Goal: Information Seeking & Learning: Find specific fact

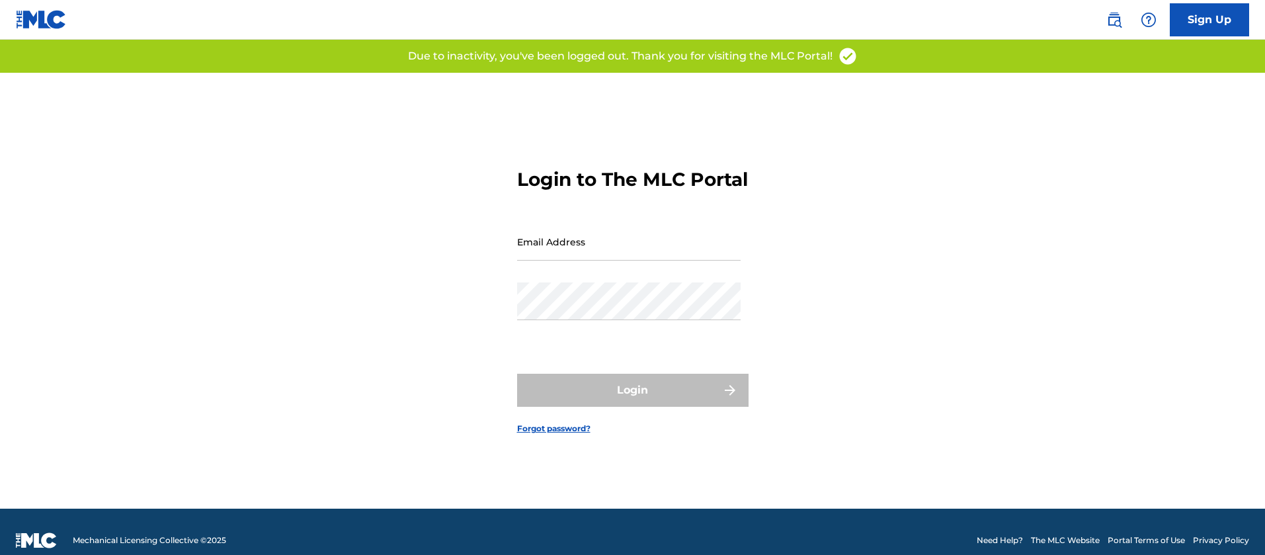
click at [642, 272] on div "Email Address" at bounding box center [629, 253] width 224 height 60
click at [647, 261] on input "Email Address" at bounding box center [629, 242] width 224 height 38
type input "[PERSON_NAME][EMAIL_ADDRESS][PERSON_NAME][DOMAIN_NAME]"
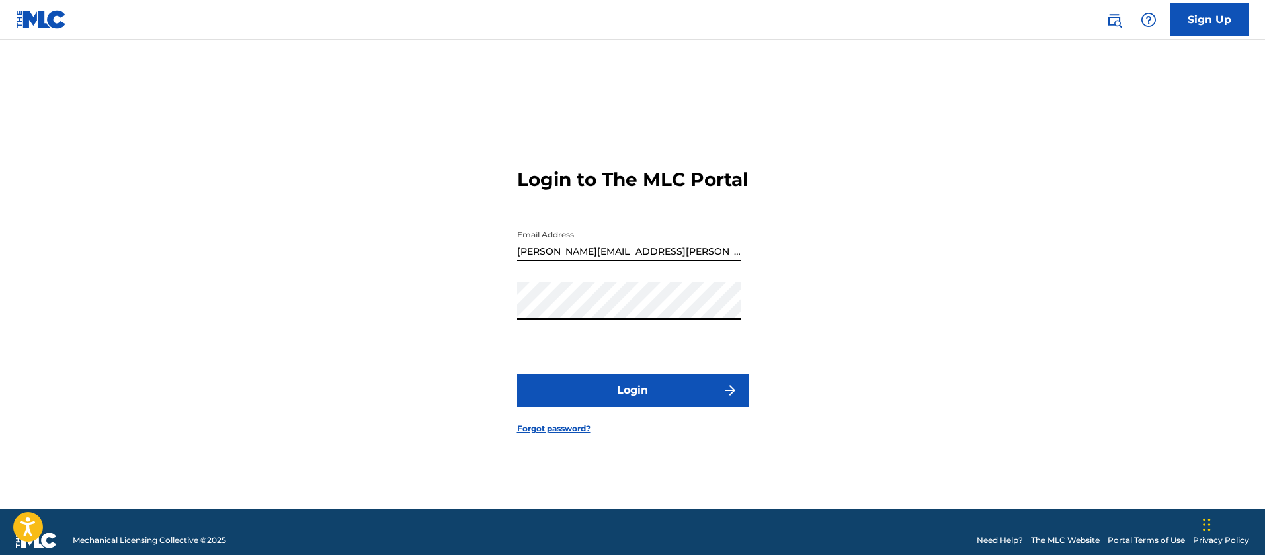
click at [517, 374] on button "Login" at bounding box center [633, 390] width 232 height 33
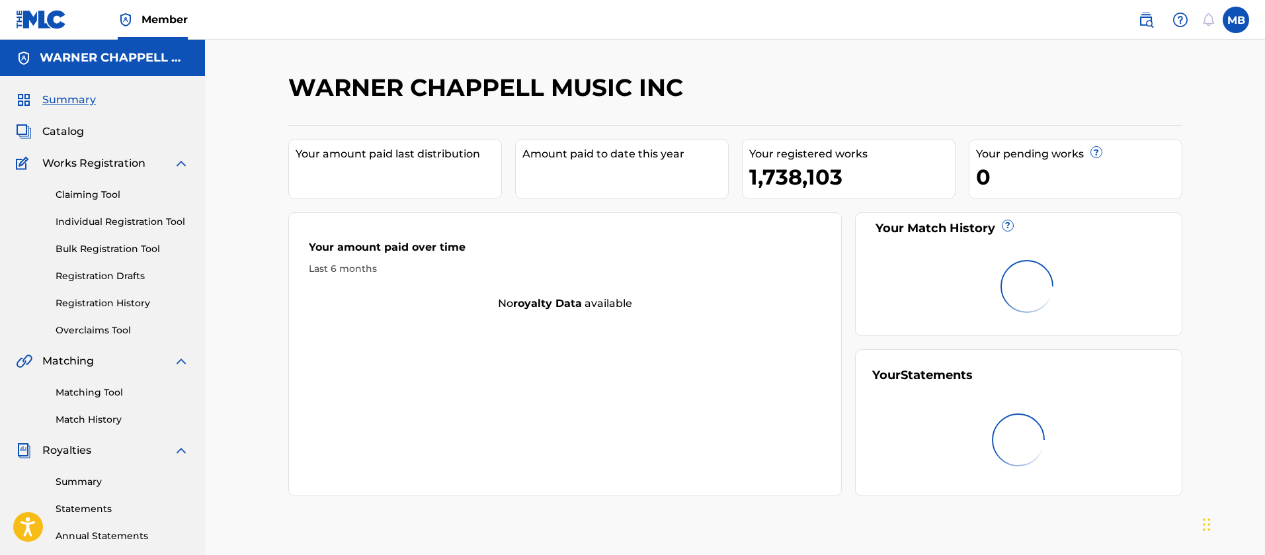
click at [1146, 32] on link at bounding box center [1146, 20] width 26 height 26
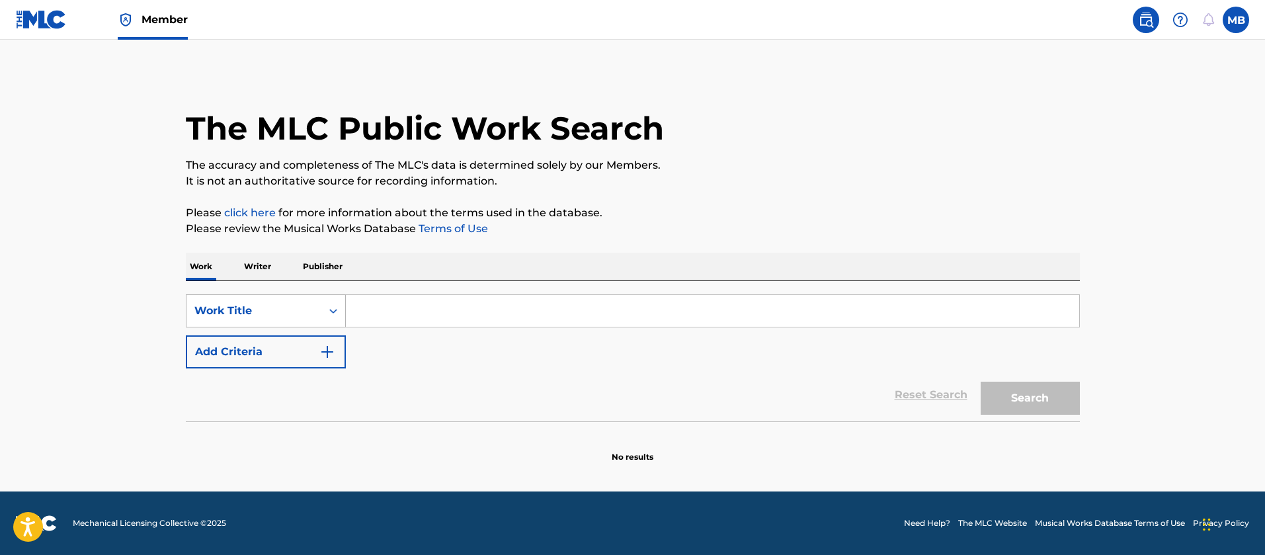
click at [204, 314] on div "Work Title" at bounding box center [253, 311] width 119 height 16
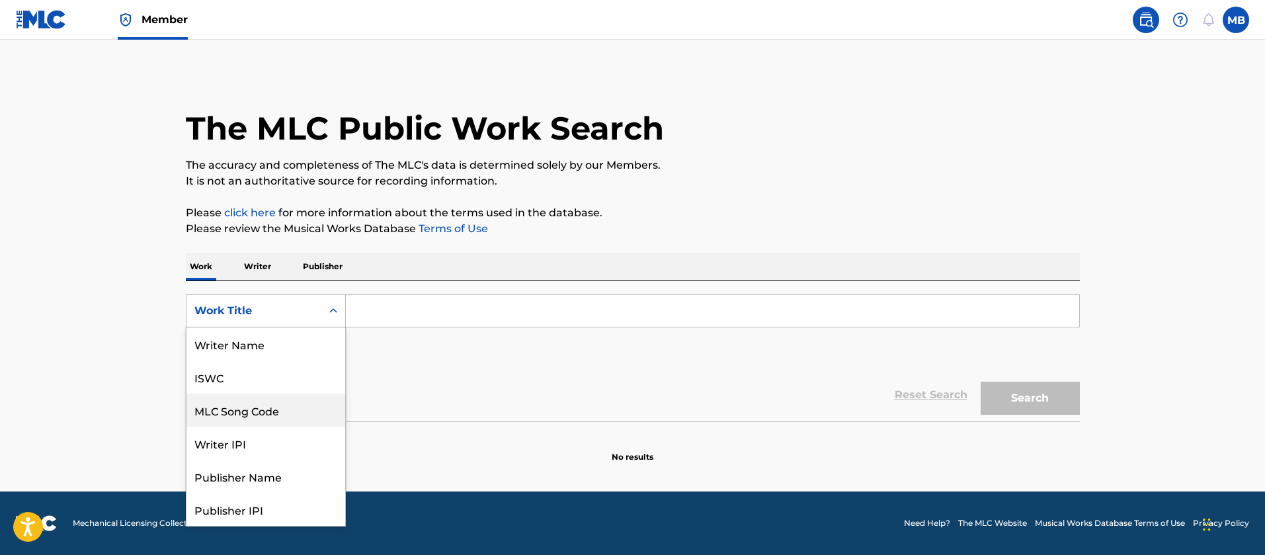
scroll to position [66, 0]
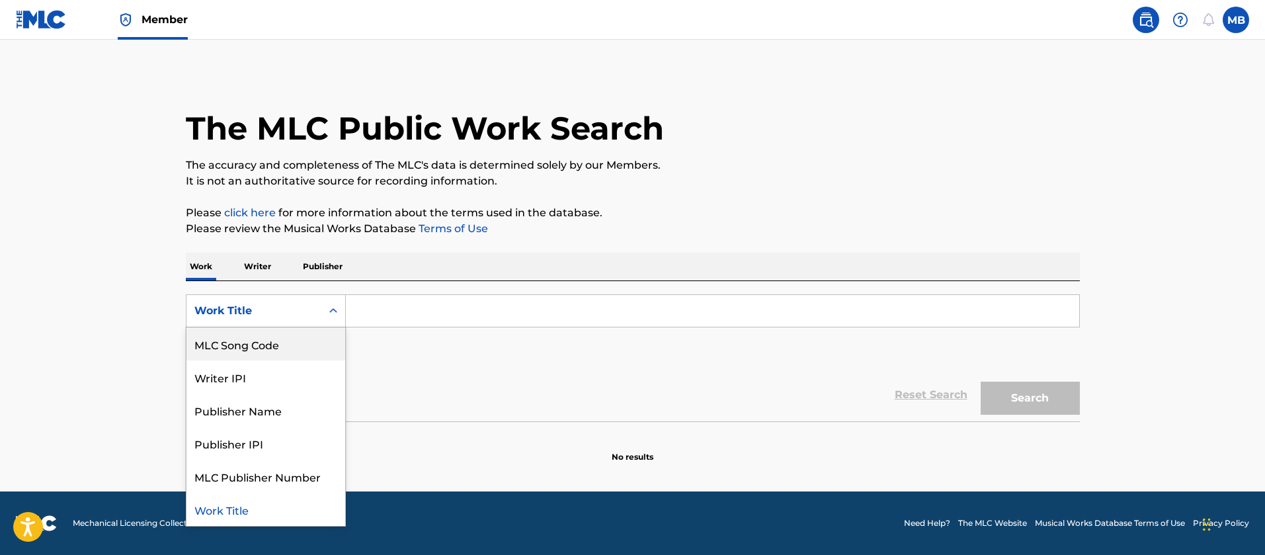
click at [237, 348] on div "MLC Song Code" at bounding box center [266, 343] width 159 height 33
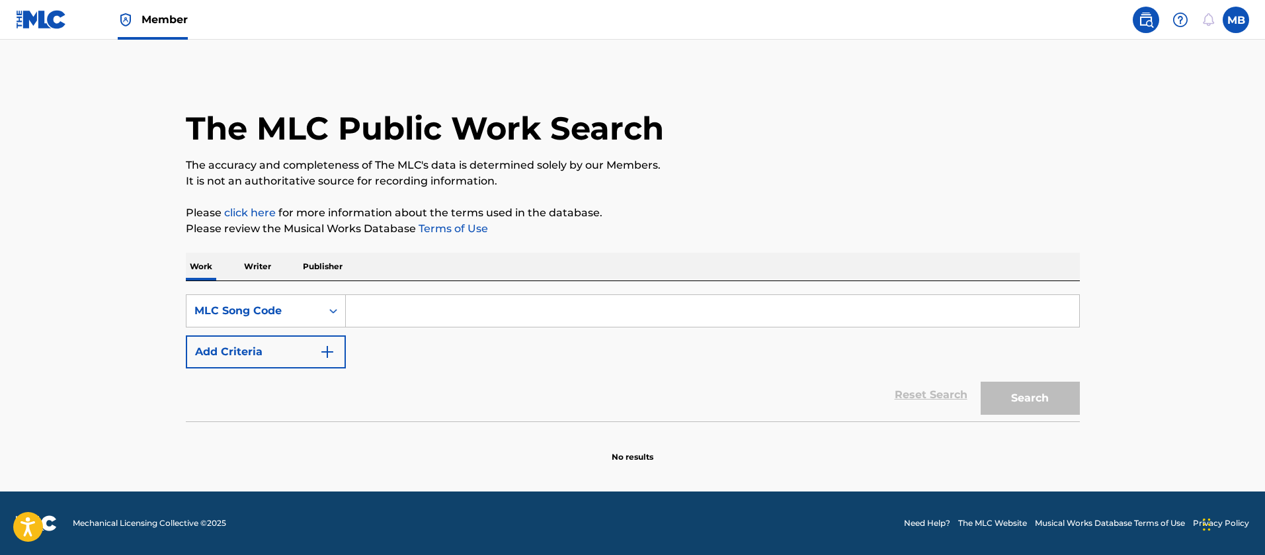
click at [386, 306] on input "Search Form" at bounding box center [713, 311] width 734 height 32
paste input "FE9R6G"
click at [981, 382] on button "Search" at bounding box center [1030, 398] width 99 height 33
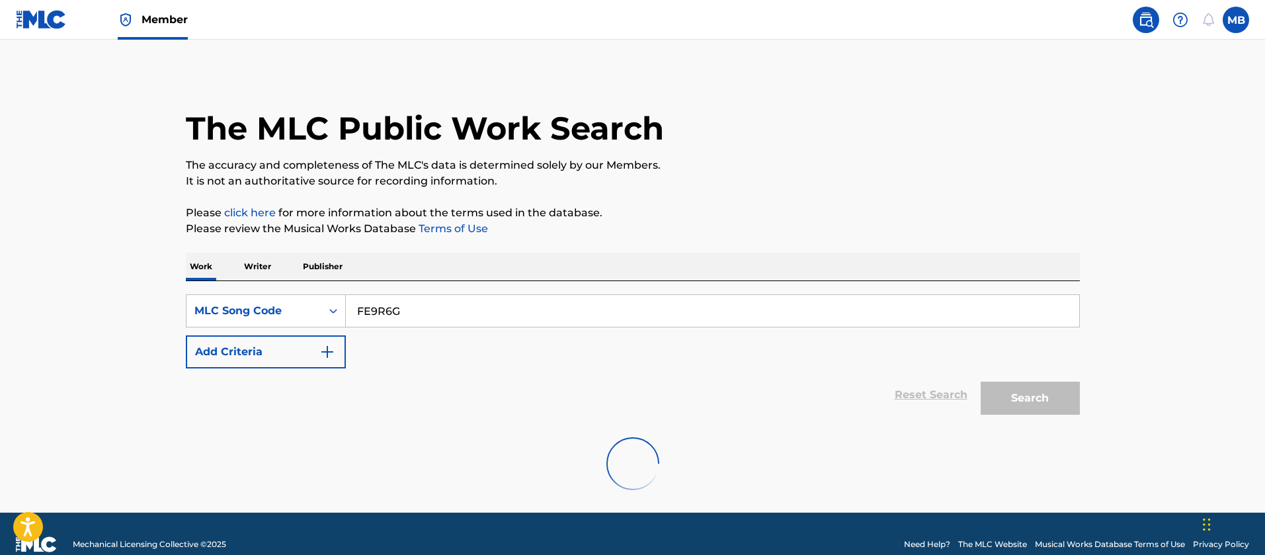
type input "FE9R6G"
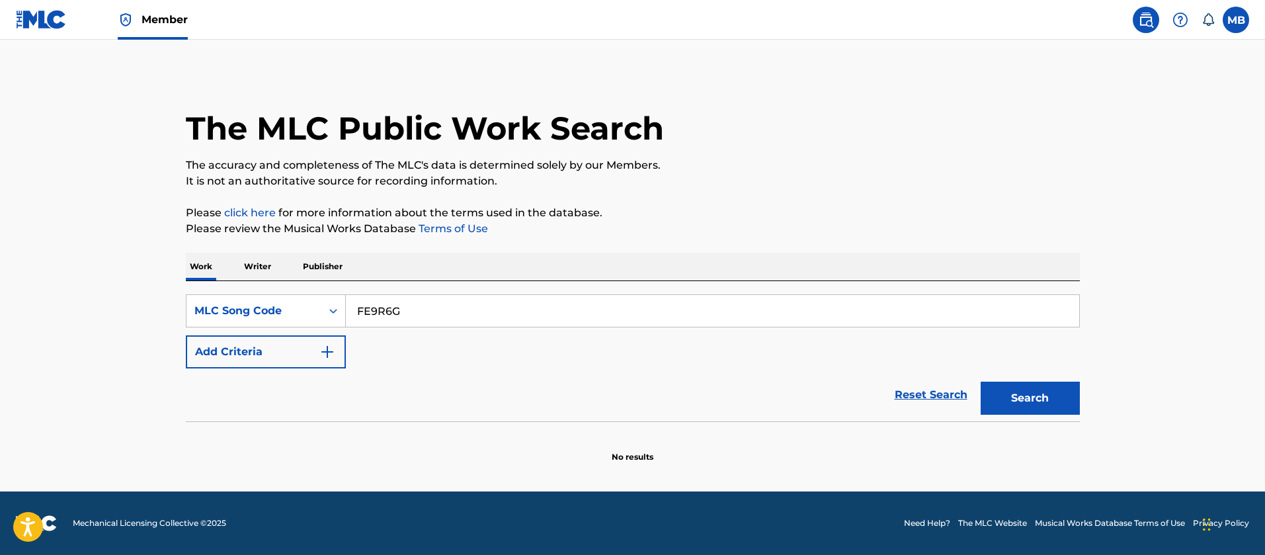
click at [431, 312] on input "FE9R6G" at bounding box center [713, 311] width 734 height 32
click at [981, 382] on button "Search" at bounding box center [1030, 398] width 99 height 33
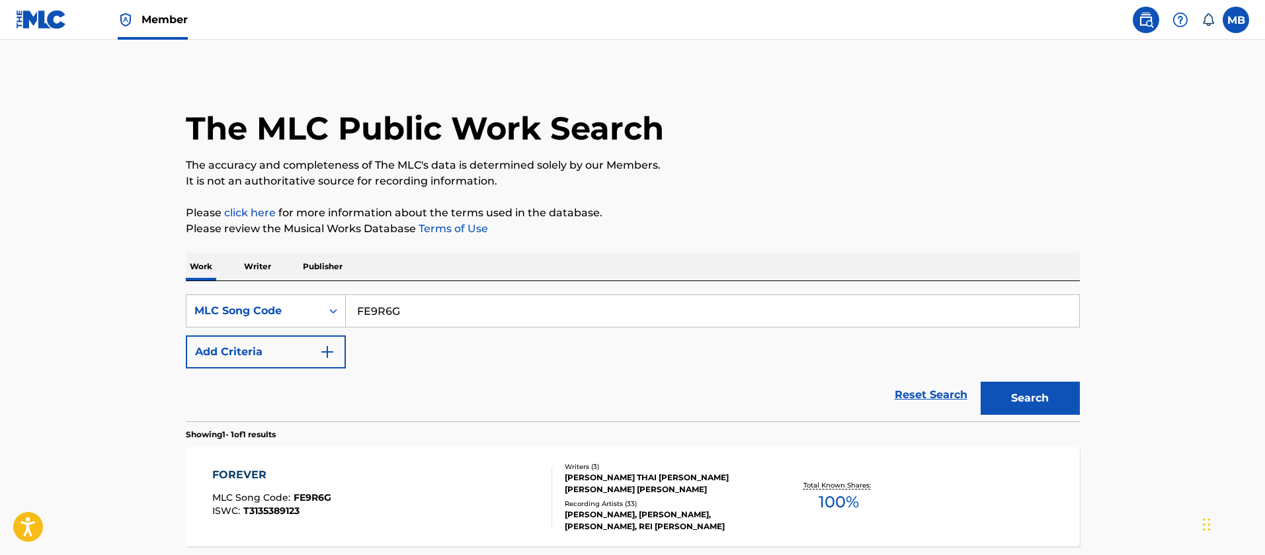
click at [382, 472] on div "FOREVER MLC Song Code : FE9R6G ISWC : T3135389123" at bounding box center [382, 497] width 340 height 60
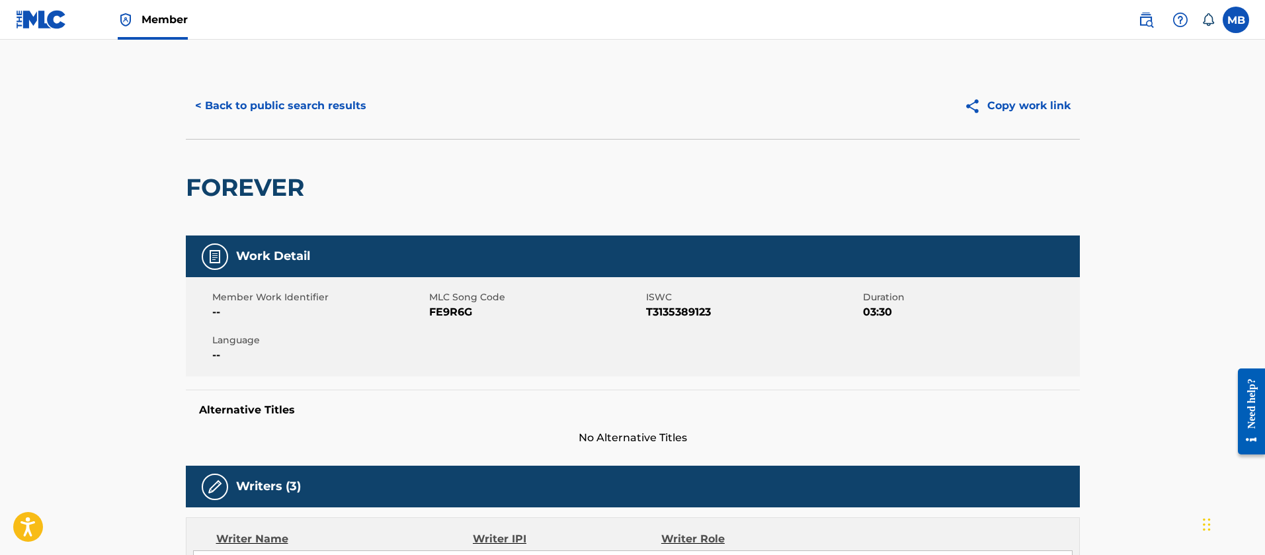
click at [325, 112] on button "< Back to public search results" at bounding box center [281, 105] width 190 height 33
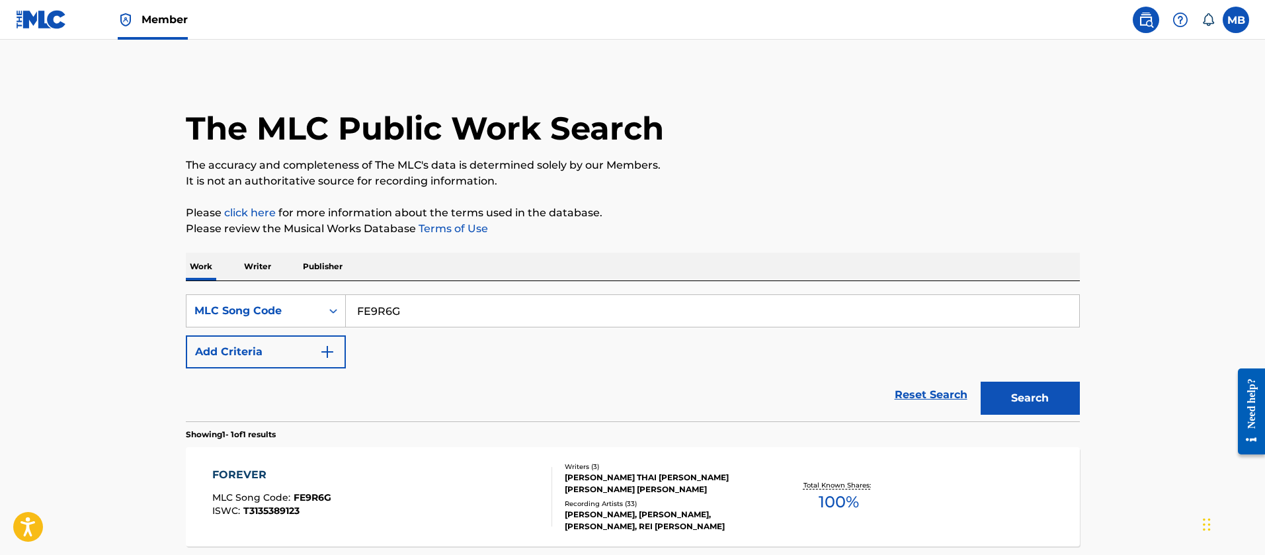
drag, startPoint x: 462, startPoint y: 316, endPoint x: 265, endPoint y: 247, distance: 209.4
click at [277, 253] on div "Work Writer Publisher SearchWithCriteria2a927018-120d-4ae3-813f-9475951e10d5 ML…" at bounding box center [633, 431] width 894 height 356
paste input "TB1MFN/TA1X78"
type input "TB1MFN"
click at [981, 382] on button "Search" at bounding box center [1030, 398] width 99 height 33
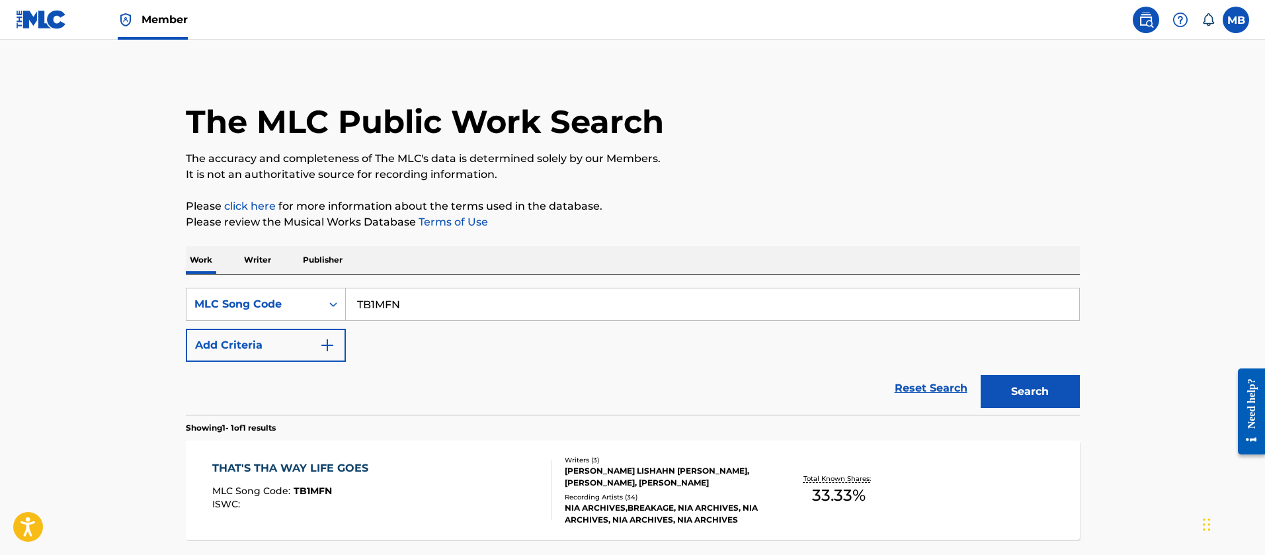
scroll to position [99, 0]
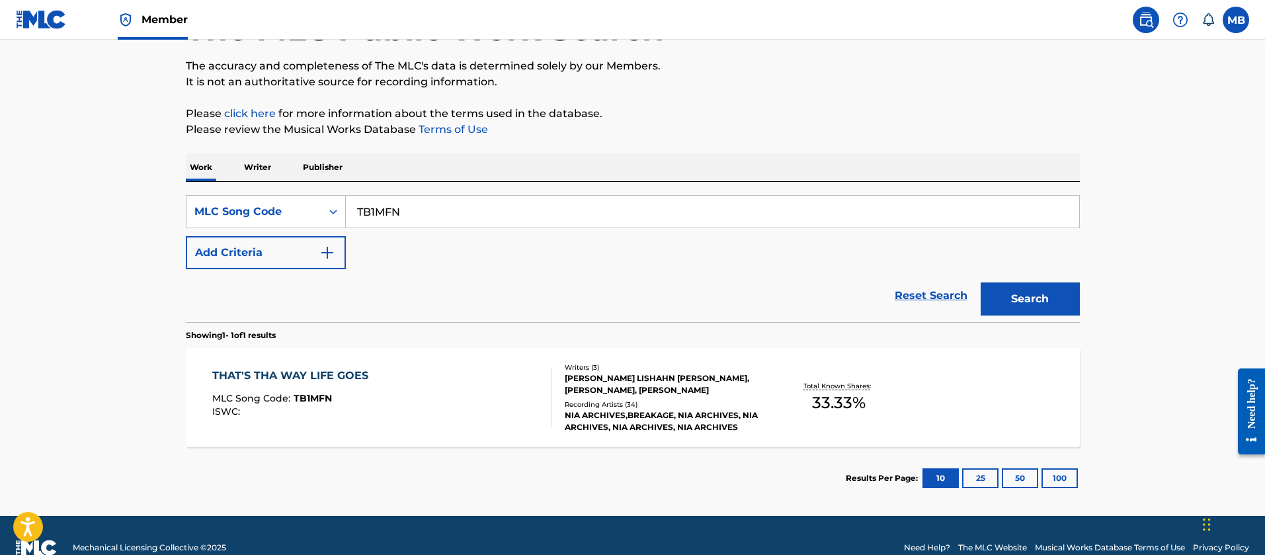
click at [435, 366] on div "THAT'S THA WAY LIFE GOES MLC Song Code : TB1MFN ISWC : Writers ( 3 ) [PERSON_NA…" at bounding box center [633, 397] width 894 height 99
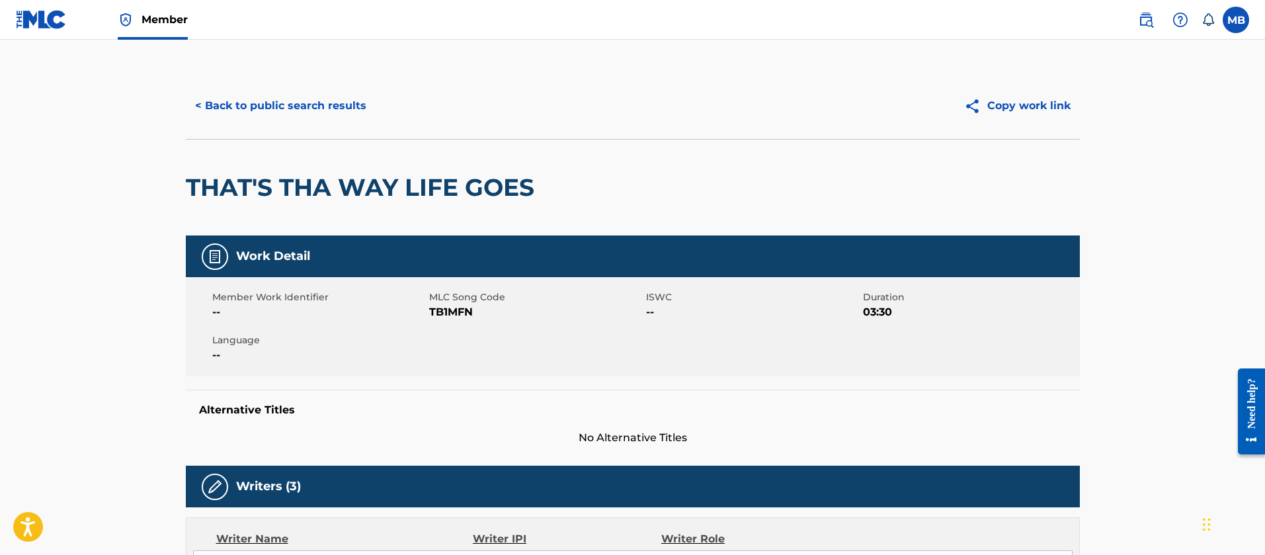
click at [313, 80] on div "< Back to public search results Copy work link" at bounding box center [633, 106] width 894 height 66
click at [312, 91] on button "< Back to public search results" at bounding box center [281, 105] width 190 height 33
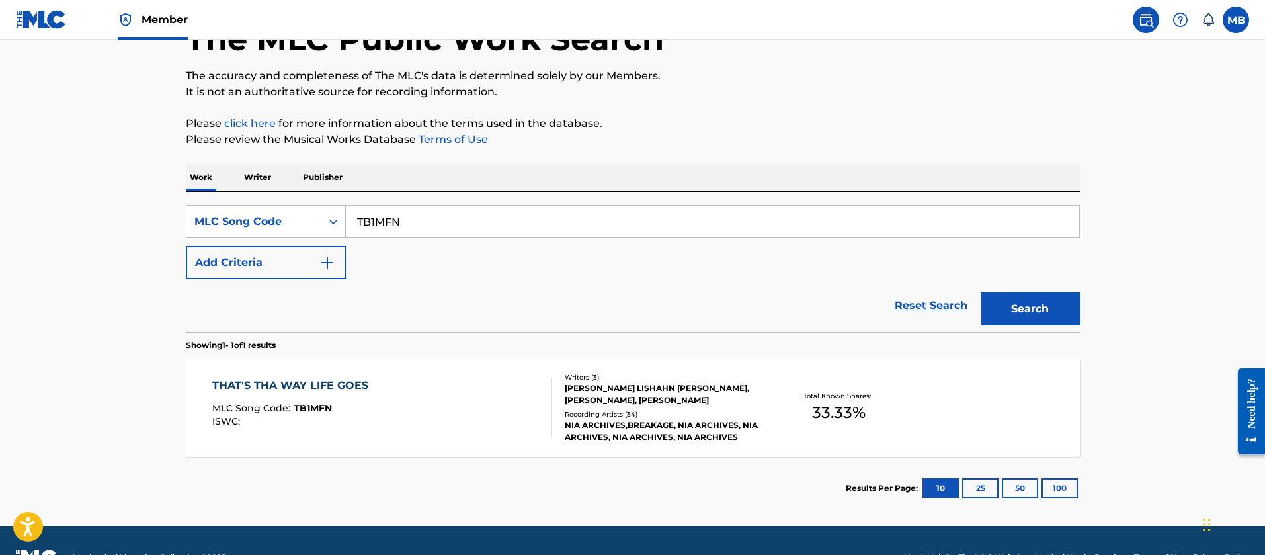
drag, startPoint x: 462, startPoint y: 231, endPoint x: 243, endPoint y: 192, distance: 221.8
click at [250, 196] on div "SearchWithCriteria2a927018-120d-4ae3-813f-9475951e10d5 MLC Song Code TB1MFN Add…" at bounding box center [633, 262] width 894 height 140
paste input "/TA1X78"
type input "TA1X78"
click at [981, 292] on button "Search" at bounding box center [1030, 308] width 99 height 33
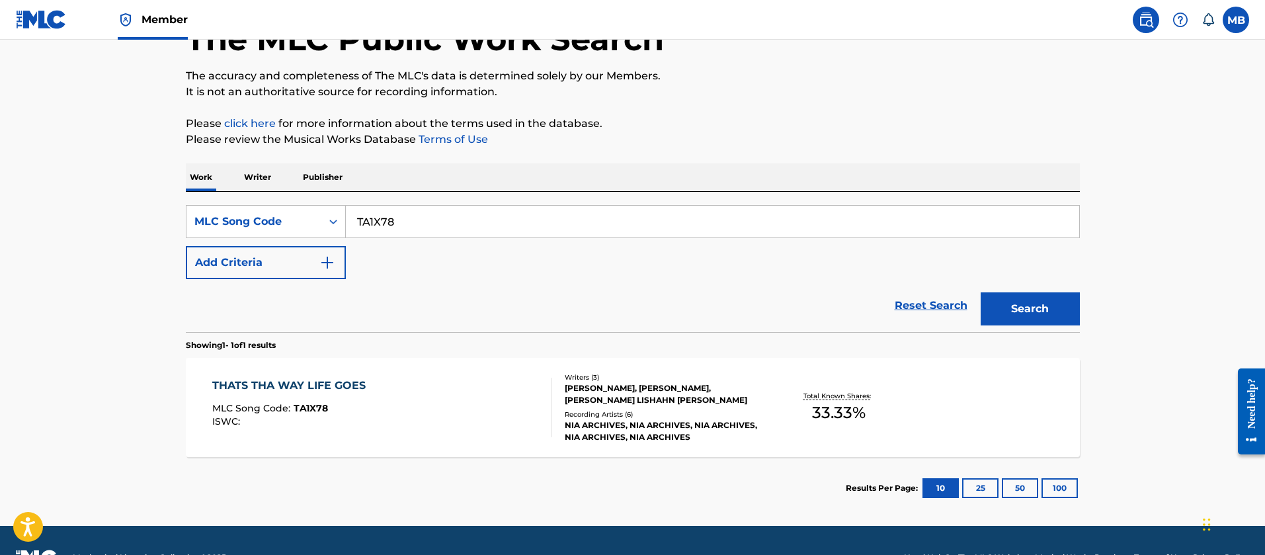
click at [435, 425] on div "THATS THA WAY LIFE GOES MLC Song Code : TA1X78 ISWC :" at bounding box center [382, 408] width 340 height 60
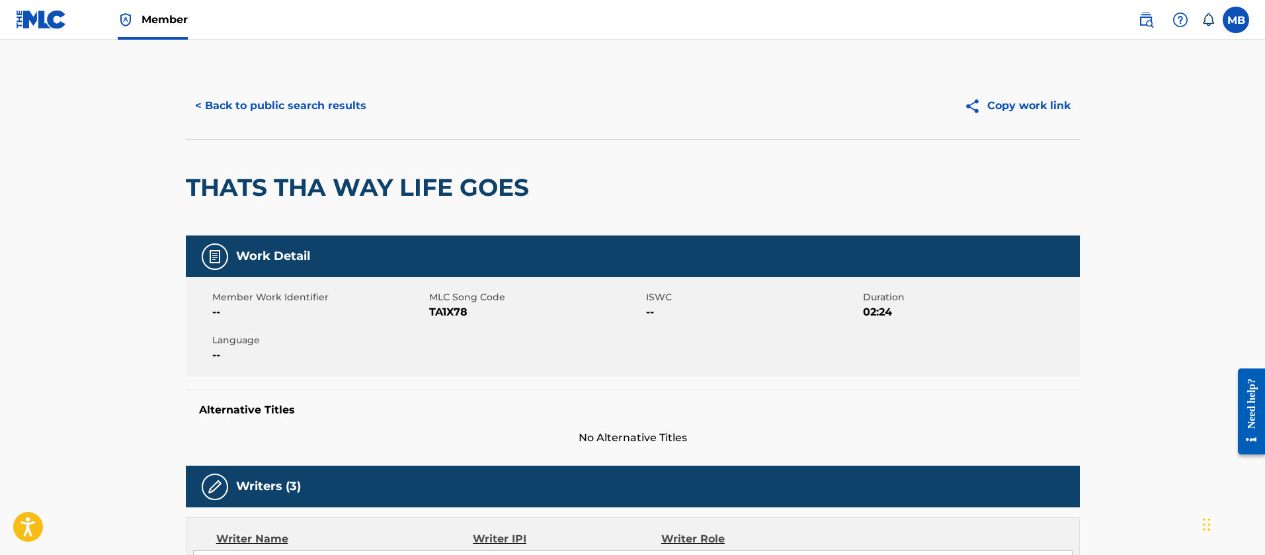
click at [1150, 17] on img at bounding box center [1146, 20] width 16 height 16
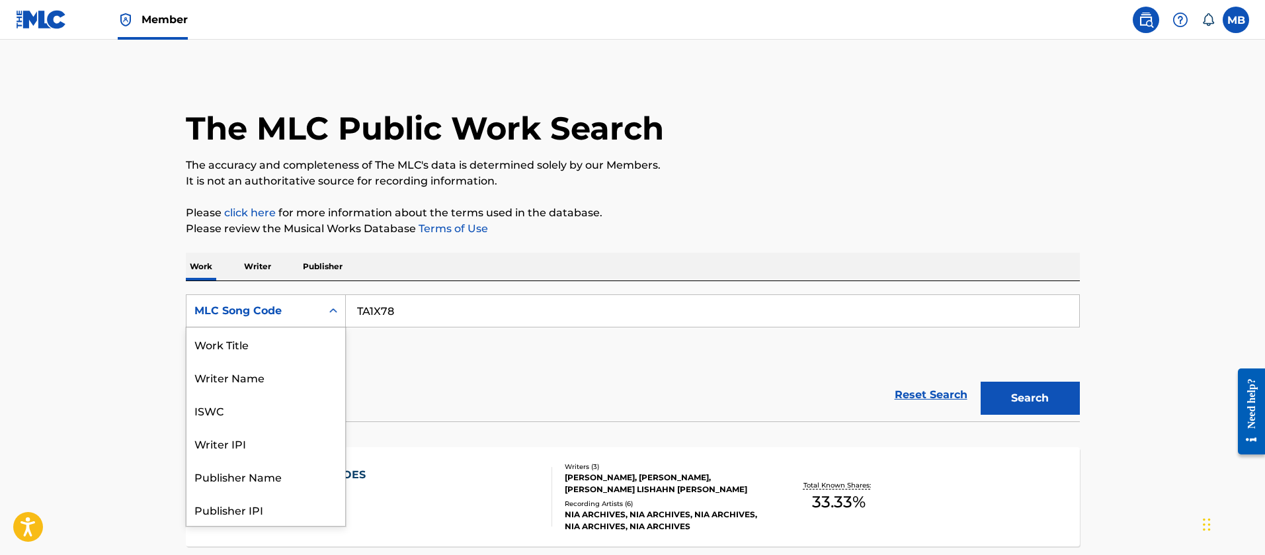
click at [281, 321] on div "MLC Song Code" at bounding box center [254, 310] width 135 height 25
click at [265, 356] on div "Work Title" at bounding box center [266, 343] width 159 height 33
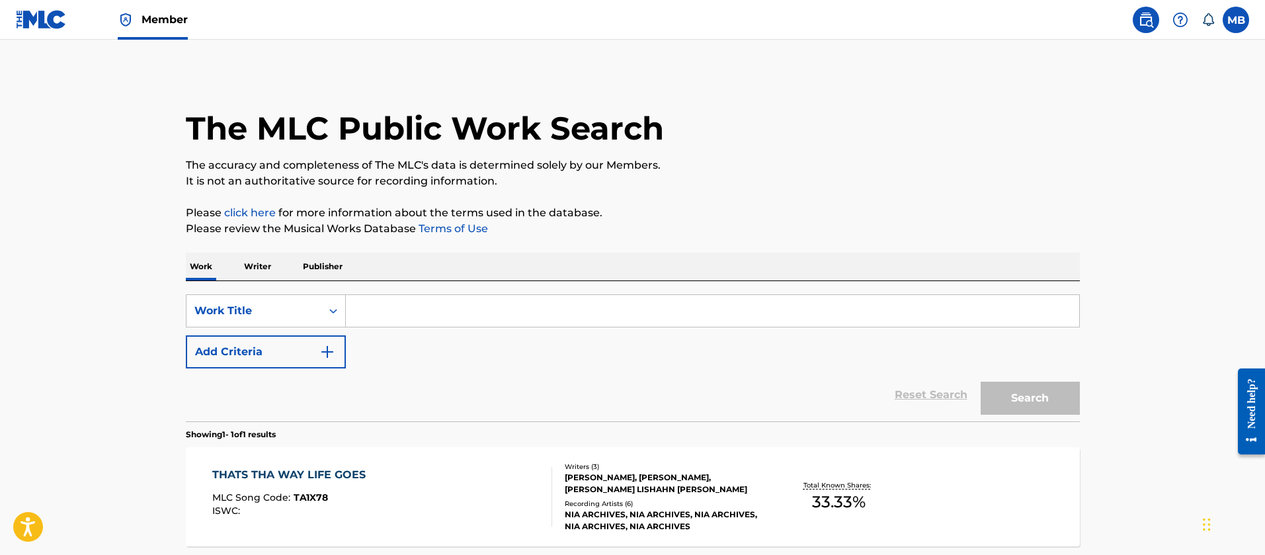
click at [430, 308] on input "Search Form" at bounding box center [713, 311] width 734 height 32
paste input "DAISIES"
type input "DAISIES"
click at [254, 370] on div "Reset Search Search" at bounding box center [633, 394] width 894 height 53
click at [229, 349] on button "Add Criteria" at bounding box center [266, 351] width 160 height 33
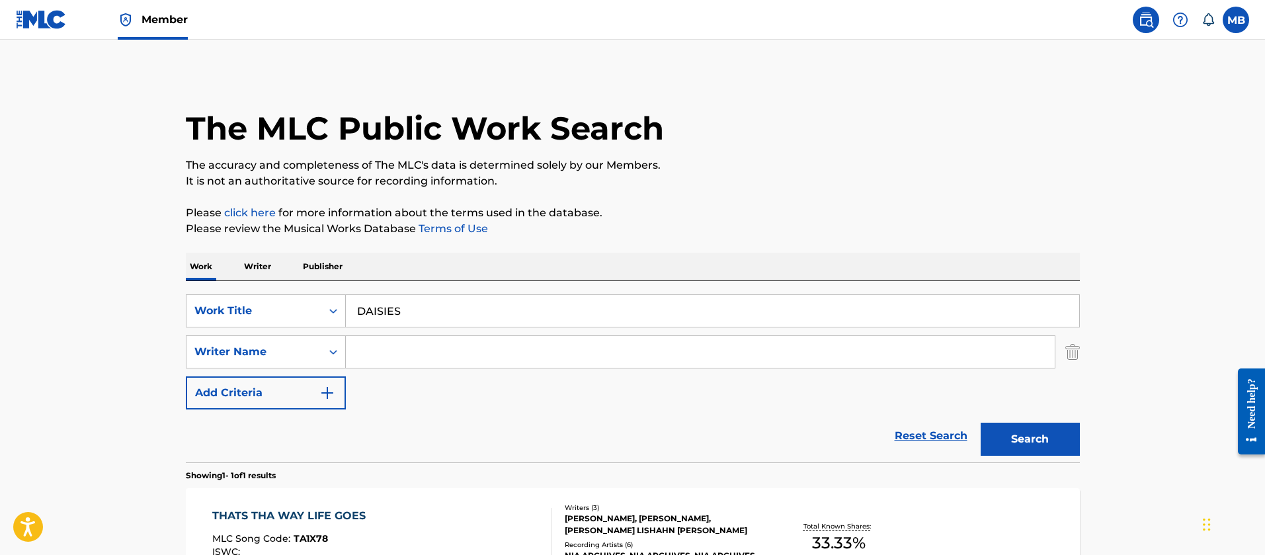
click at [406, 356] on input "Search Form" at bounding box center [700, 352] width 709 height 32
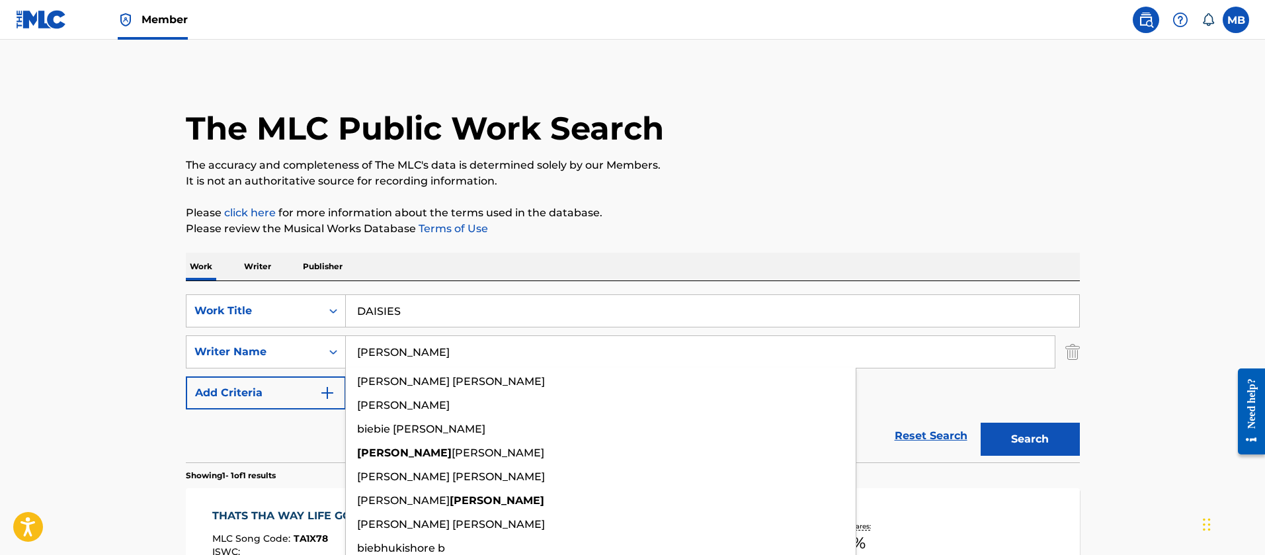
type input "[PERSON_NAME]"
click at [981, 423] on button "Search" at bounding box center [1030, 439] width 99 height 33
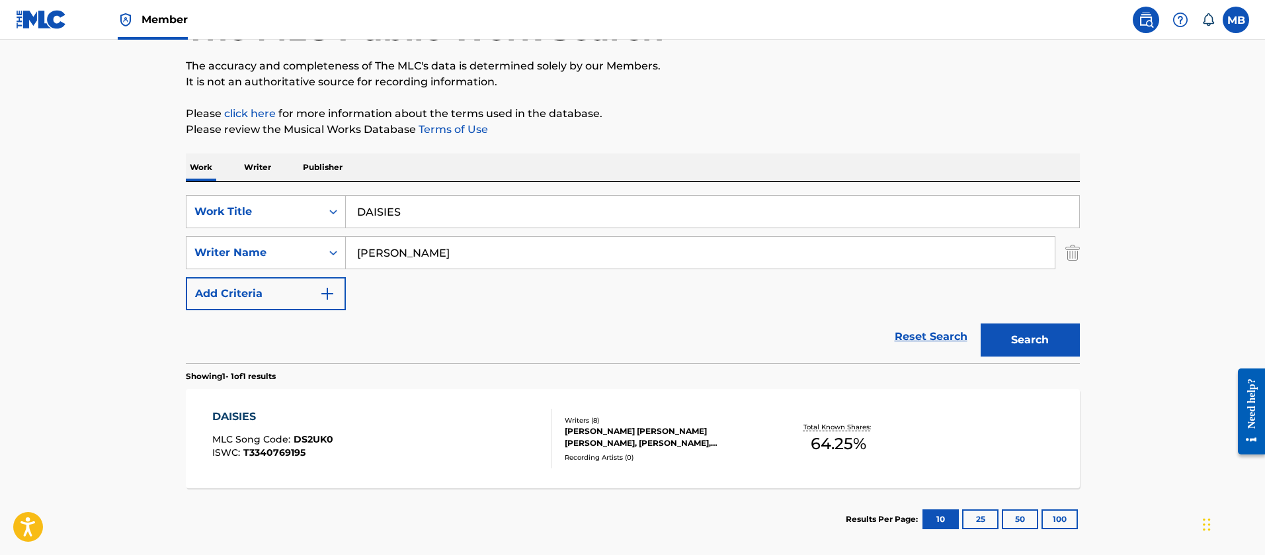
scroll to position [165, 0]
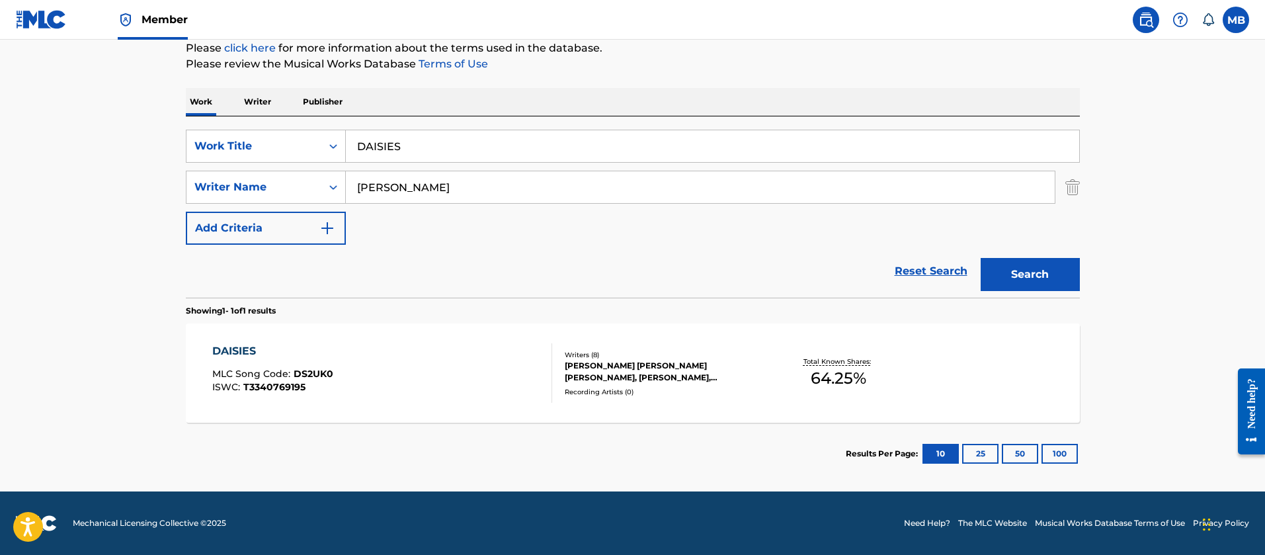
click at [411, 341] on div "DAISIES MLC Song Code : DS2UK0 ISWC : T3340769195 Writers ( 8 ) [PERSON_NAME] […" at bounding box center [633, 372] width 894 height 99
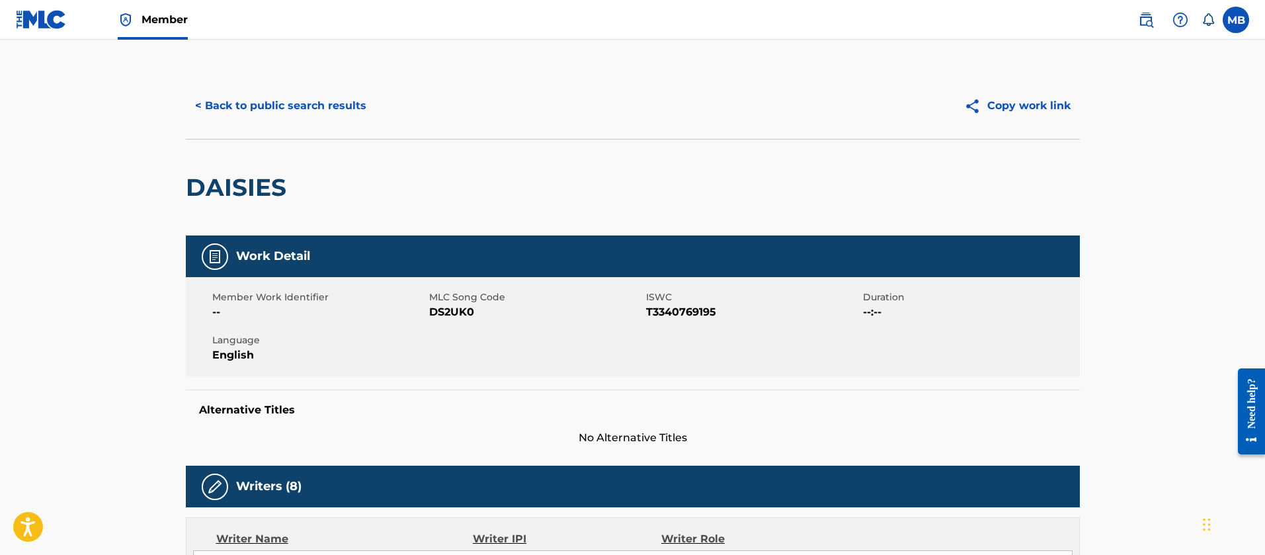
click at [135, 29] on link "Member" at bounding box center [153, 19] width 70 height 39
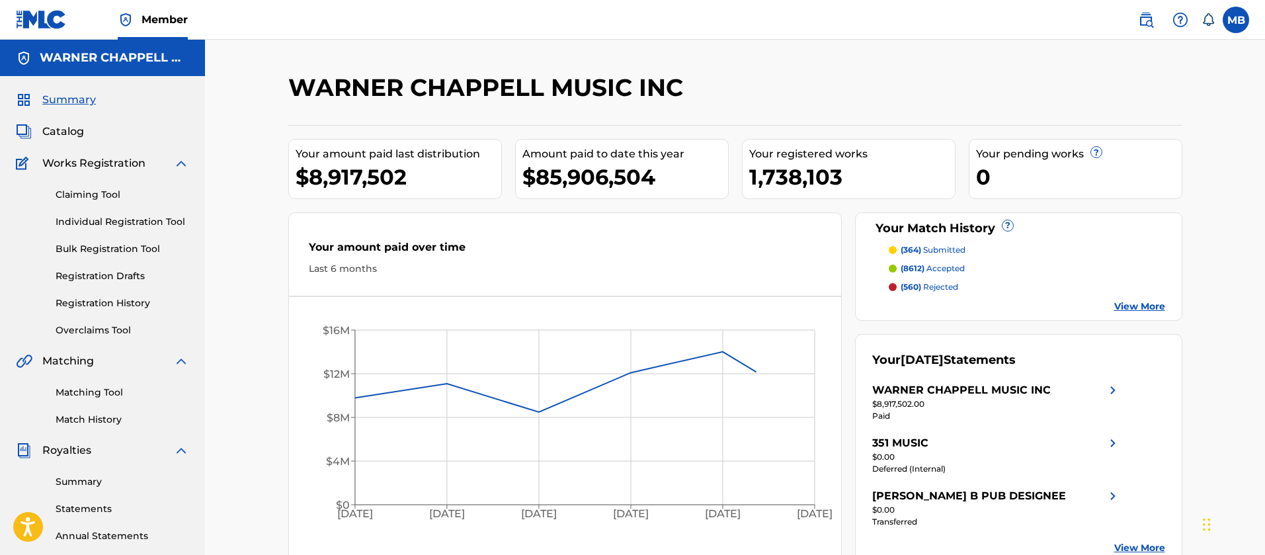
click at [89, 388] on link "Matching Tool" at bounding box center [123, 393] width 134 height 14
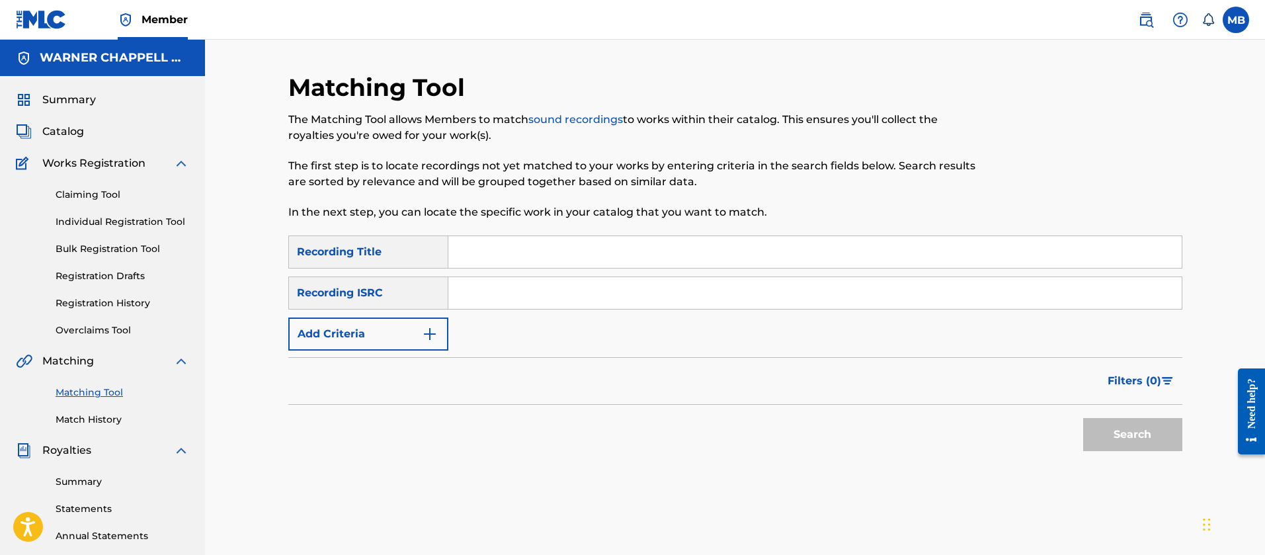
click at [515, 296] on input "Search Form" at bounding box center [816, 293] width 734 height 32
paste input "QM24S1830292"
type input "QM24S1830292"
click at [1084, 418] on button "Search" at bounding box center [1133, 434] width 99 height 33
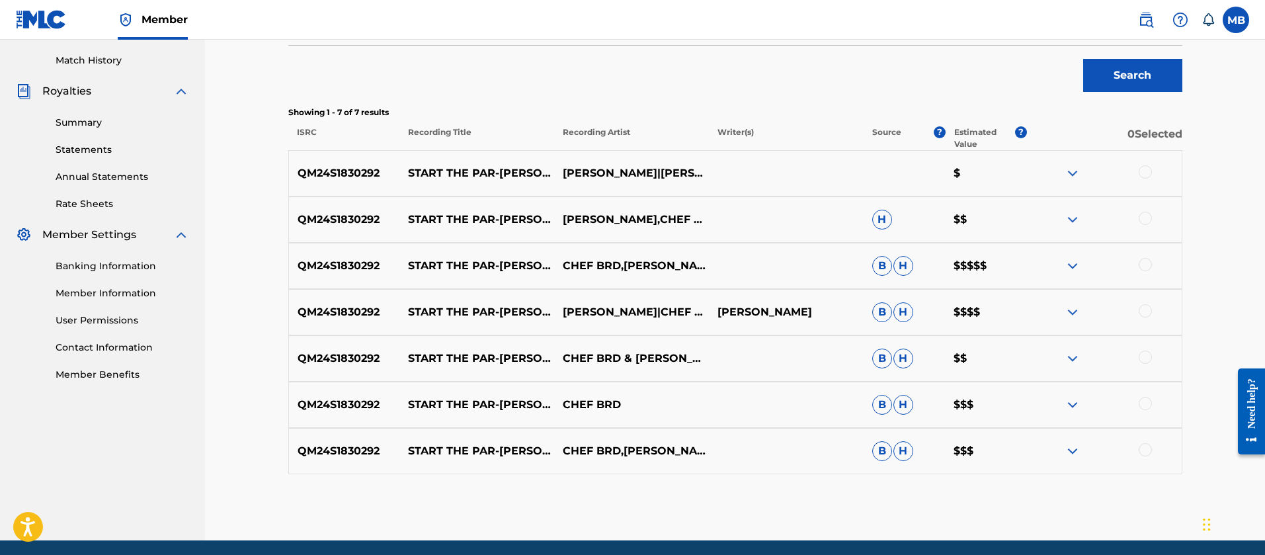
scroll to position [408, 0]
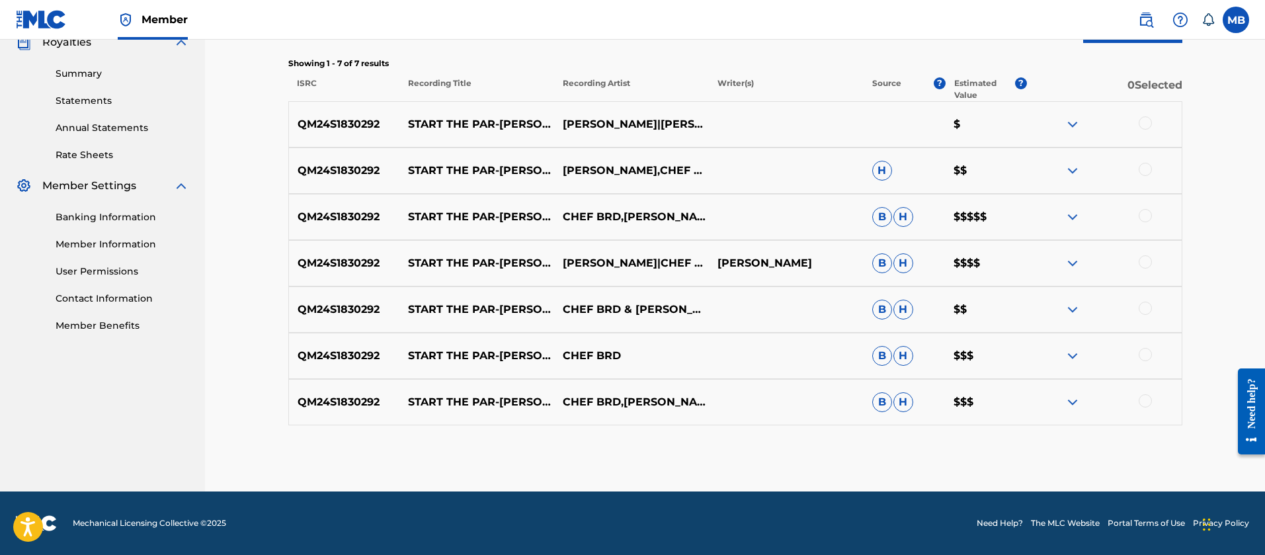
click at [1144, 125] on div at bounding box center [1145, 122] width 13 height 13
click at [1138, 163] on div at bounding box center [1104, 171] width 155 height 16
click at [1150, 179] on div "QM24S1830292 START THE PAR-DEE DONNY OSMOND,CHEF BRD,LIL YACHTY H $$" at bounding box center [735, 171] width 894 height 46
click at [1146, 170] on div at bounding box center [1145, 169] width 13 height 13
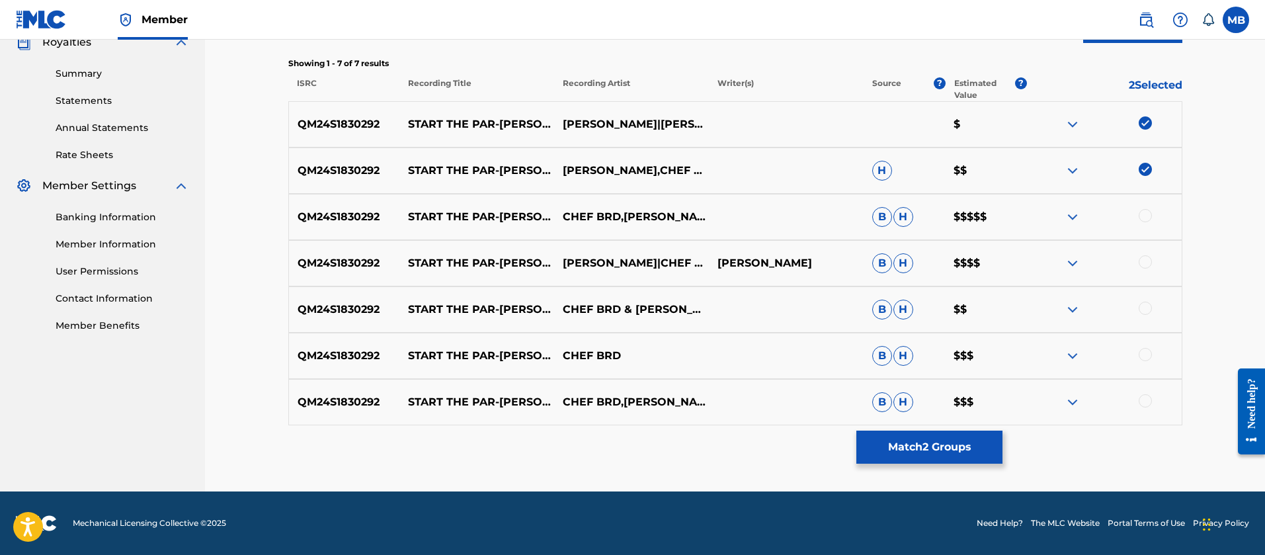
click at [1147, 216] on div at bounding box center [1145, 215] width 13 height 13
click at [1147, 263] on div at bounding box center [1145, 261] width 13 height 13
click at [1149, 312] on div at bounding box center [1145, 308] width 13 height 13
click at [1148, 354] on div at bounding box center [1145, 354] width 13 height 13
click at [1148, 403] on div at bounding box center [1145, 400] width 13 height 13
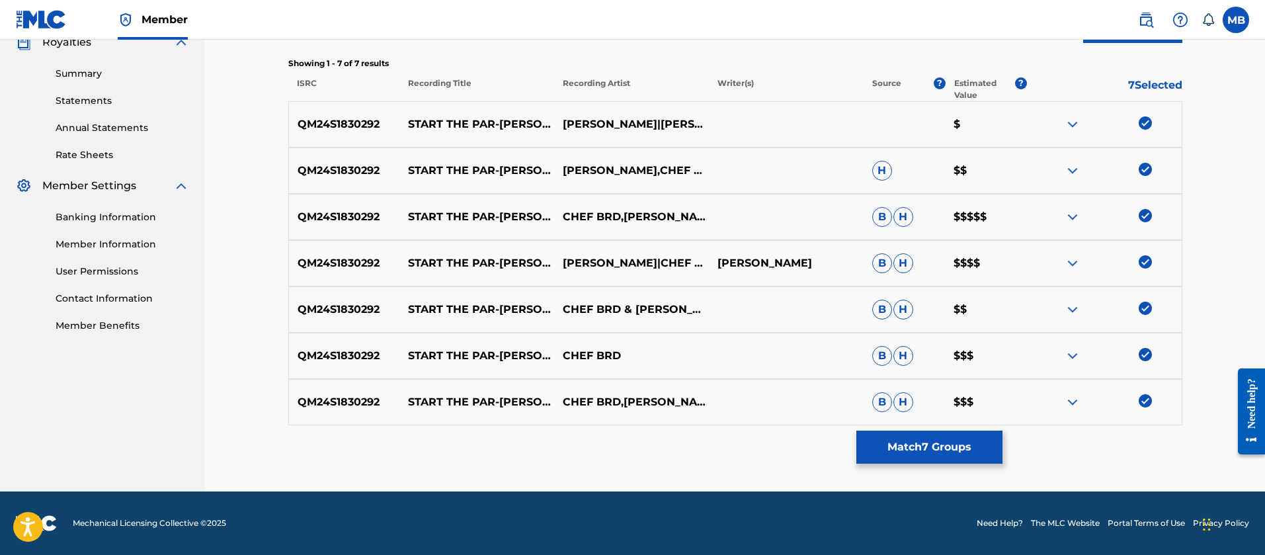
click at [922, 436] on button "Match 7 Groups" at bounding box center [930, 447] width 146 height 33
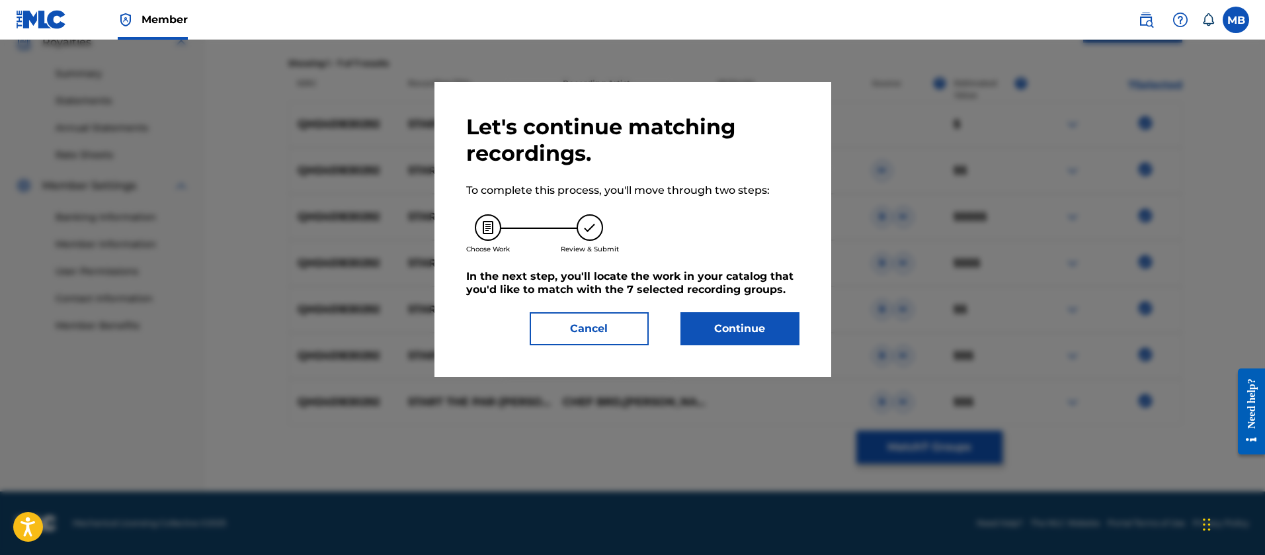
click at [757, 327] on button "Continue" at bounding box center [740, 328] width 119 height 33
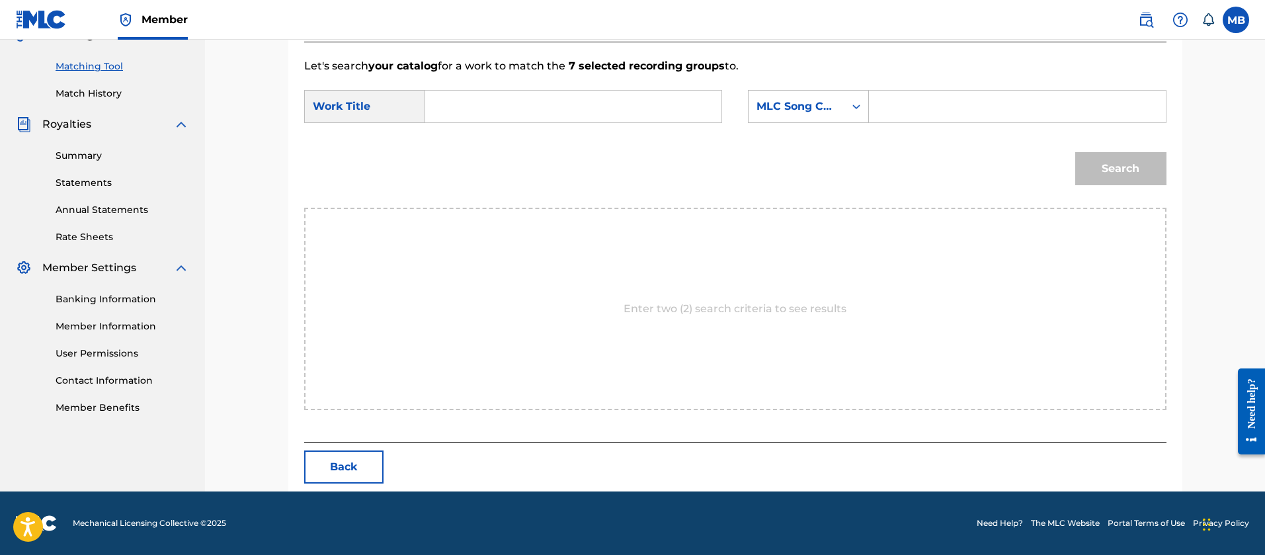
click at [926, 122] on div "Search Form" at bounding box center [1017, 106] width 297 height 33
click at [923, 118] on input "Search Form" at bounding box center [1017, 107] width 274 height 32
paste input "S67XHR"
type input "S67XHR"
click at [518, 116] on input "Search Form" at bounding box center [574, 107] width 274 height 32
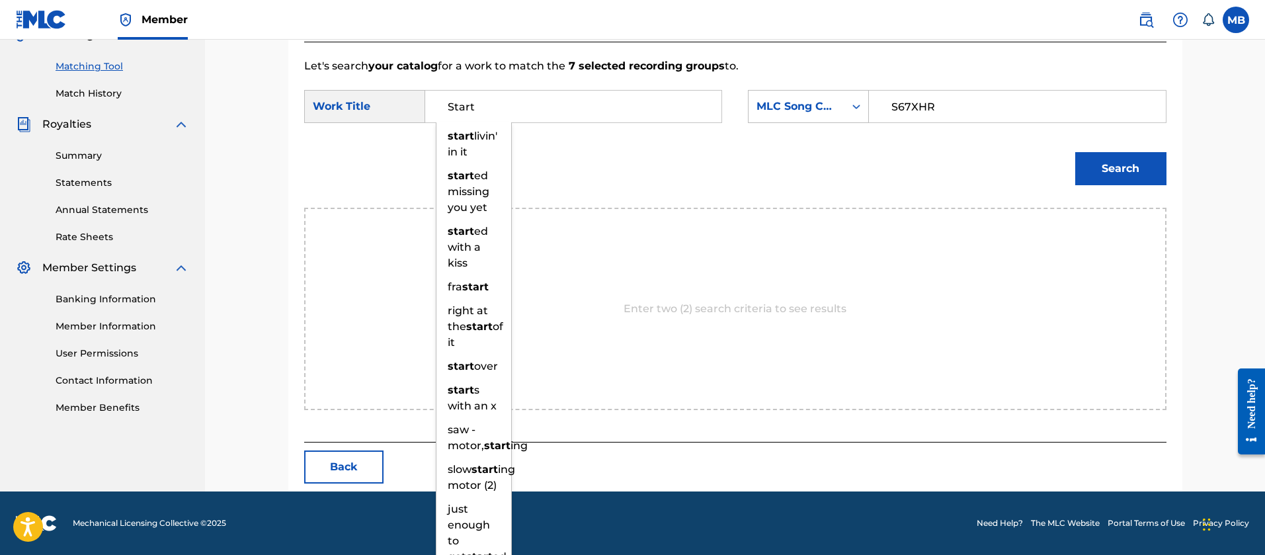
type input "Start"
click at [1076, 152] on button "Search" at bounding box center [1121, 168] width 91 height 33
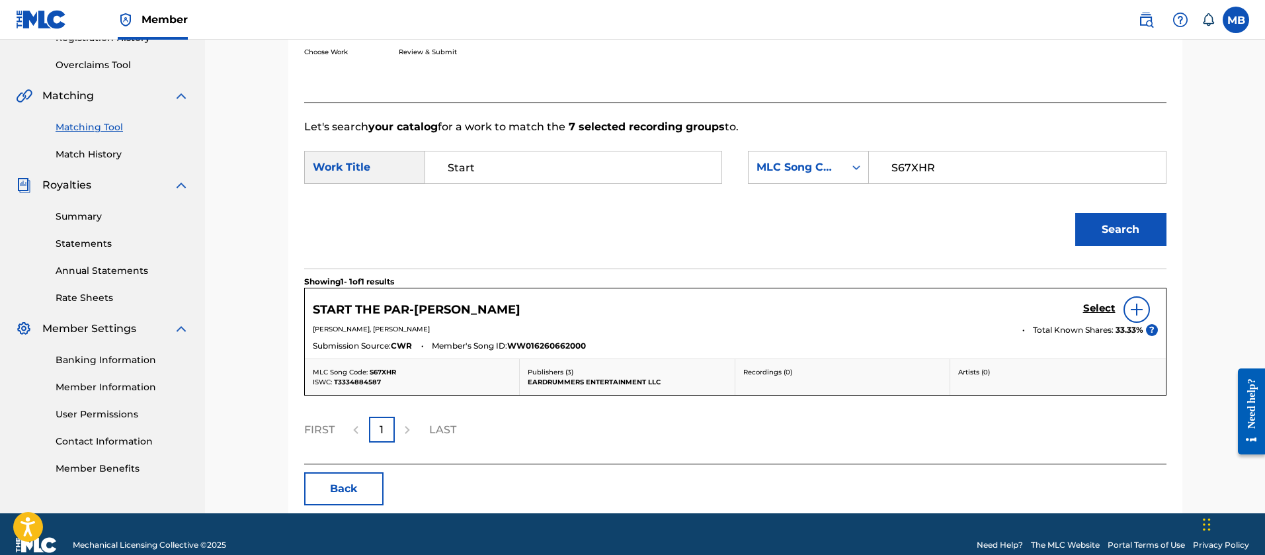
scroll to position [287, 0]
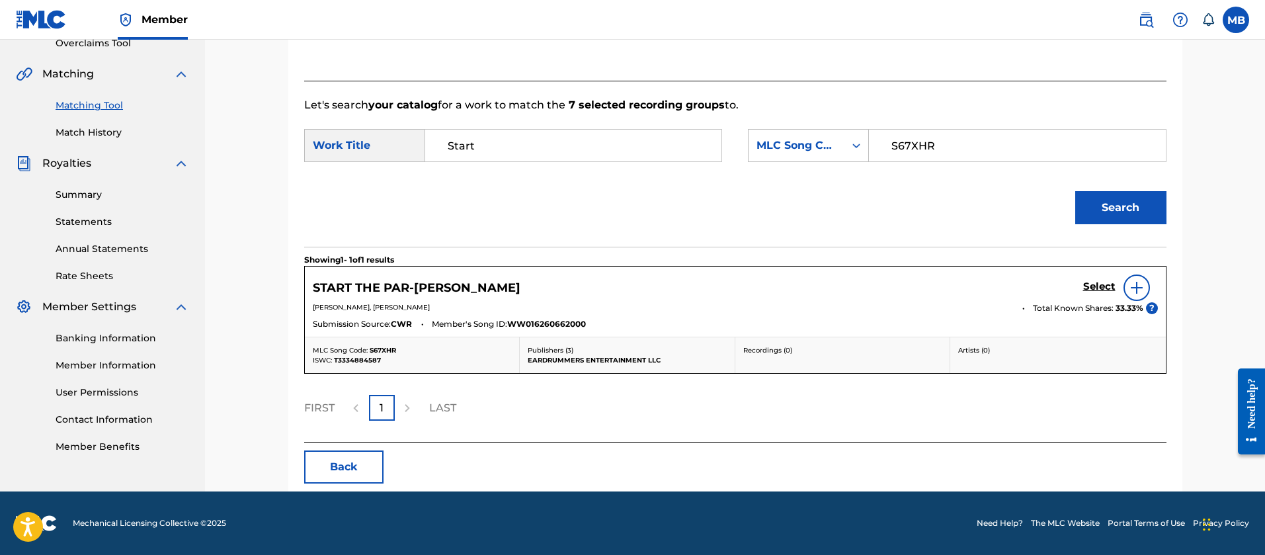
click at [1109, 288] on h5 "Select" at bounding box center [1100, 286] width 32 height 13
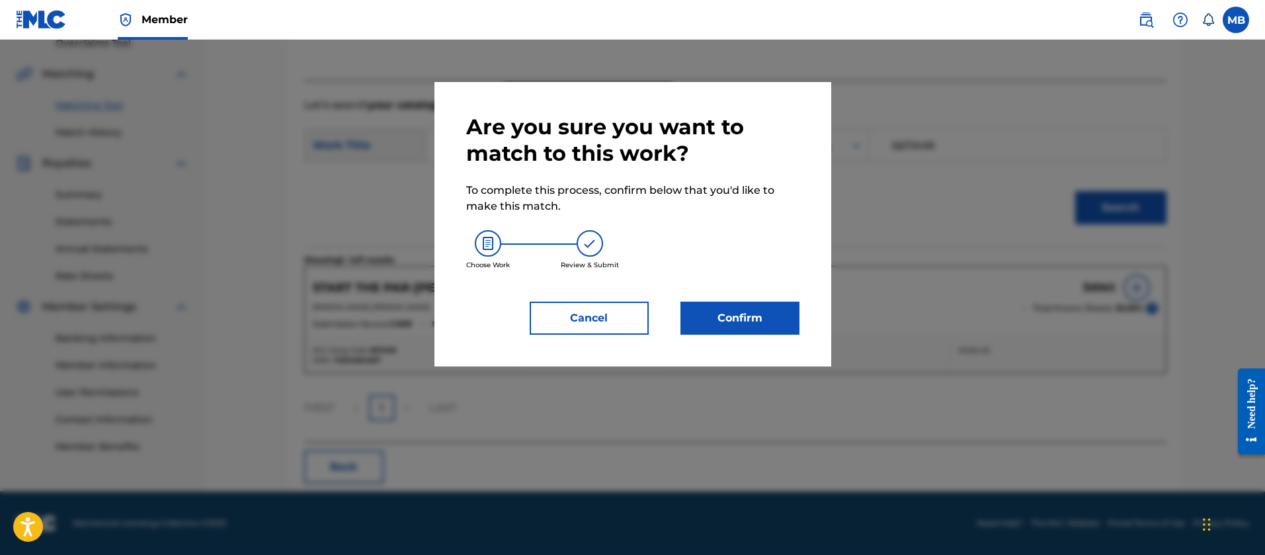
click at [718, 304] on button "Confirm" at bounding box center [740, 318] width 119 height 33
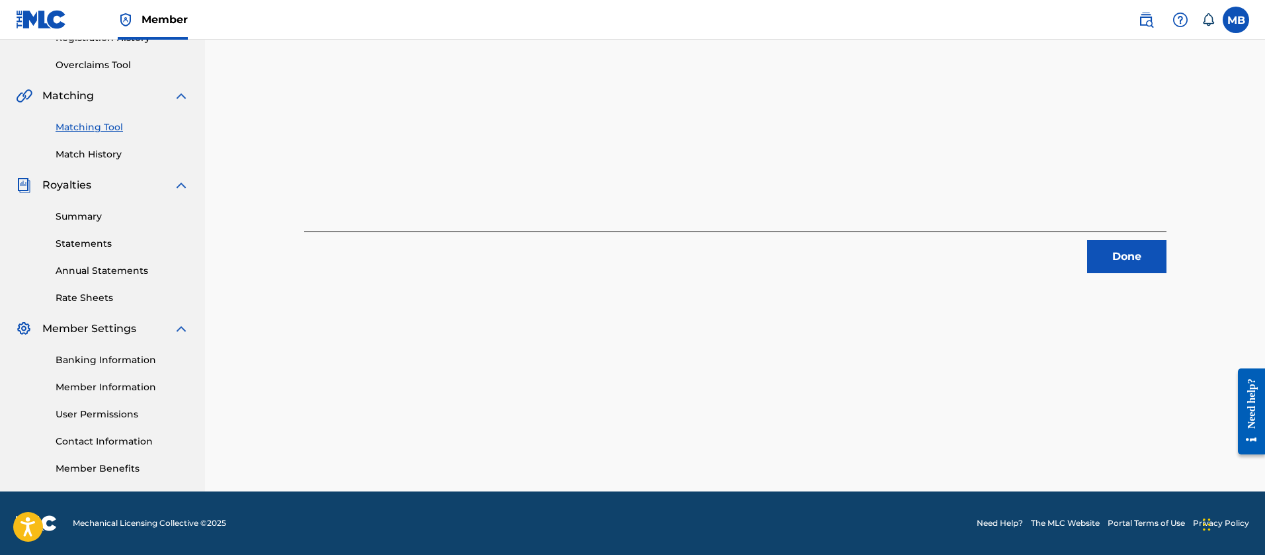
click at [1123, 253] on button "Done" at bounding box center [1127, 256] width 79 height 33
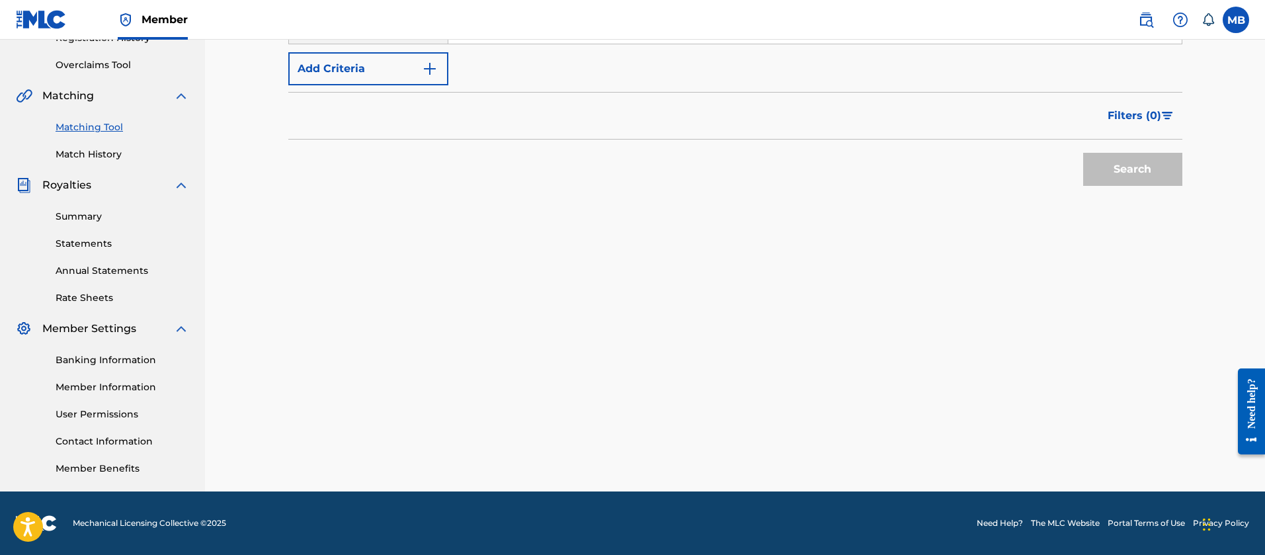
click at [98, 130] on link "Matching Tool" at bounding box center [123, 127] width 134 height 14
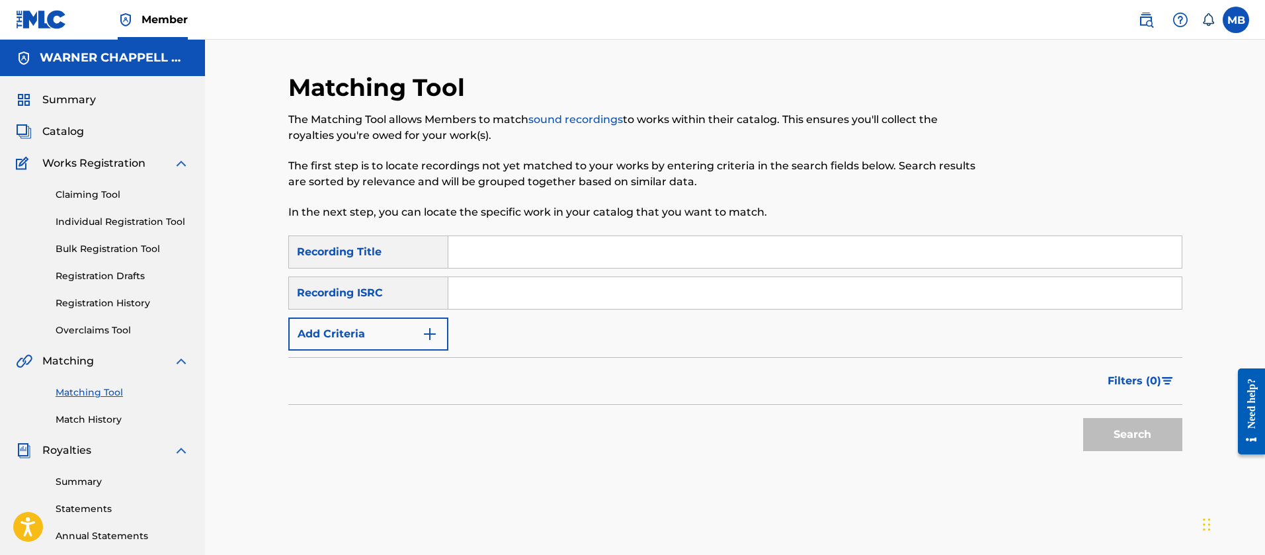
click at [486, 290] on input "Search Form" at bounding box center [816, 293] width 734 height 32
paste input "USZEG1600657"
type input "USZEG1600657"
click at [1084, 418] on button "Search" at bounding box center [1133, 434] width 99 height 33
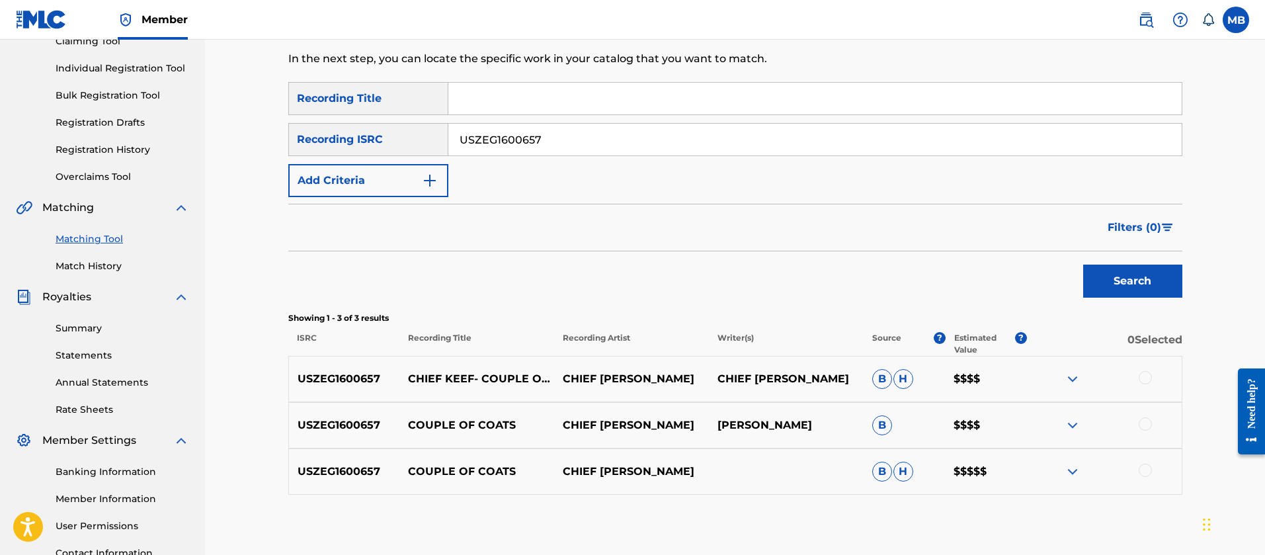
scroll to position [265, 0]
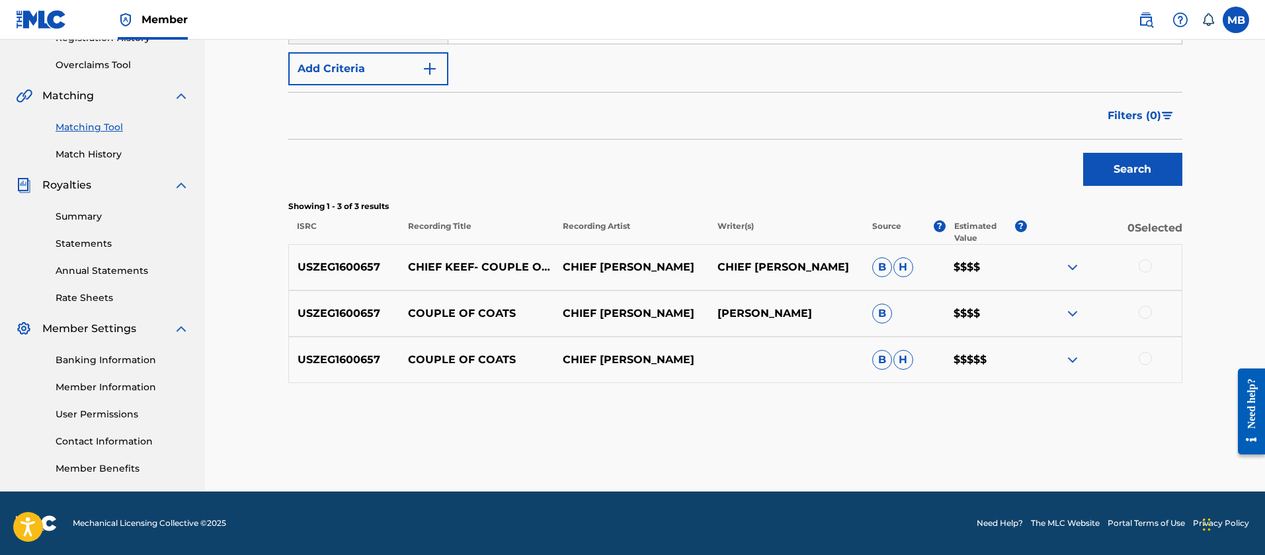
click at [1148, 269] on div at bounding box center [1145, 265] width 13 height 13
click at [1144, 318] on div at bounding box center [1145, 312] width 13 height 13
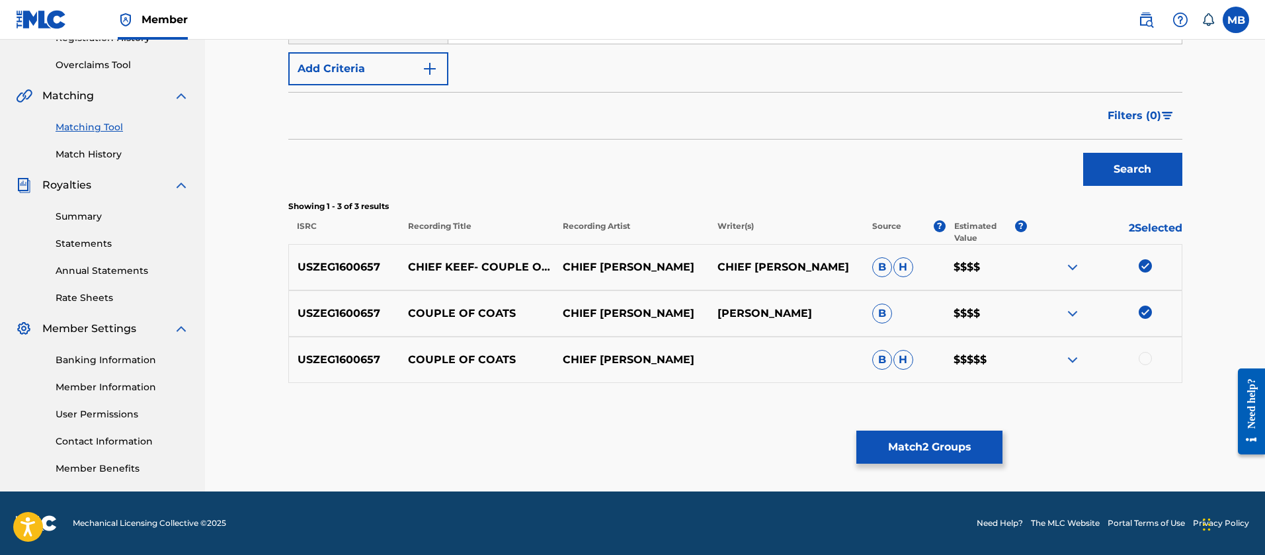
click at [1149, 353] on div at bounding box center [1145, 358] width 13 height 13
click at [929, 454] on button "Match 3 Groups" at bounding box center [930, 447] width 146 height 33
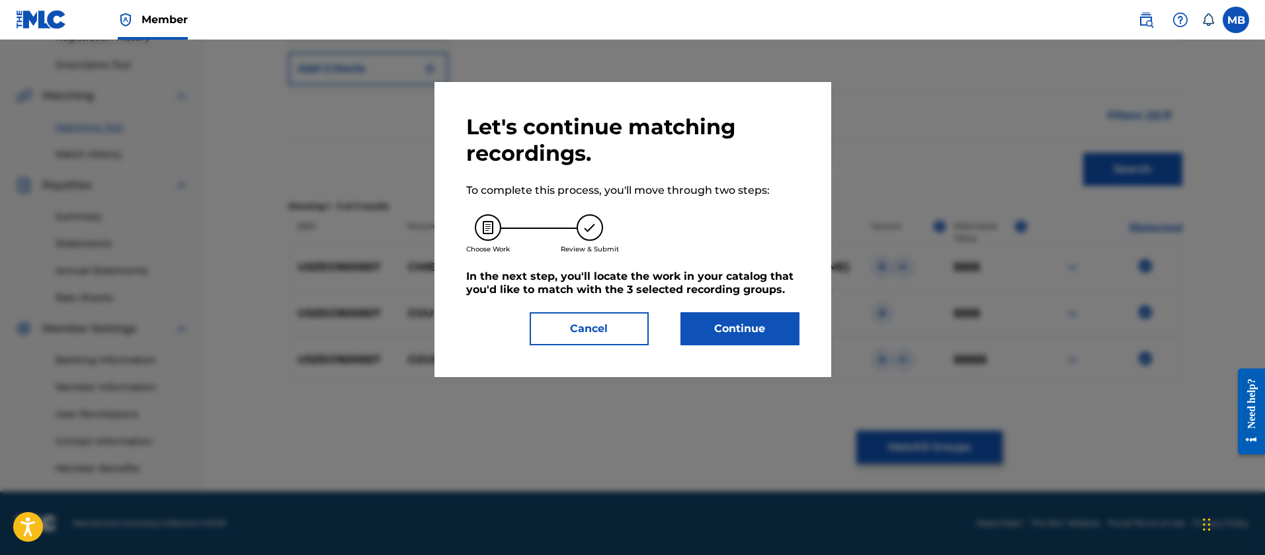
click at [722, 327] on button "Continue" at bounding box center [740, 328] width 119 height 33
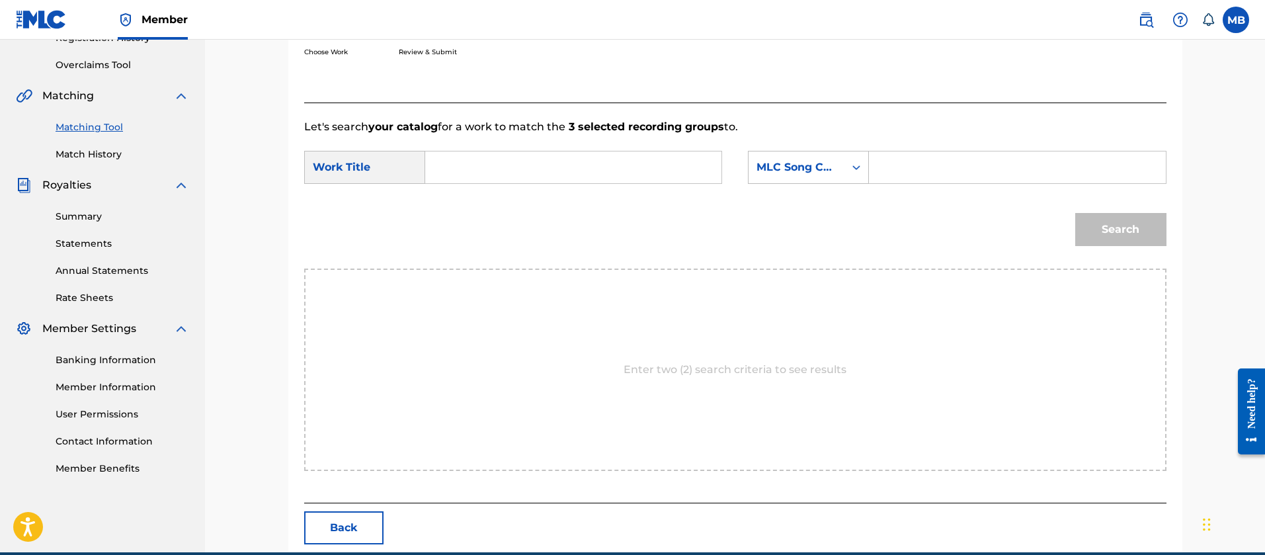
click at [892, 171] on input "Search Form" at bounding box center [1017, 167] width 274 height 32
paste input "CL03T2"
type input "CL03T2"
click at [619, 173] on input "Search Form" at bounding box center [574, 167] width 274 height 32
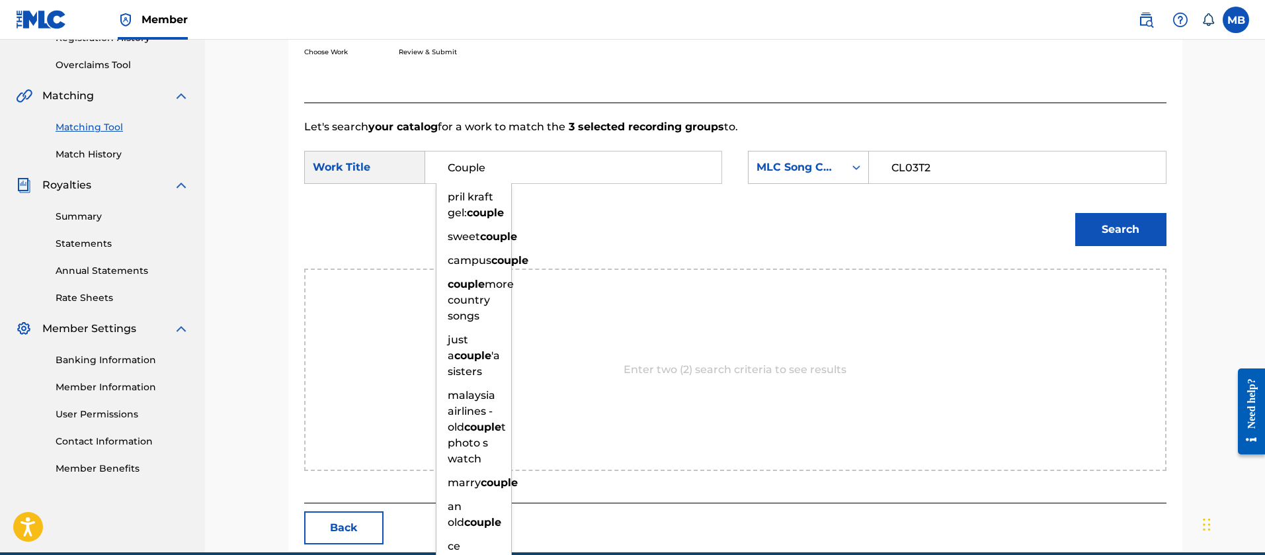
type input "Couple"
click at [1076, 213] on button "Search" at bounding box center [1121, 229] width 91 height 33
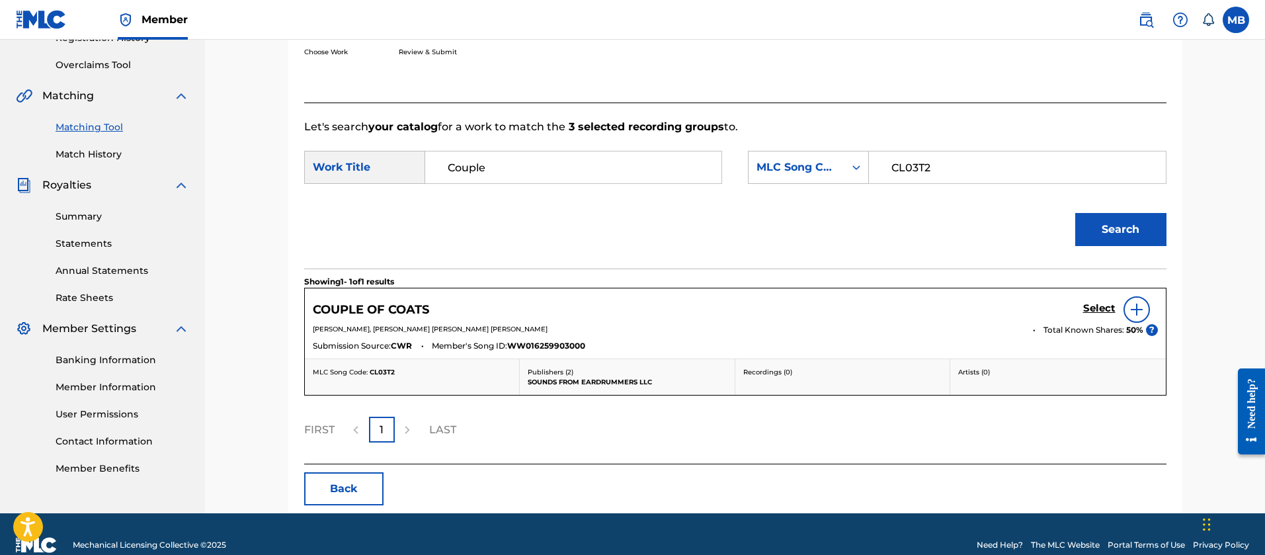
click at [1098, 310] on h5 "Select" at bounding box center [1100, 308] width 32 height 13
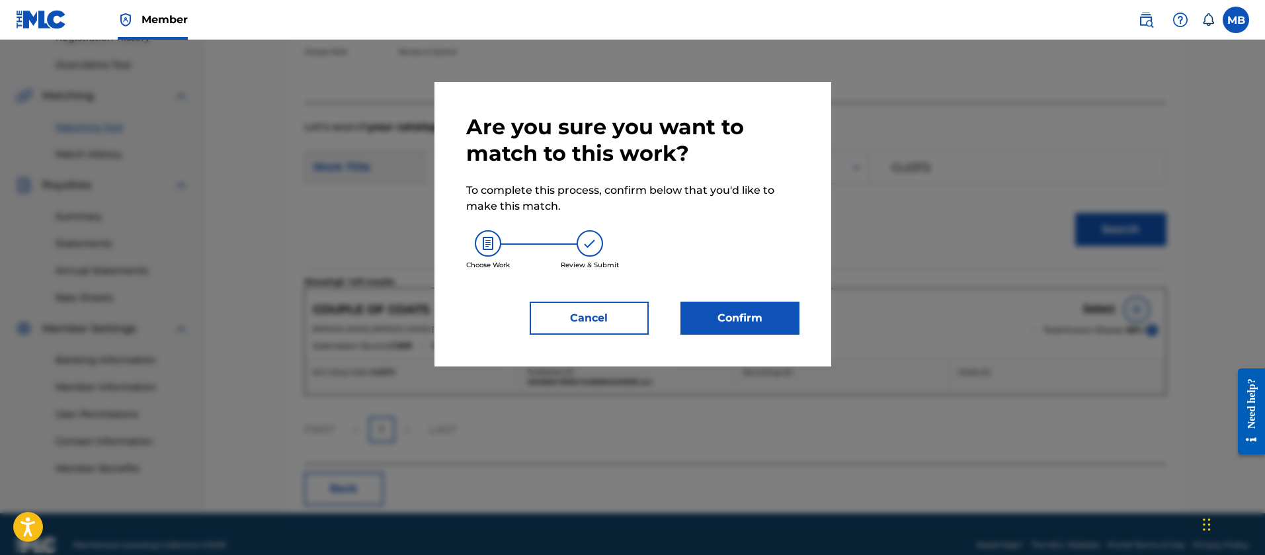
click at [752, 311] on button "Confirm" at bounding box center [740, 318] width 119 height 33
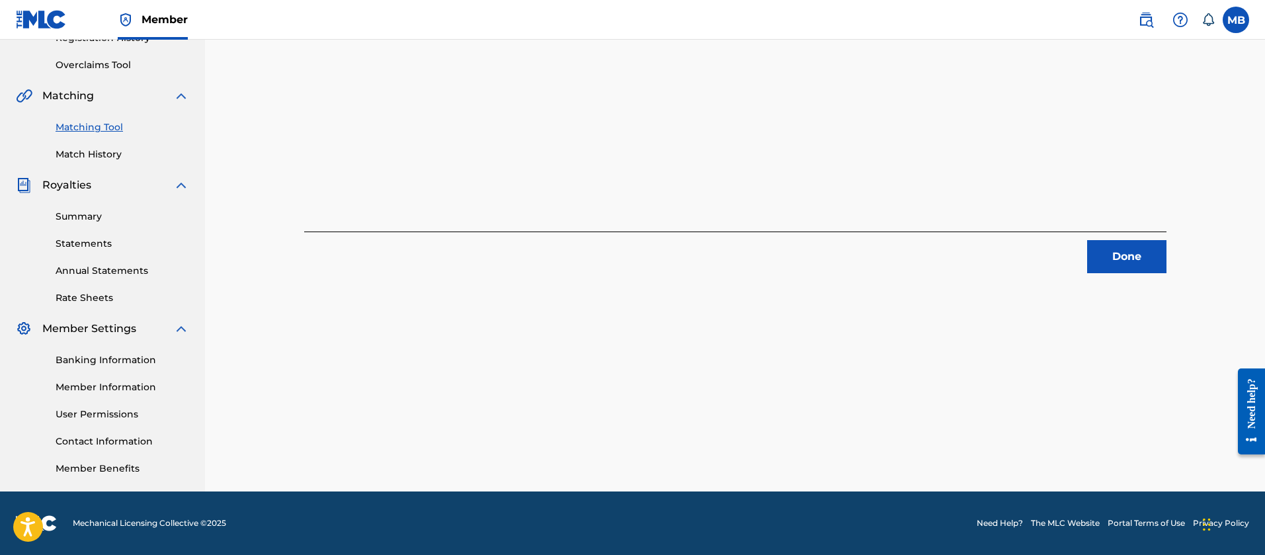
click at [1138, 258] on button "Done" at bounding box center [1127, 256] width 79 height 33
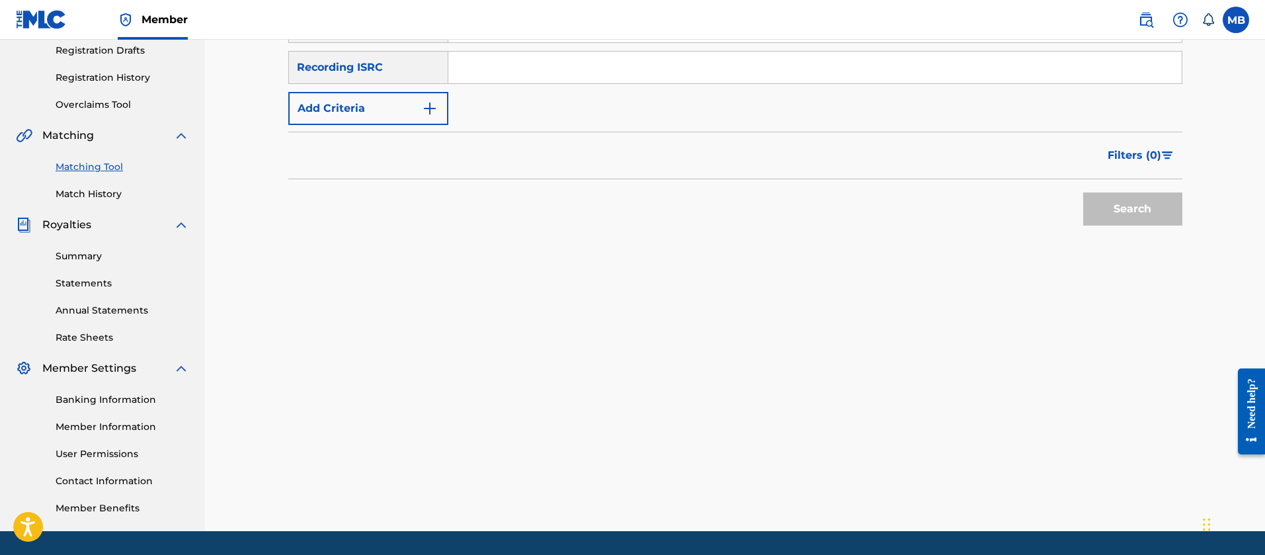
scroll to position [166, 0]
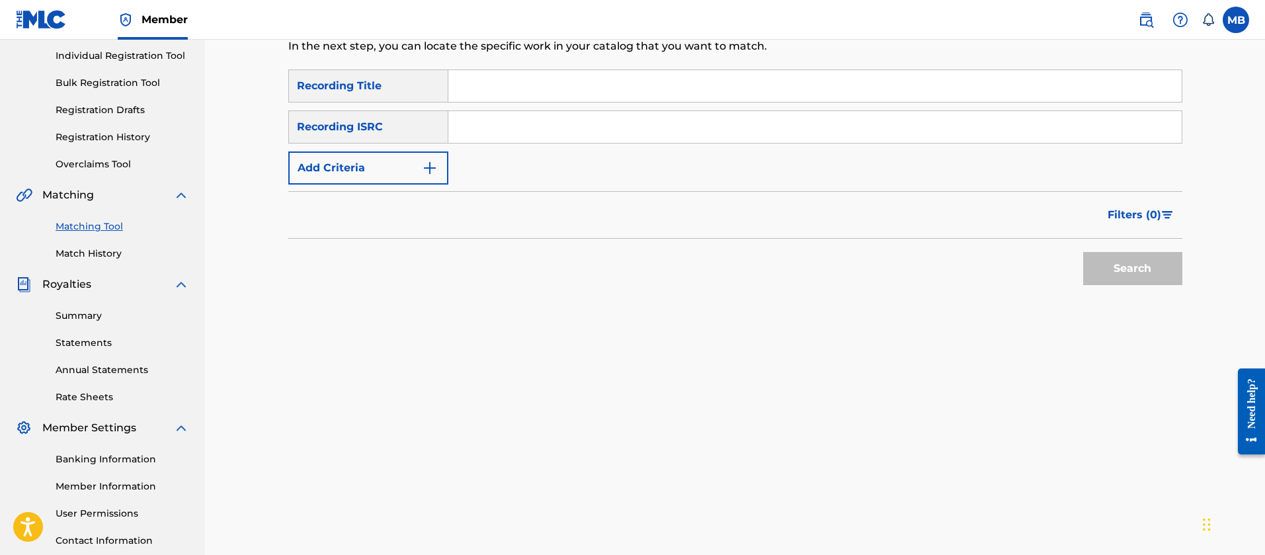
click at [514, 147] on div "SearchWithCriteriac5b6839b-7f53-4401-a228-6358c24b6b1b Recording Title SearchWi…" at bounding box center [735, 126] width 894 height 115
click at [517, 138] on input "Search Form" at bounding box center [816, 127] width 734 height 32
paste input "8/21/2025 MB"
type input "8/21/2025 MB"
click at [486, 112] on input "Search Form" at bounding box center [816, 127] width 734 height 32
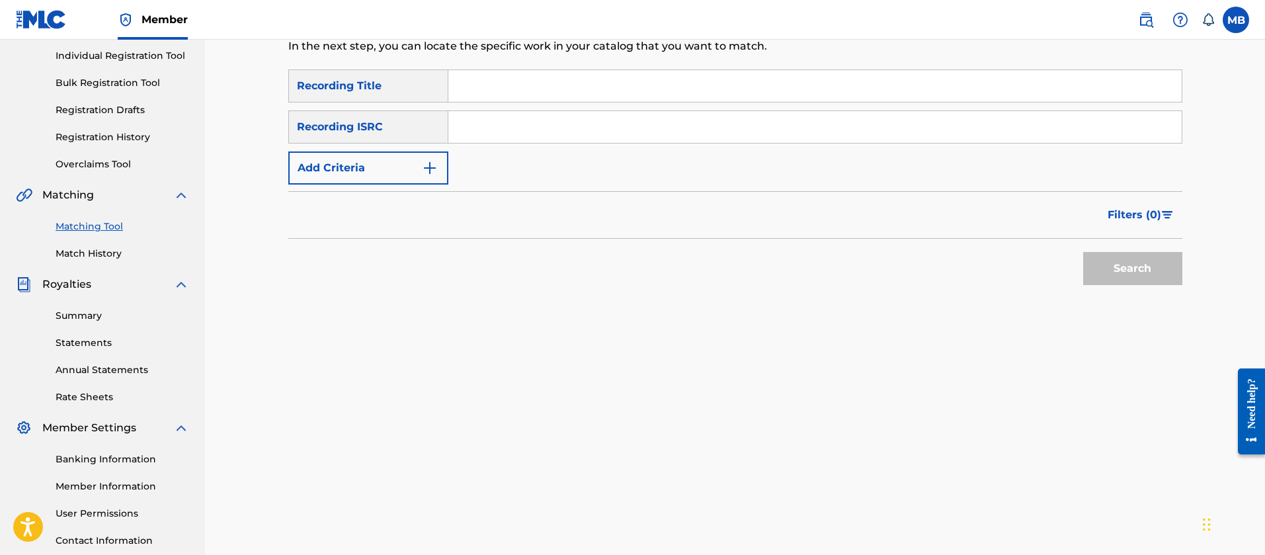
paste input "USKO11400167"
type input "USKO11400167"
click at [1084, 252] on button "Search" at bounding box center [1133, 268] width 99 height 33
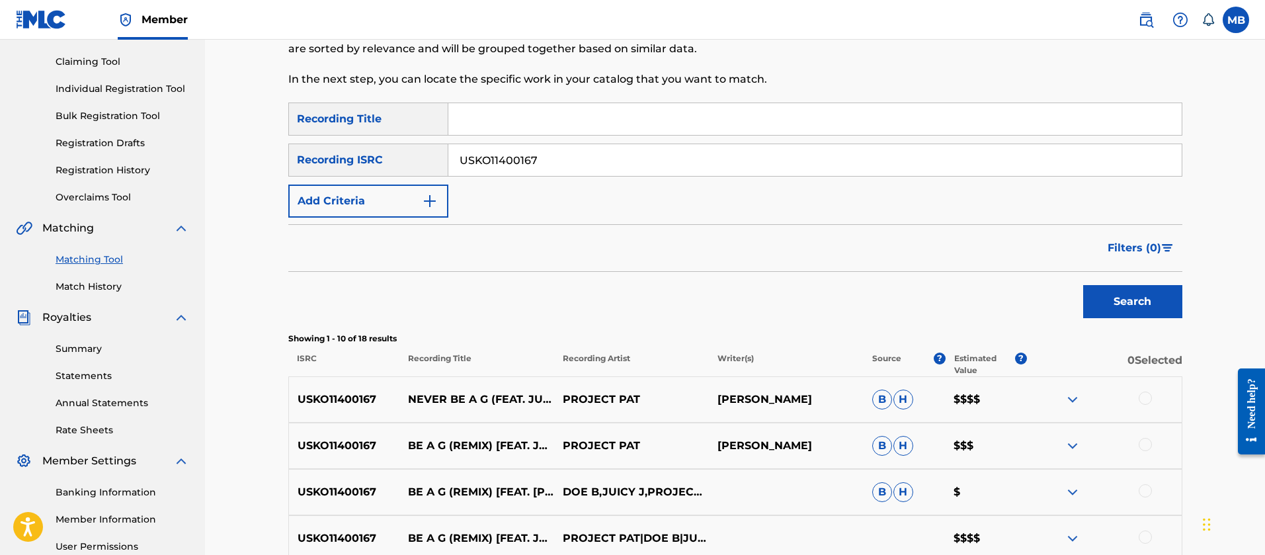
scroll to position [0, 0]
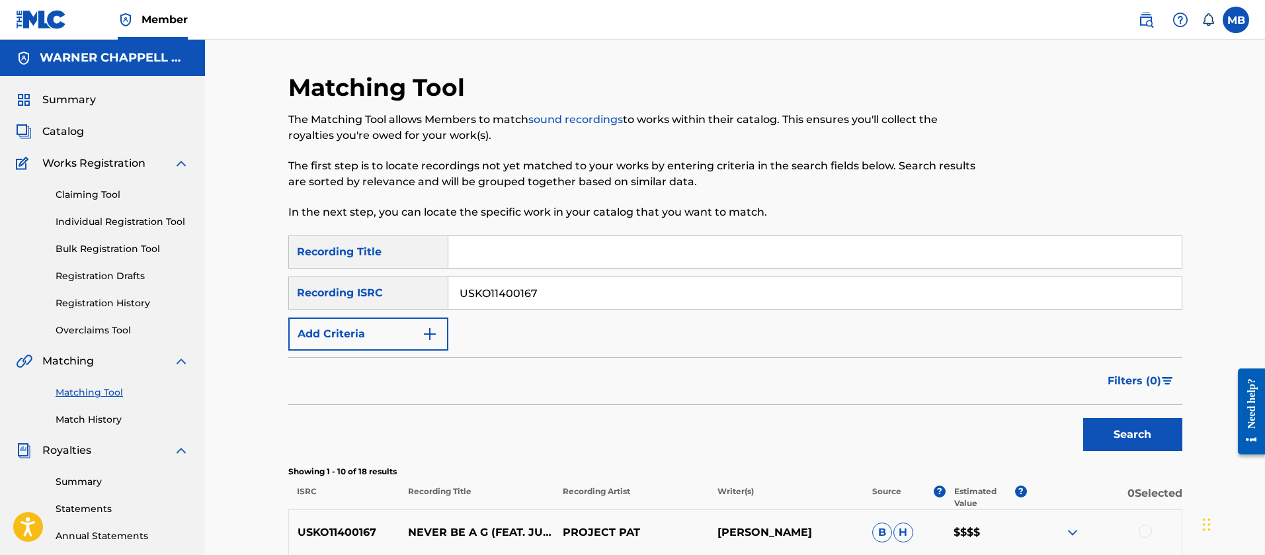
click at [1136, 25] on link at bounding box center [1146, 20] width 26 height 26
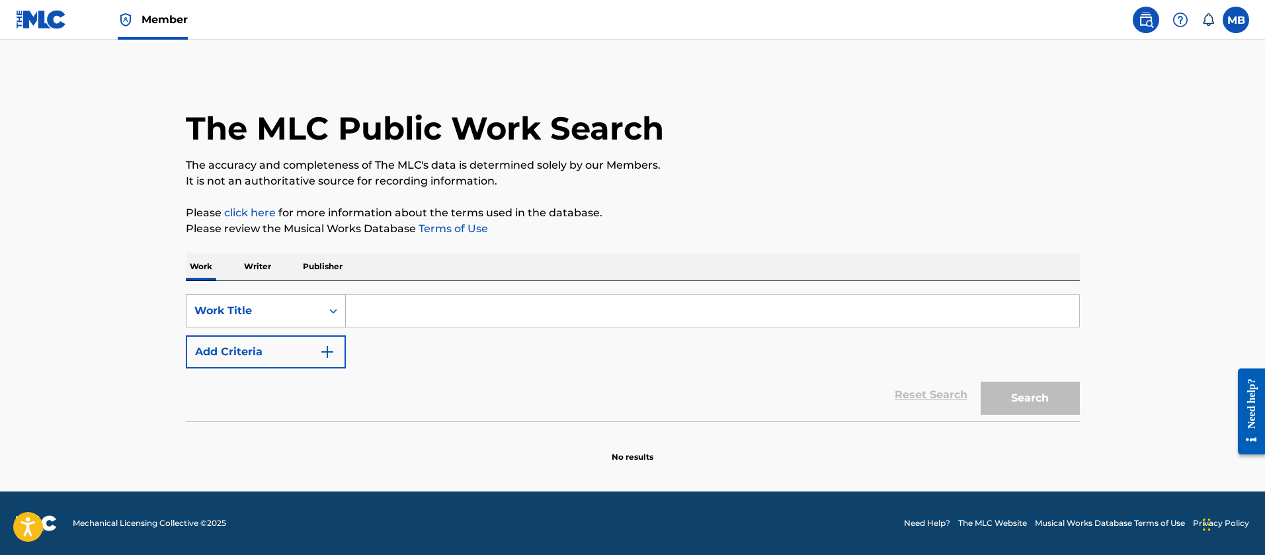
click at [305, 303] on div "Work Title" at bounding box center [253, 311] width 119 height 16
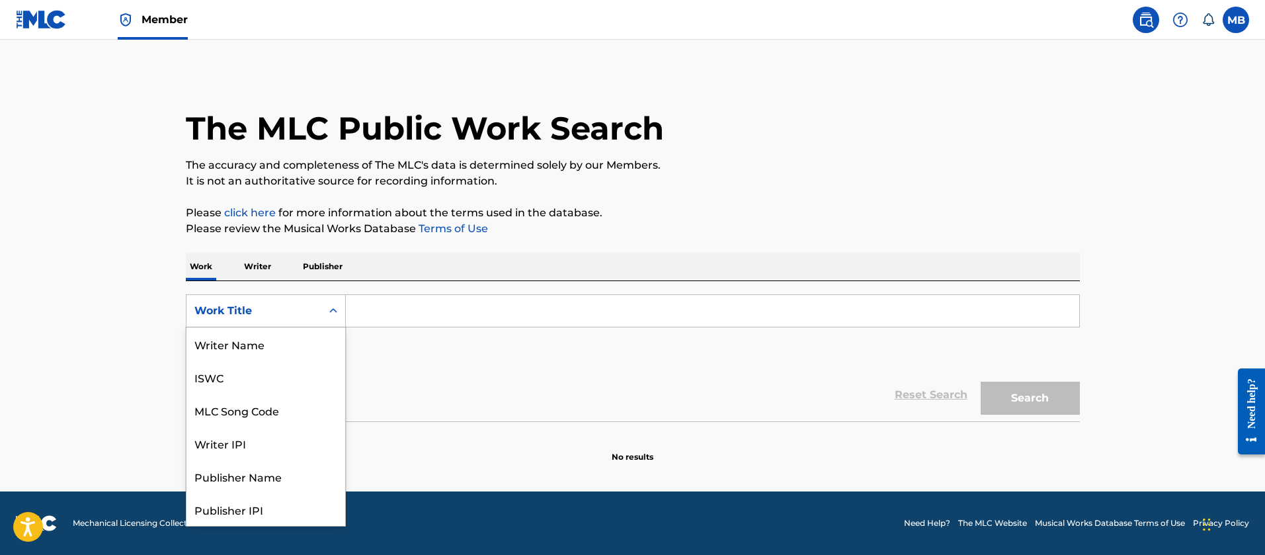
scroll to position [66, 0]
click at [280, 332] on div "MLC Song Code" at bounding box center [266, 343] width 159 height 33
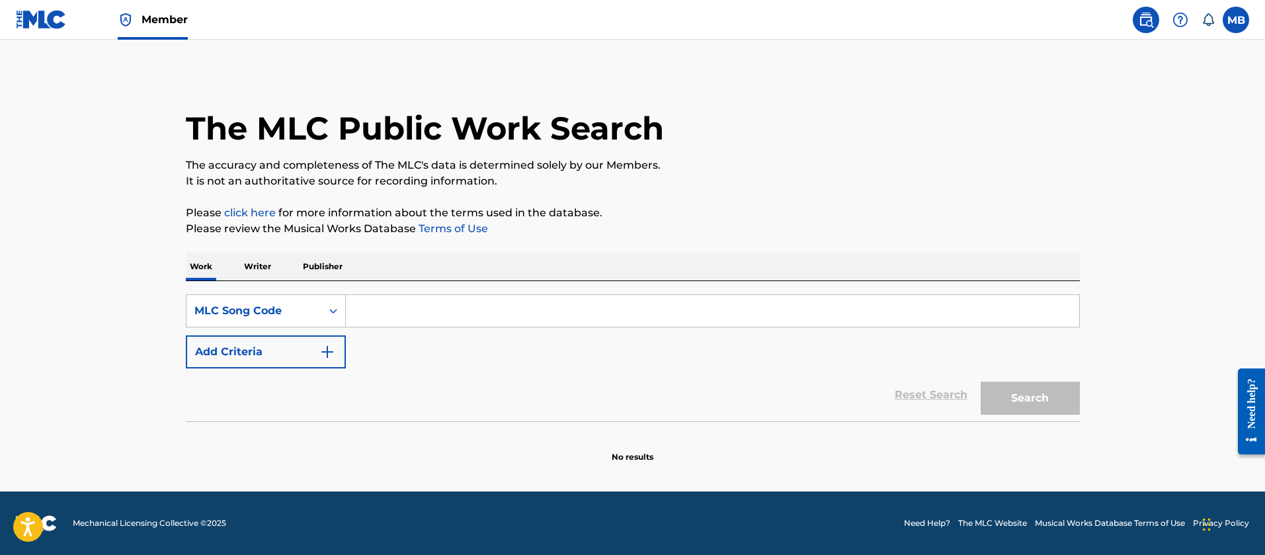
click at [442, 313] on input "Search Form" at bounding box center [713, 311] width 734 height 32
paste input "IC7UAB/IF9L1E"
type input "IC7UAB"
click at [981, 382] on button "Search" at bounding box center [1030, 398] width 99 height 33
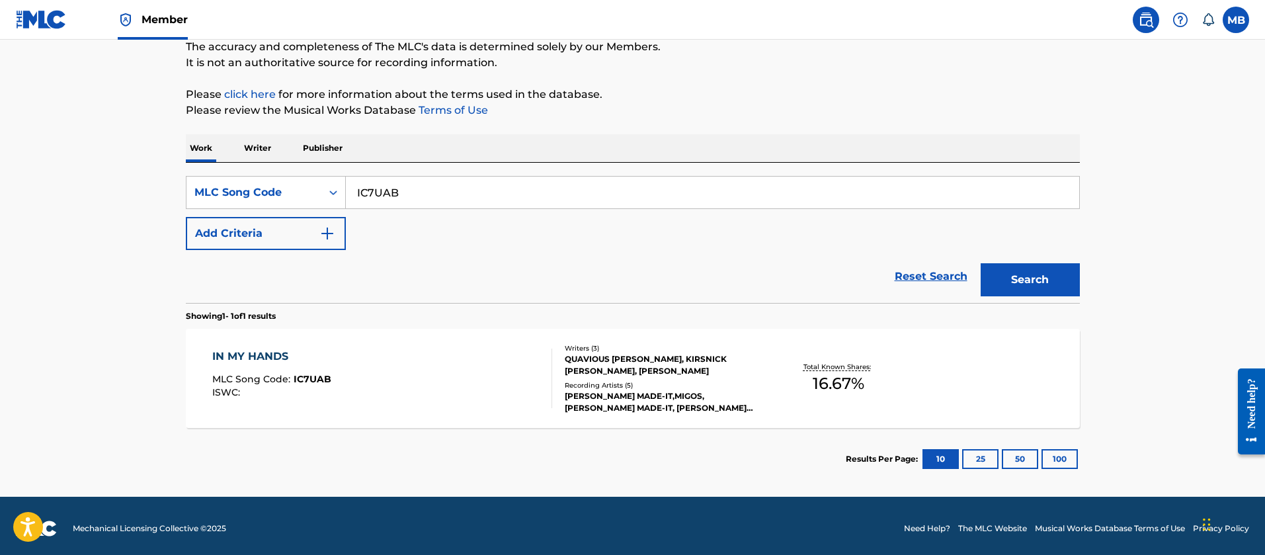
scroll to position [124, 0]
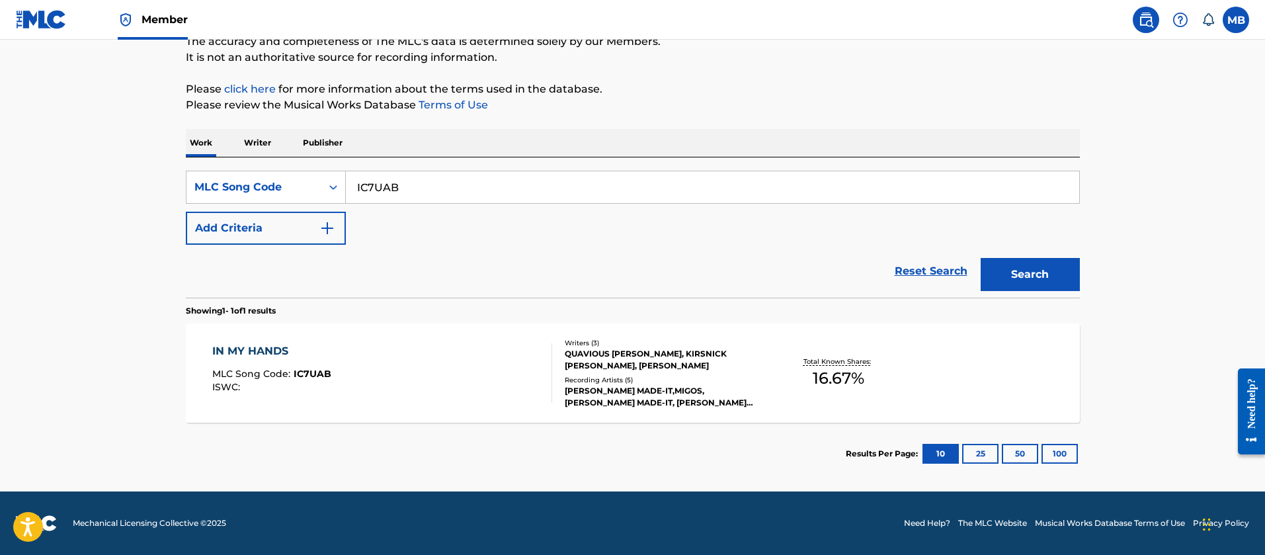
click at [439, 353] on div "IN MY HANDS MLC Song Code : IC7UAB ISWC :" at bounding box center [382, 373] width 340 height 60
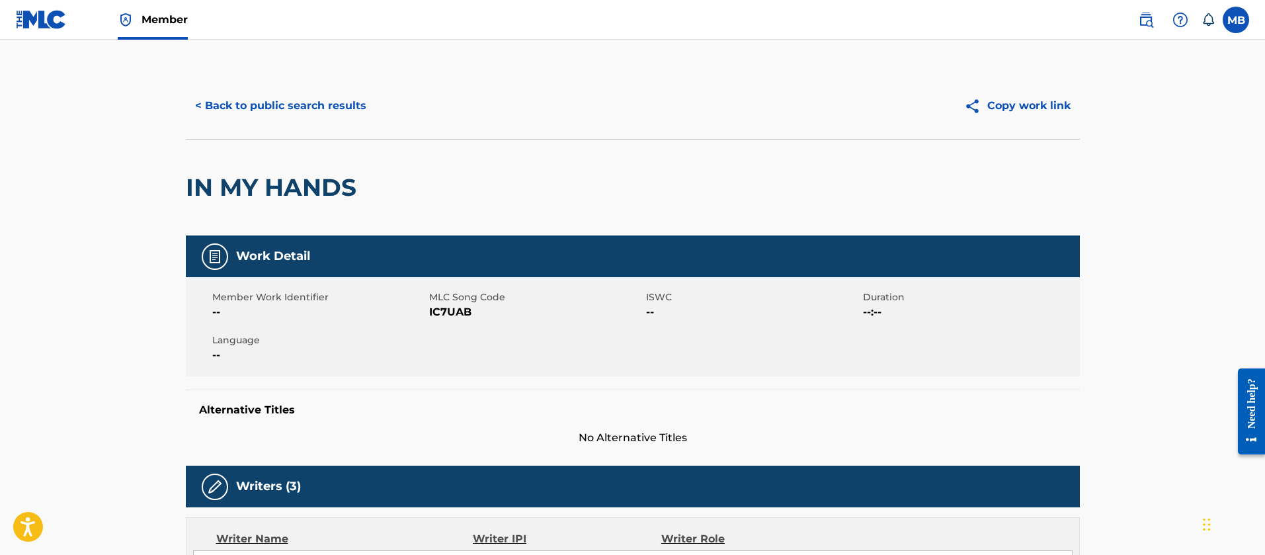
click at [289, 119] on button "< Back to public search results" at bounding box center [281, 105] width 190 height 33
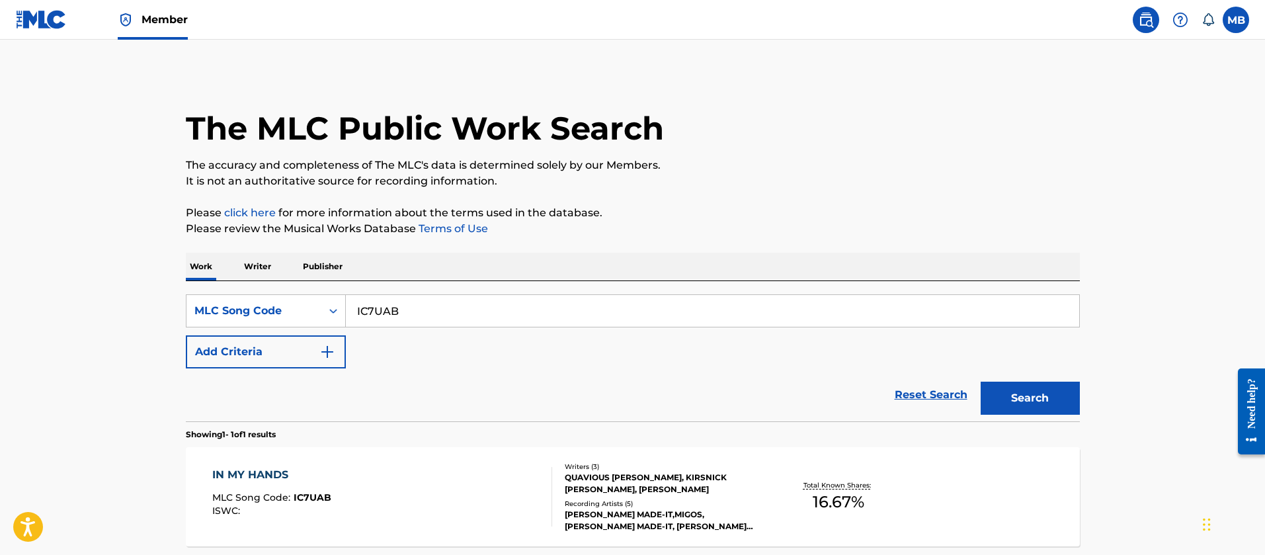
scroll to position [89, 0]
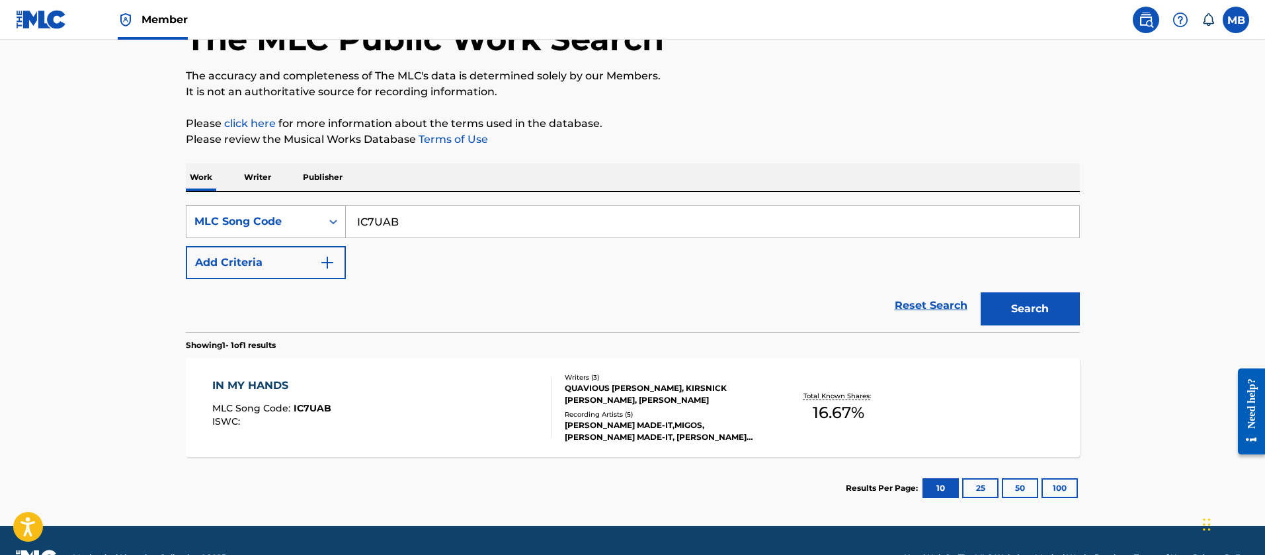
drag, startPoint x: 450, startPoint y: 226, endPoint x: 221, endPoint y: 210, distance: 229.5
click at [222, 210] on div "SearchWithCriteriaba891668-1bd1-4479-8f4b-b8cb1b212ef0 MLC Song Code IC7UAB" at bounding box center [633, 221] width 894 height 33
paste input "/IF9L1E"
type input "IF9L1E"
click at [981, 292] on button "Search" at bounding box center [1030, 308] width 99 height 33
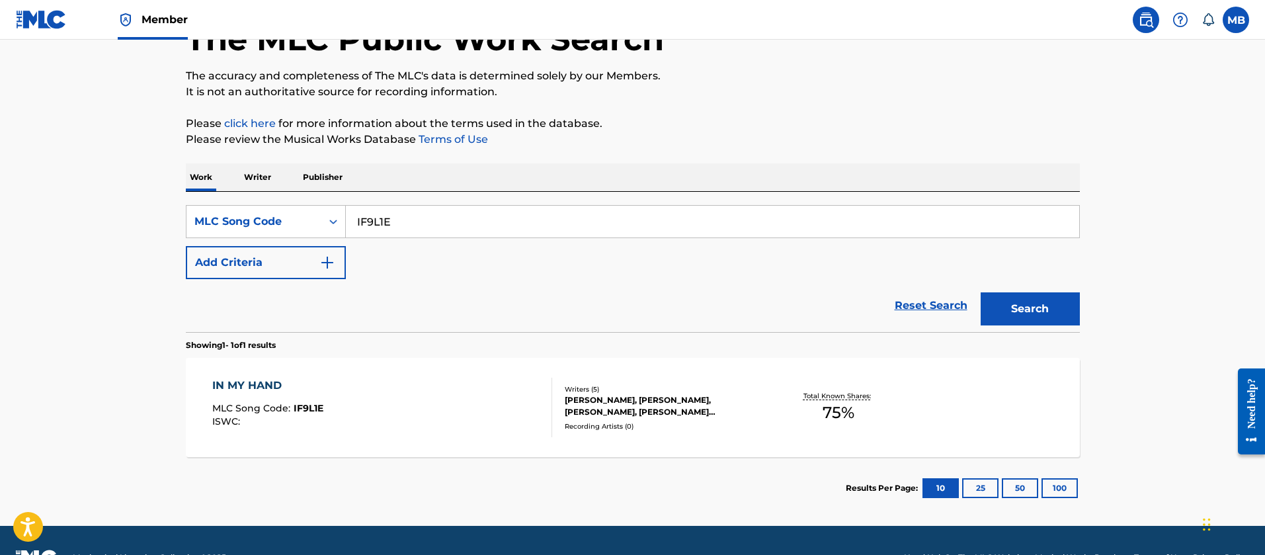
click at [402, 399] on div "IN MY HAND MLC Song Code : IF9L1E ISWC :" at bounding box center [382, 408] width 340 height 60
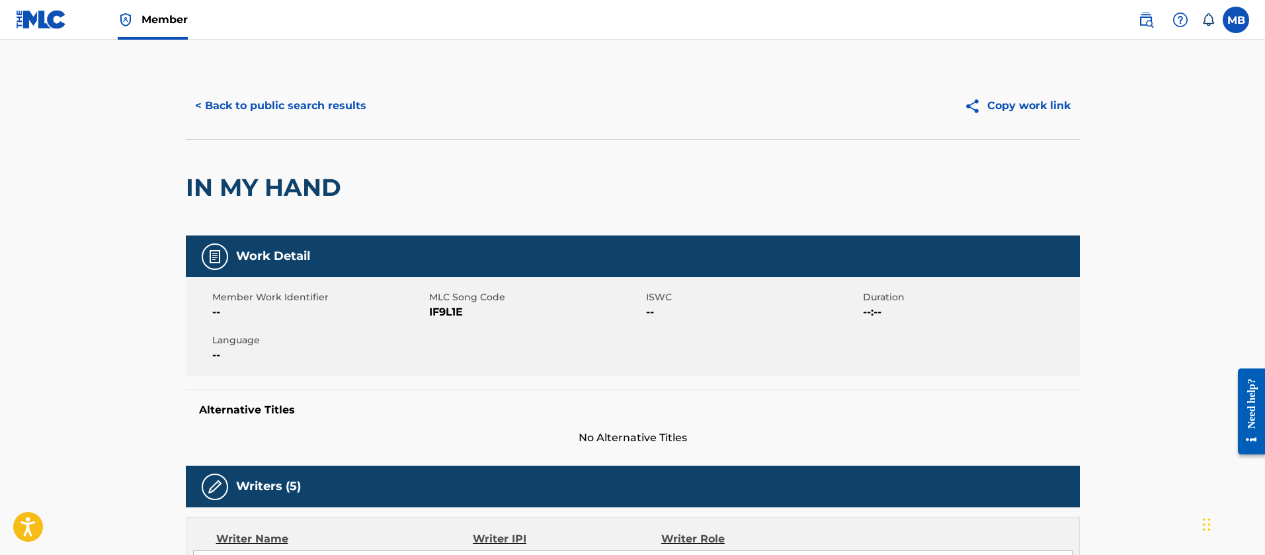
click at [150, 15] on span "Member" at bounding box center [165, 19] width 46 height 15
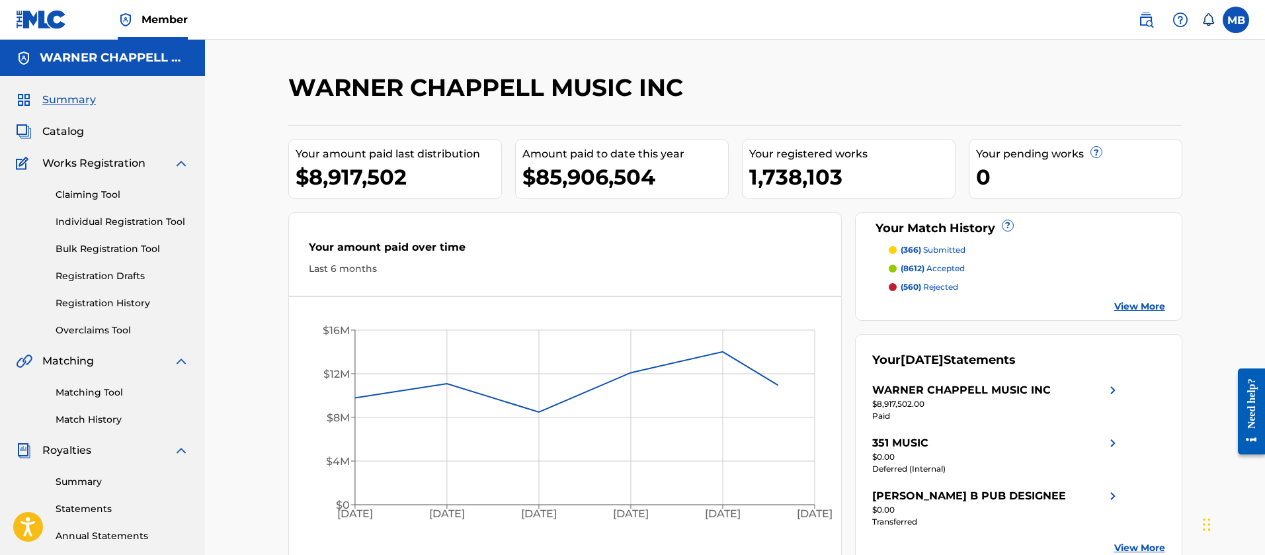
click at [103, 397] on link "Matching Tool" at bounding box center [123, 393] width 134 height 14
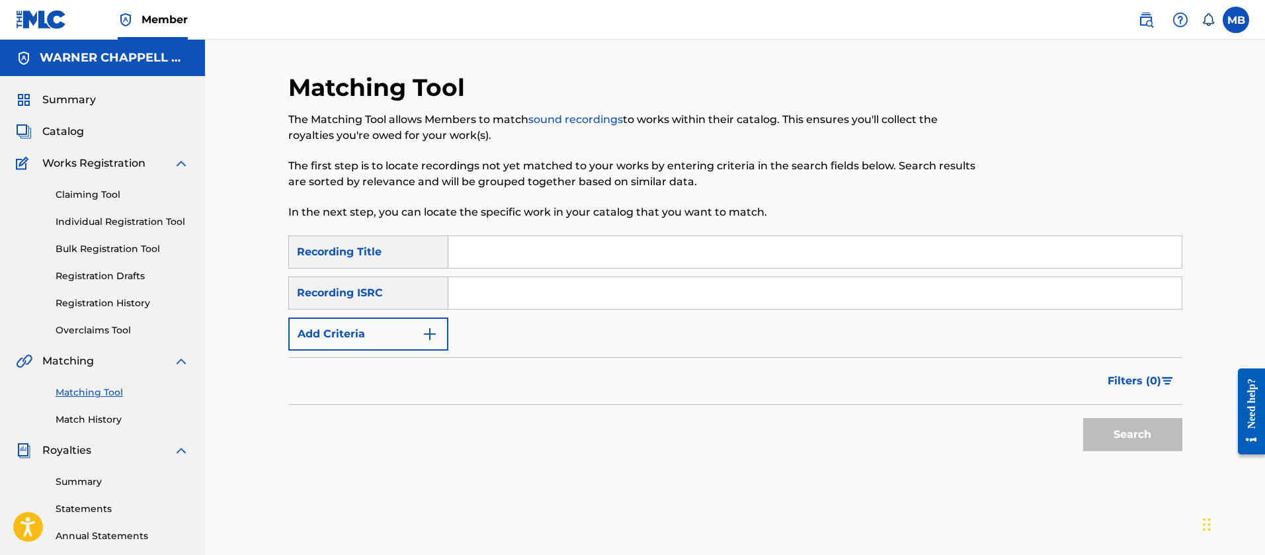
click at [554, 309] on div "Search Form" at bounding box center [816, 293] width 734 height 33
click at [562, 303] on input "Search Form" at bounding box center [816, 293] width 734 height 32
paste input "USUYG1058667"
type input "USUYG1058667"
click at [1084, 418] on button "Search" at bounding box center [1133, 434] width 99 height 33
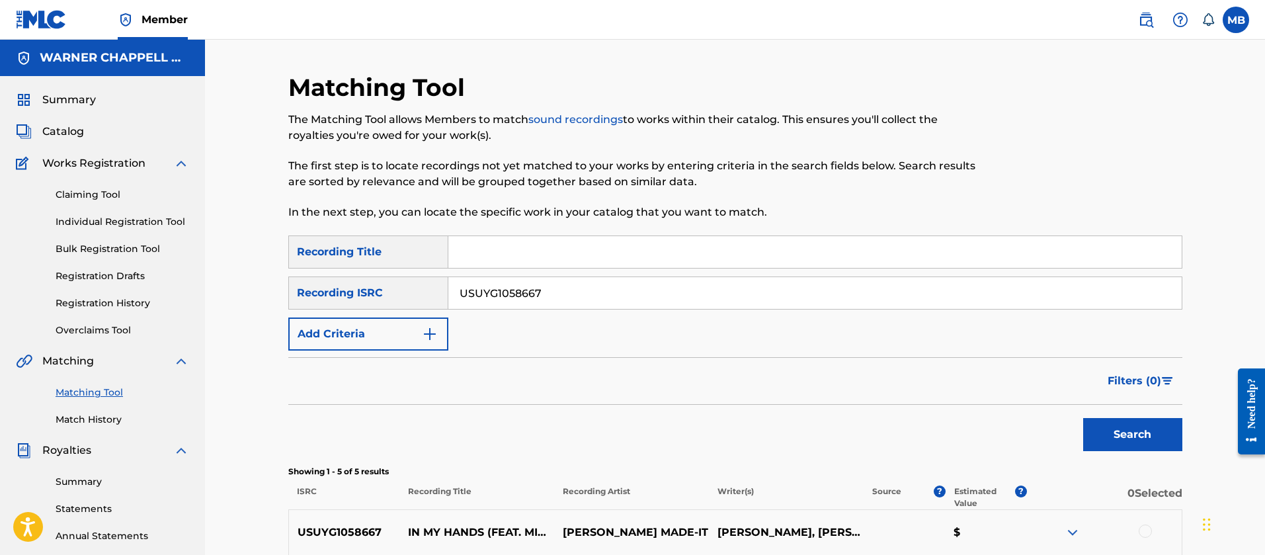
click at [53, 135] on span "Catalog" at bounding box center [63, 132] width 42 height 16
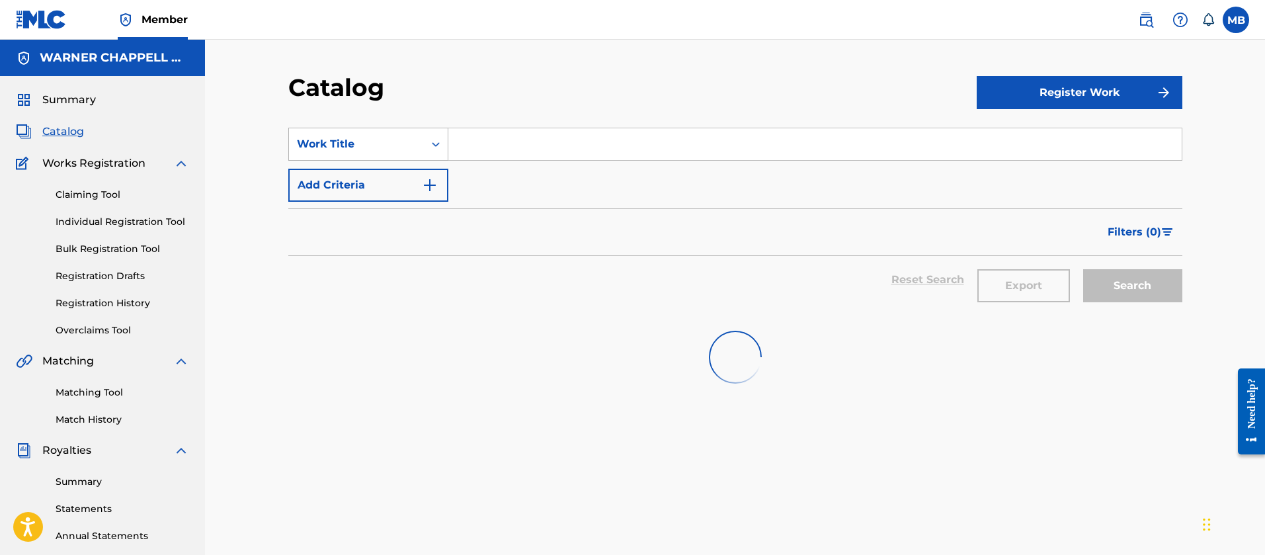
click at [384, 159] on div "Work Title" at bounding box center [368, 144] width 160 height 33
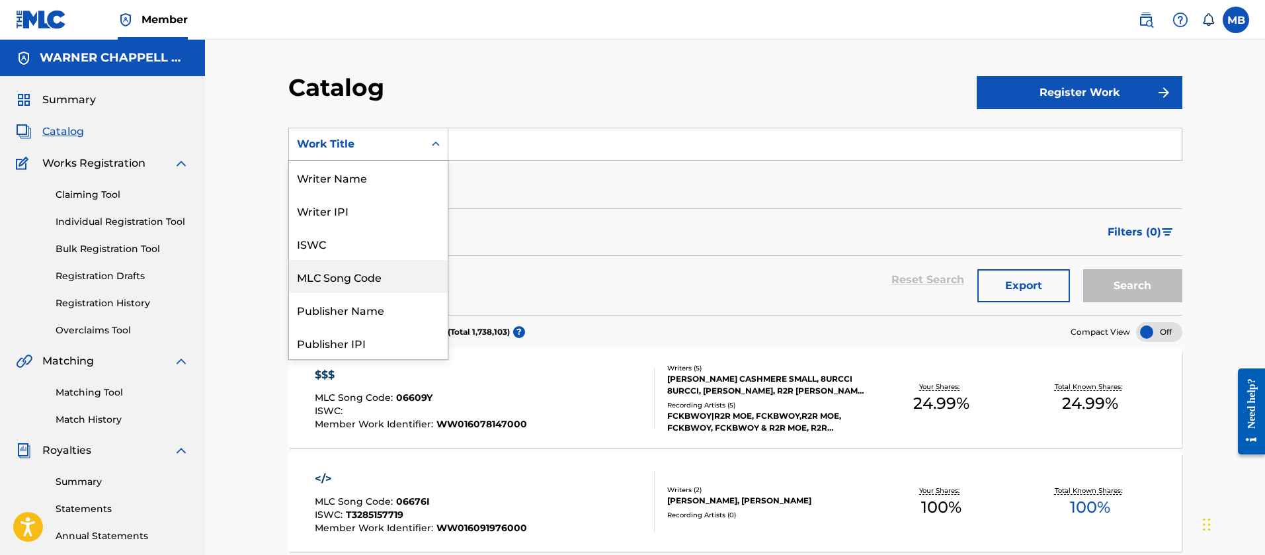
click at [359, 269] on div "MLC Song Code" at bounding box center [368, 276] width 159 height 33
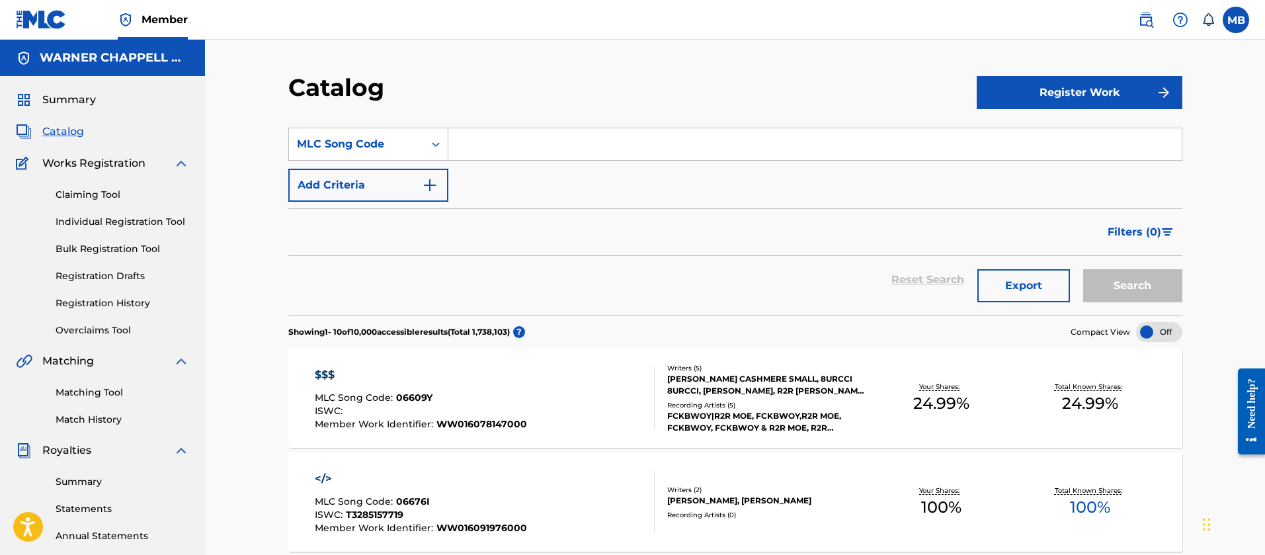
click at [515, 149] on input "Search Form" at bounding box center [816, 144] width 734 height 32
paste input "XV7CS3"
click at [1084, 269] on button "Search" at bounding box center [1133, 285] width 99 height 33
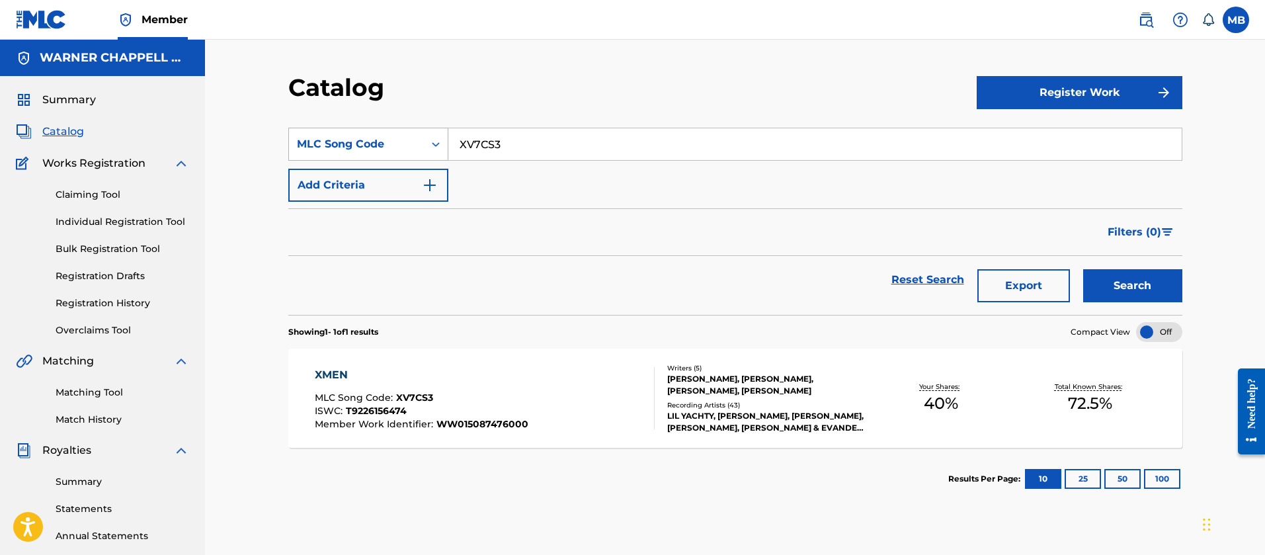
drag, startPoint x: 536, startPoint y: 150, endPoint x: 357, endPoint y: 151, distance: 179.9
click at [361, 151] on div "SearchWithCriteria99f7eda5-553e-4b79-a6c7-de2dc8d65298 MLC Song Code XV7CS3" at bounding box center [735, 144] width 894 height 33
paste input "DA7T86"
type input "DA7T86"
click at [1084, 269] on button "Search" at bounding box center [1133, 285] width 99 height 33
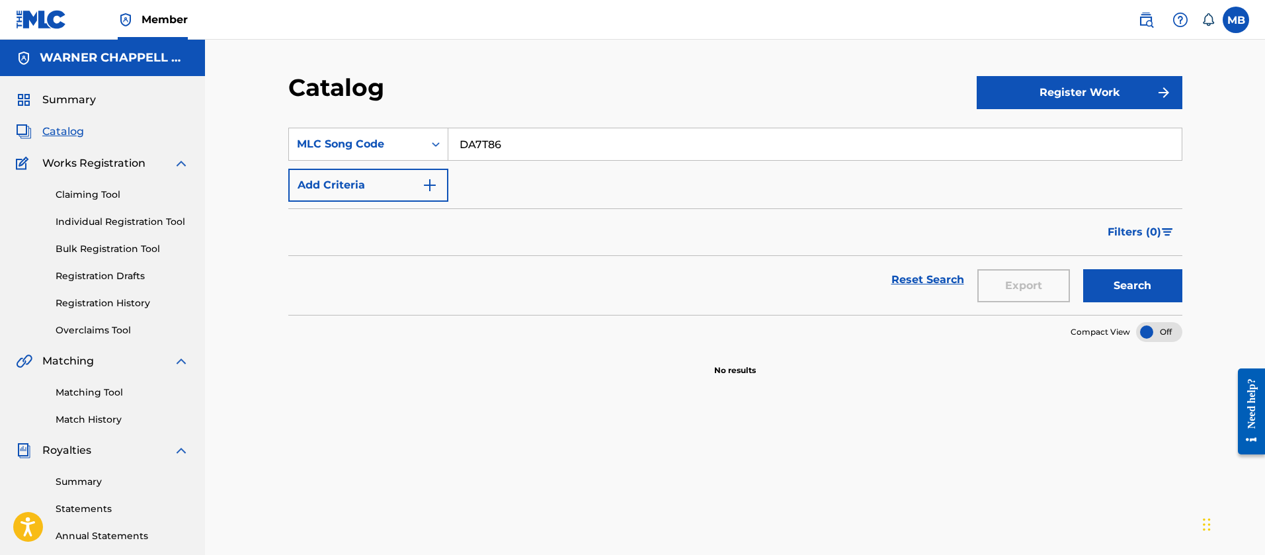
click at [1142, 20] on img at bounding box center [1146, 20] width 16 height 16
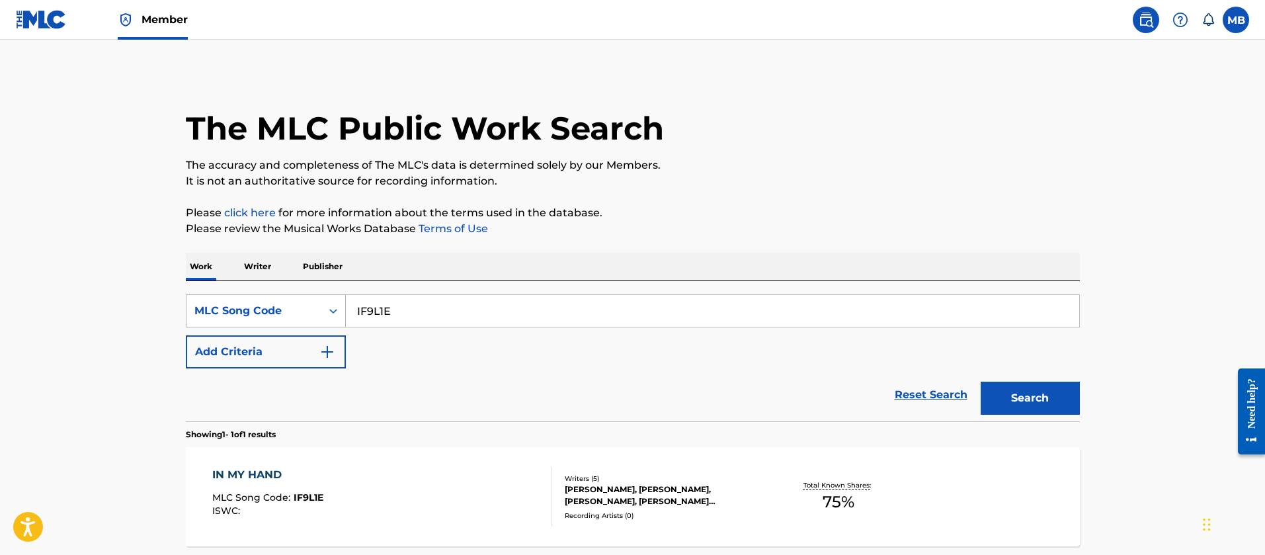
drag, startPoint x: 427, startPoint y: 300, endPoint x: 261, endPoint y: 301, distance: 166.0
click at [267, 301] on div "SearchWithCriteriaba891668-1bd1-4479-8f4b-b8cb1b212ef0 MLC Song Code IF9L1E" at bounding box center [633, 310] width 894 height 33
paste input "DA7T86"
type input "DA7T86"
click at [981, 382] on button "Search" at bounding box center [1030, 398] width 99 height 33
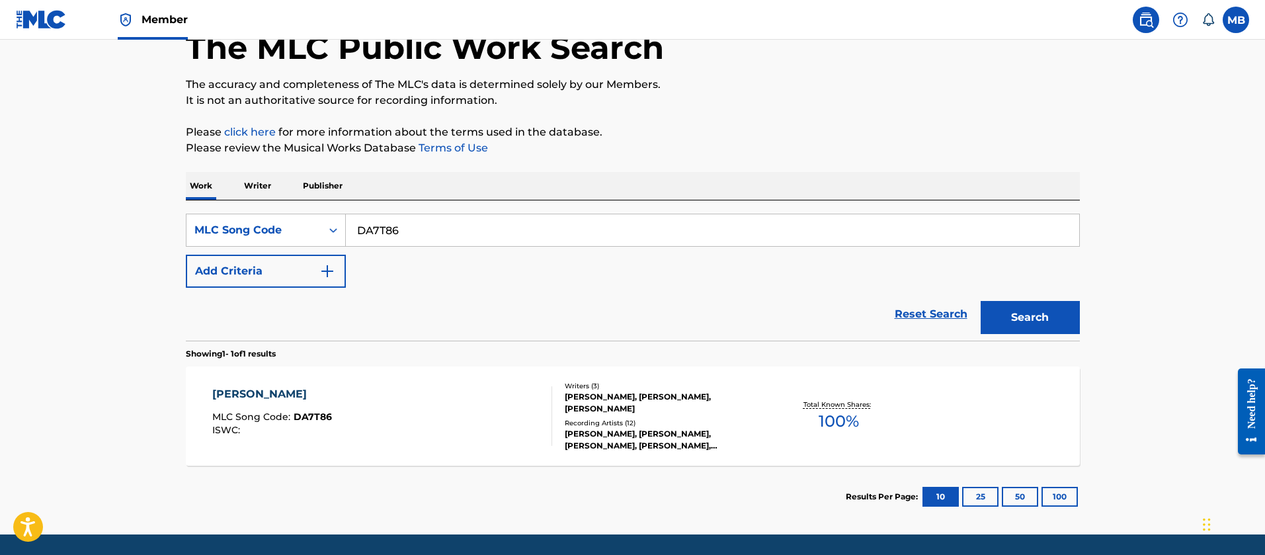
scroll to position [99, 0]
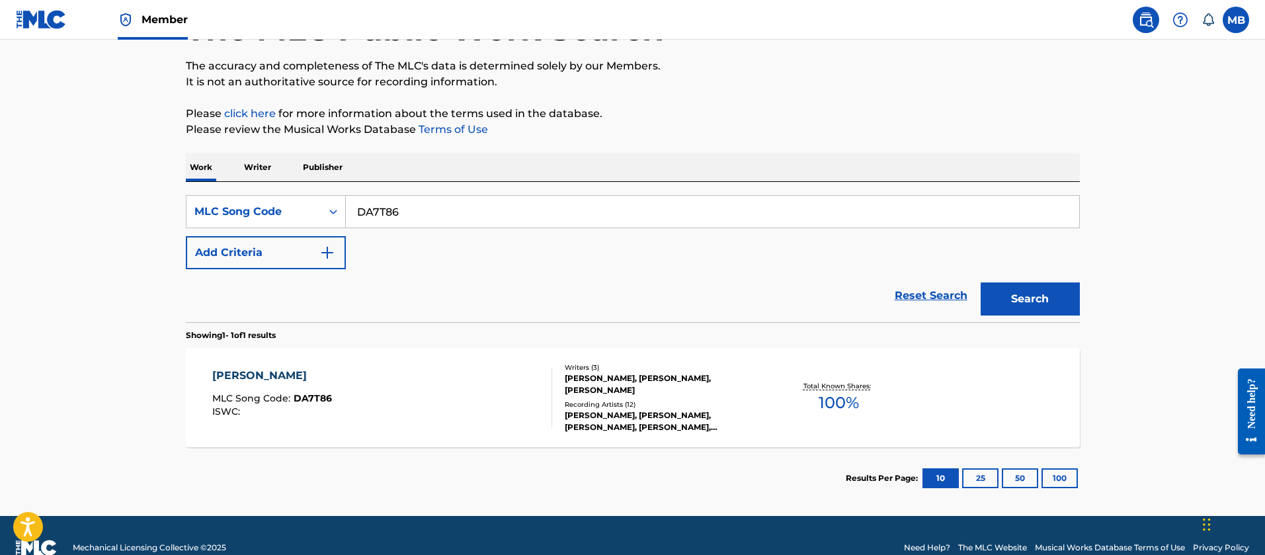
click at [424, 388] on div "DANNY PHANTOM MLC Song Code : DA7T86 ISWC :" at bounding box center [382, 398] width 340 height 60
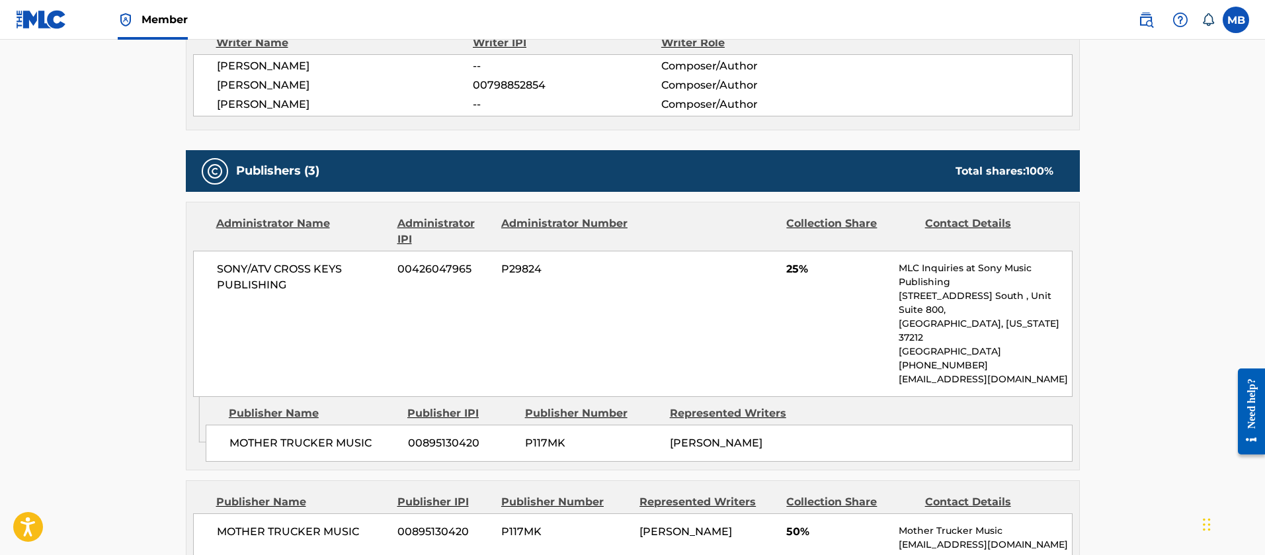
scroll to position [695, 0]
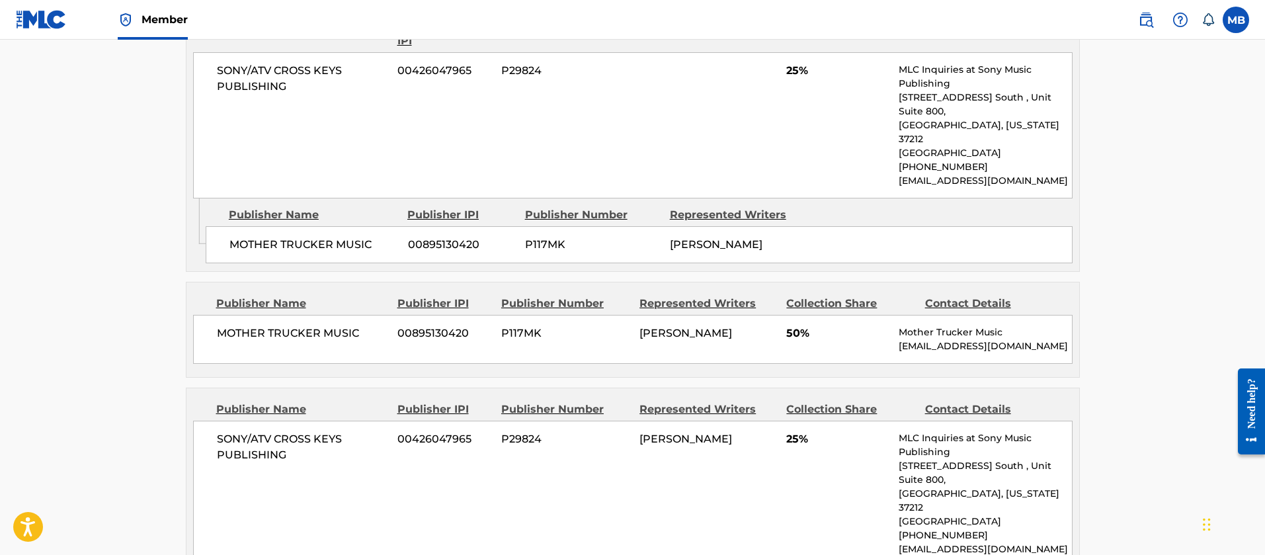
click at [288, 325] on span "MOTHER TRUCKER MUSIC" at bounding box center [302, 333] width 171 height 16
copy div "MOTHER TRUCKER MUSIC"
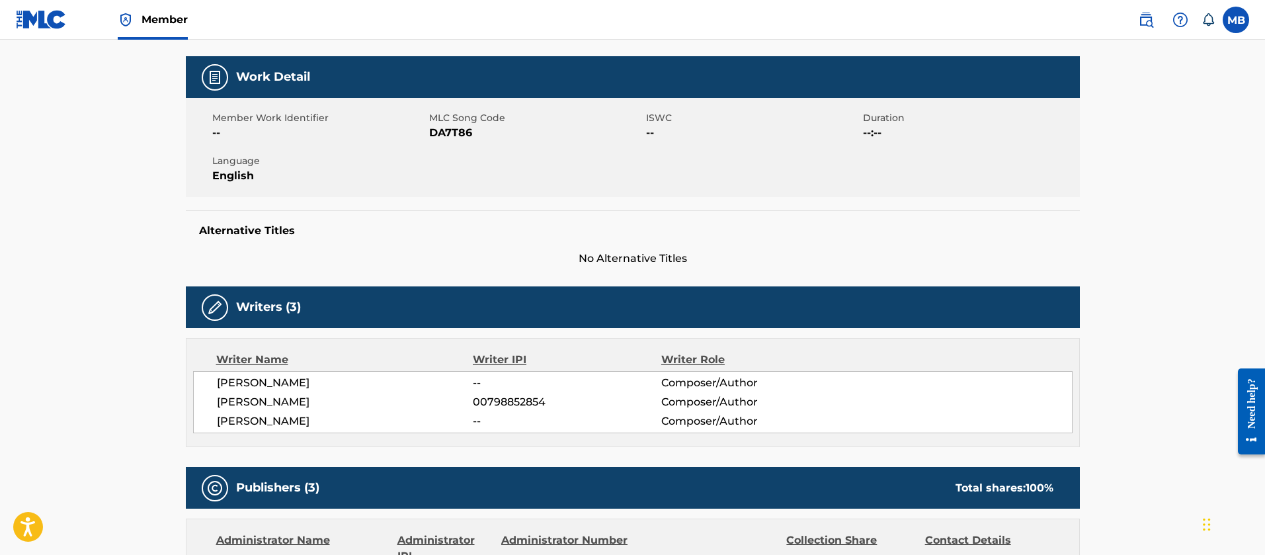
scroll to position [0, 0]
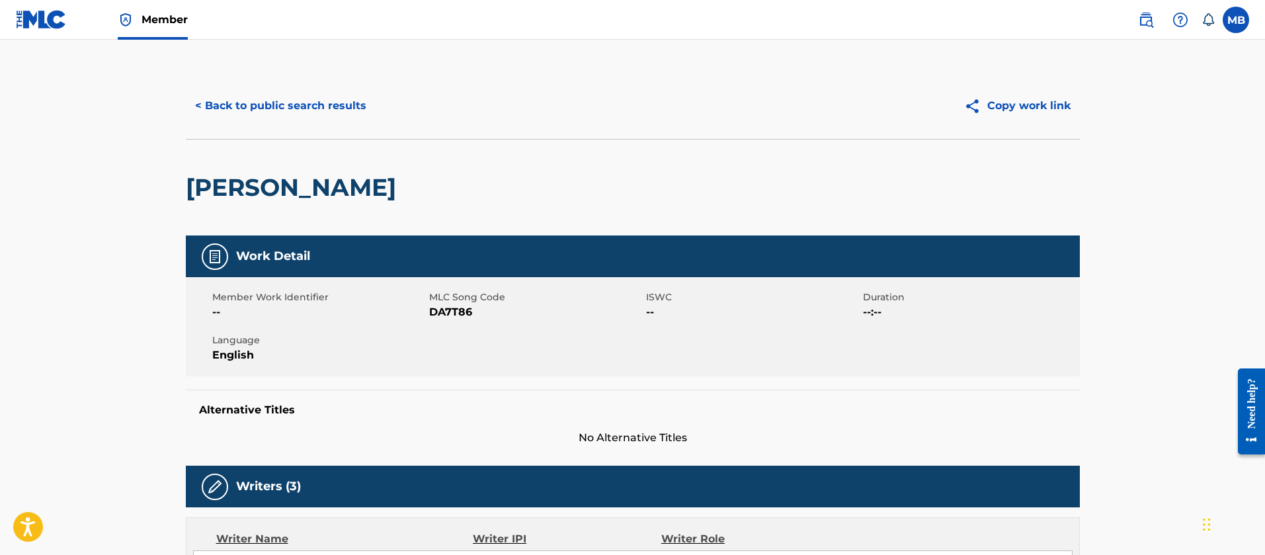
click at [318, 107] on button "< Back to public search results" at bounding box center [281, 105] width 190 height 33
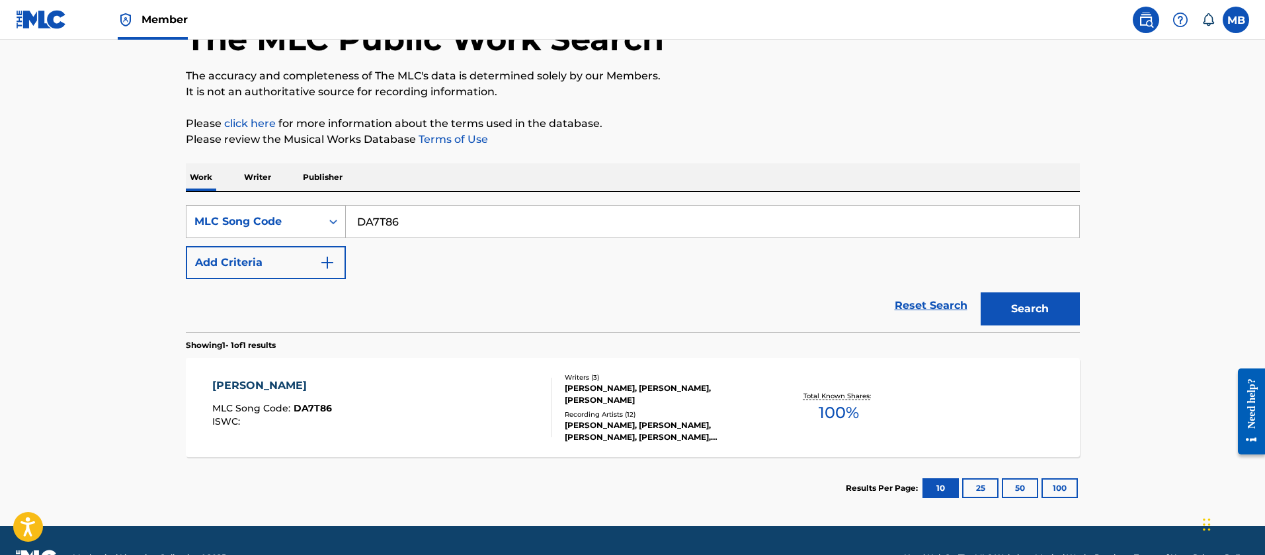
click at [269, 229] on div "MLC Song Code" at bounding box center [253, 222] width 119 height 16
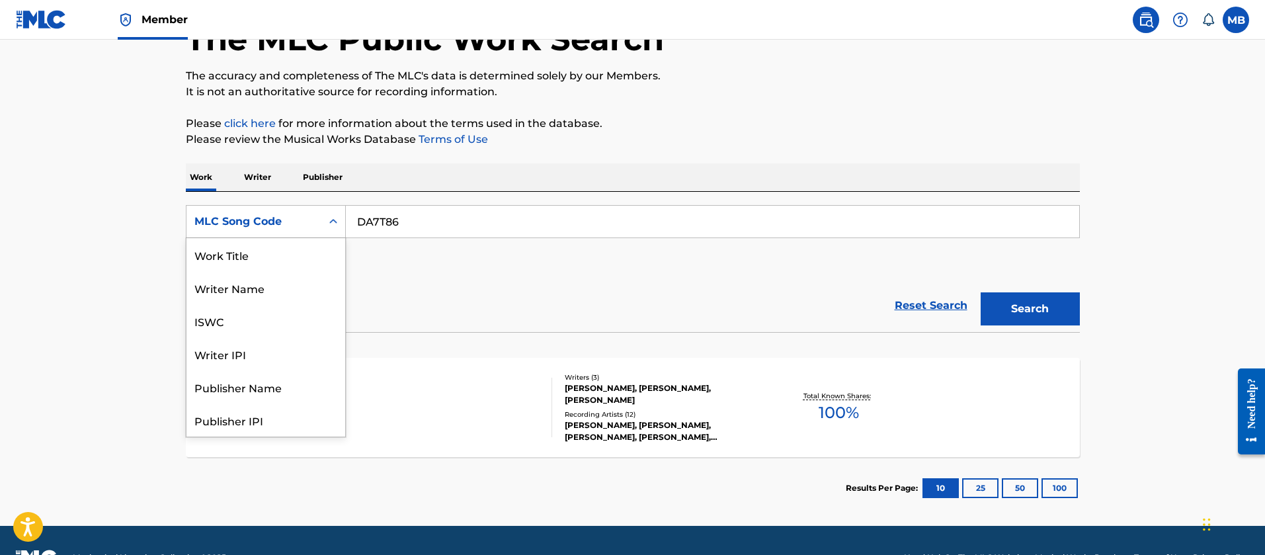
scroll to position [0, 0]
click at [273, 257] on div "Work Title" at bounding box center [266, 254] width 159 height 33
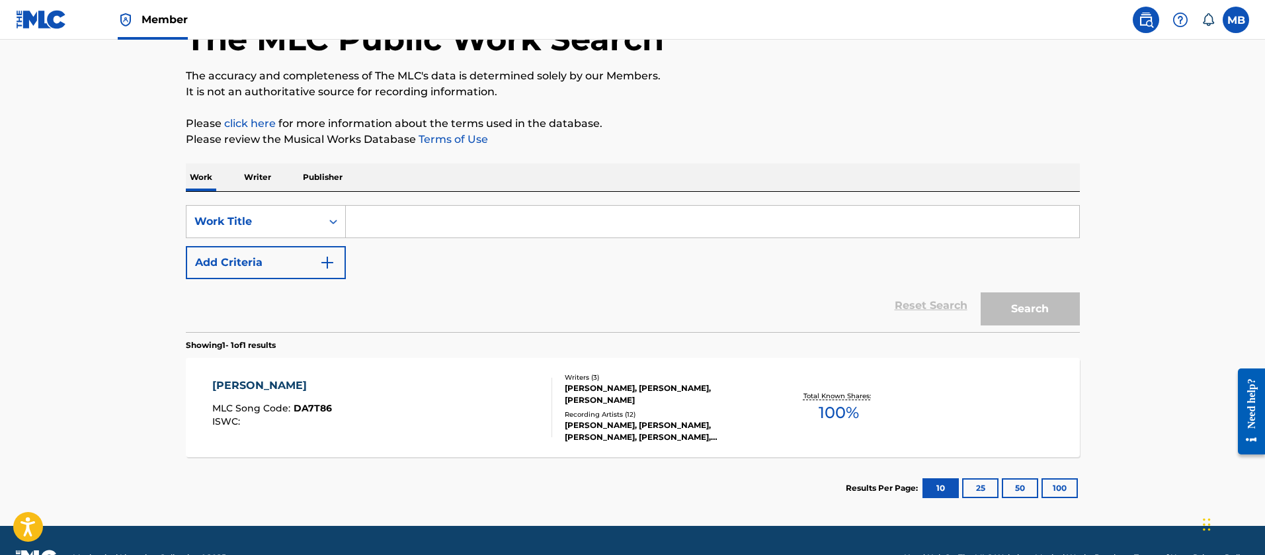
click at [425, 235] on input "Search Form" at bounding box center [713, 222] width 734 height 32
paste input "THE FOUR HORSEMEN"
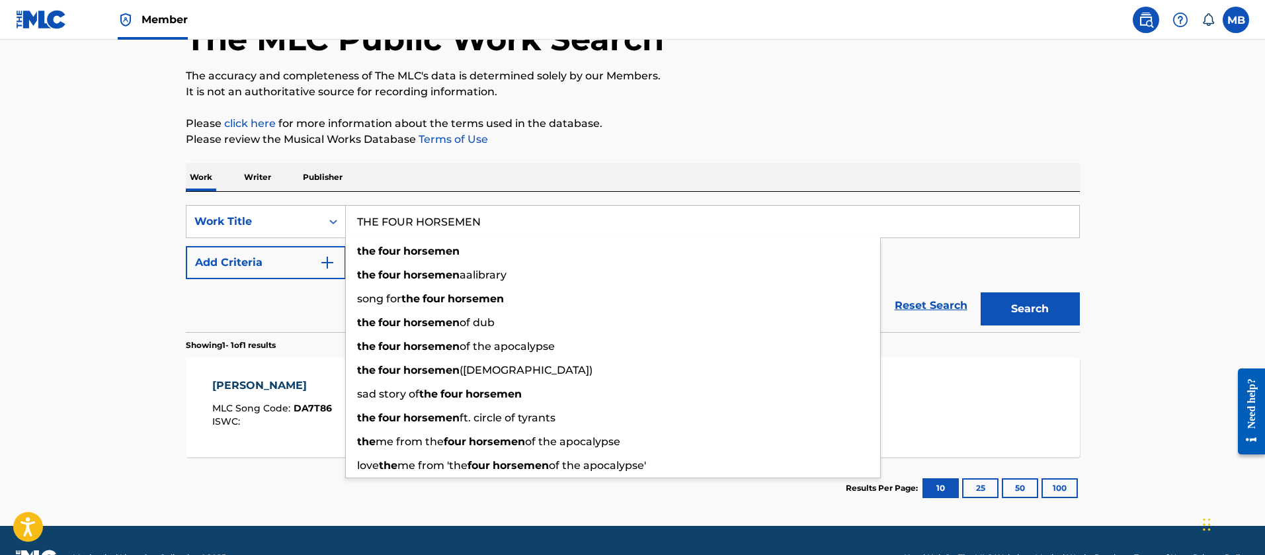
type input "THE FOUR HORSEMEN"
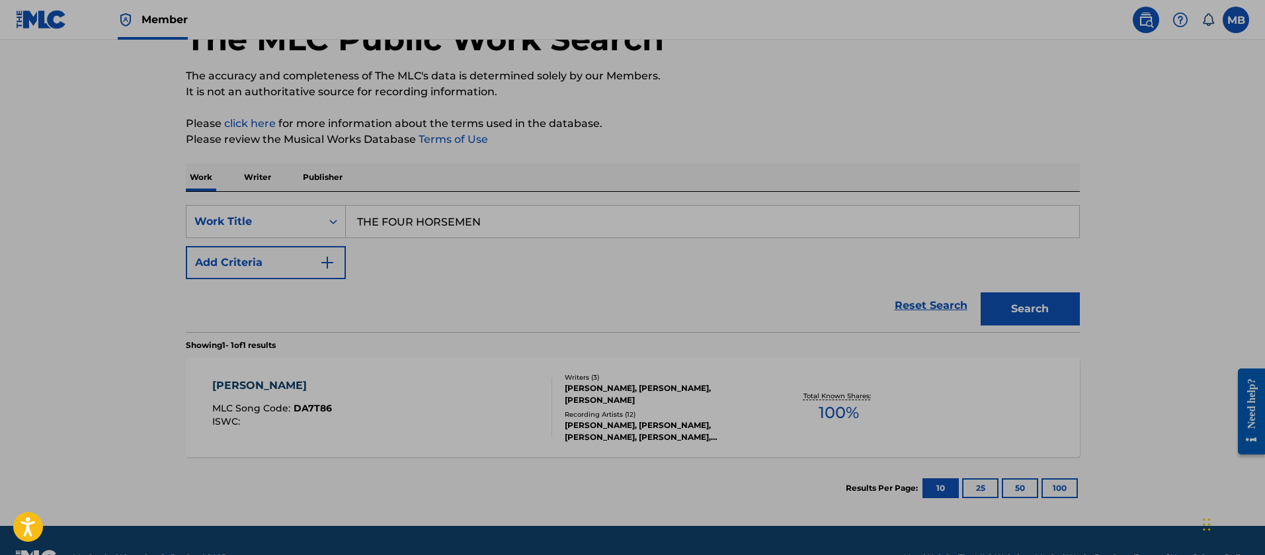
click at [205, 271] on button "Add Criteria" at bounding box center [266, 262] width 160 height 33
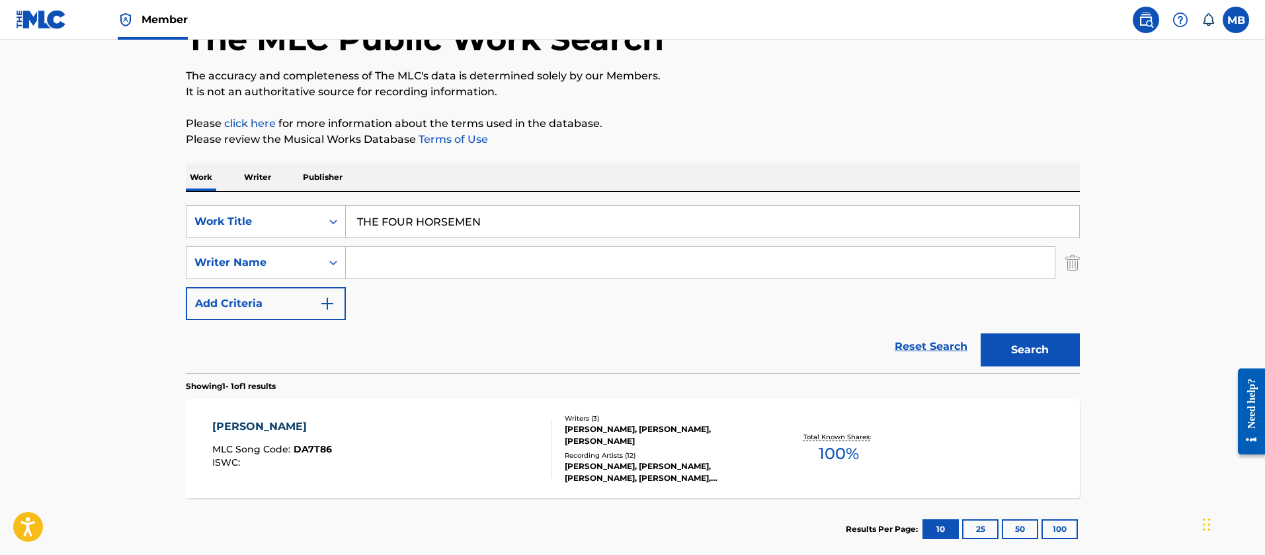
click at [449, 267] on input "Search Form" at bounding box center [700, 263] width 709 height 32
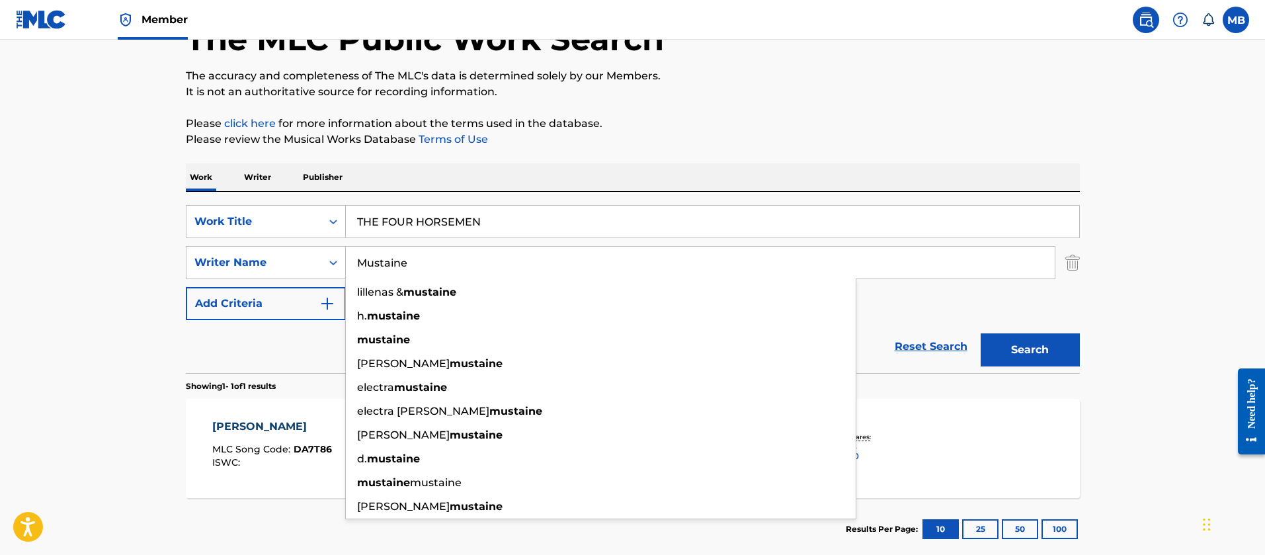
type input "Mustaine"
click at [981, 333] on button "Search" at bounding box center [1030, 349] width 99 height 33
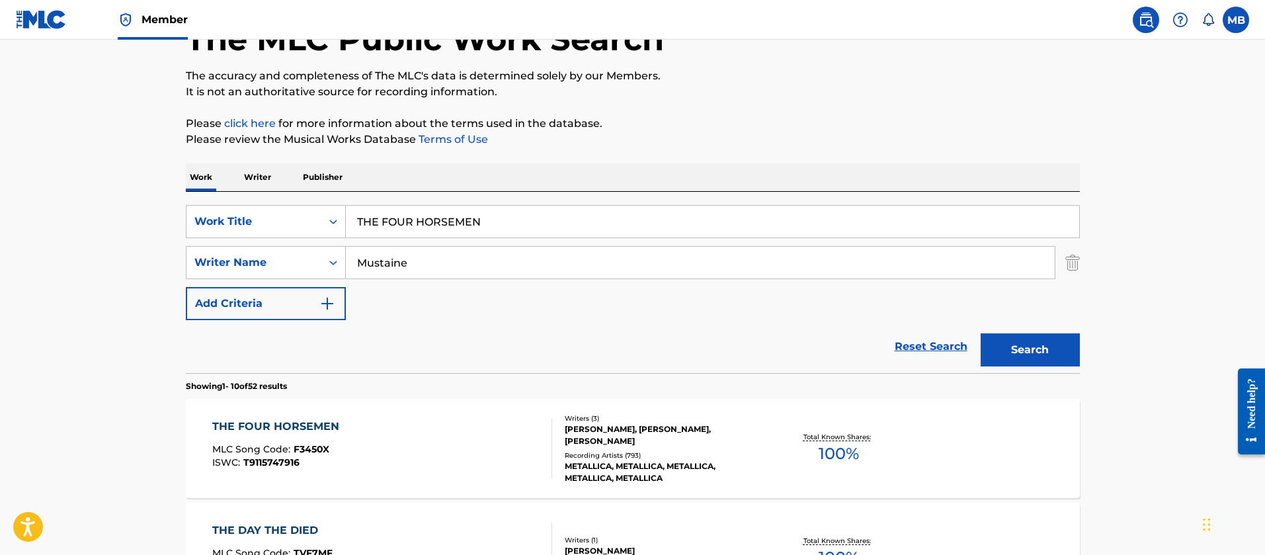
scroll to position [189, 0]
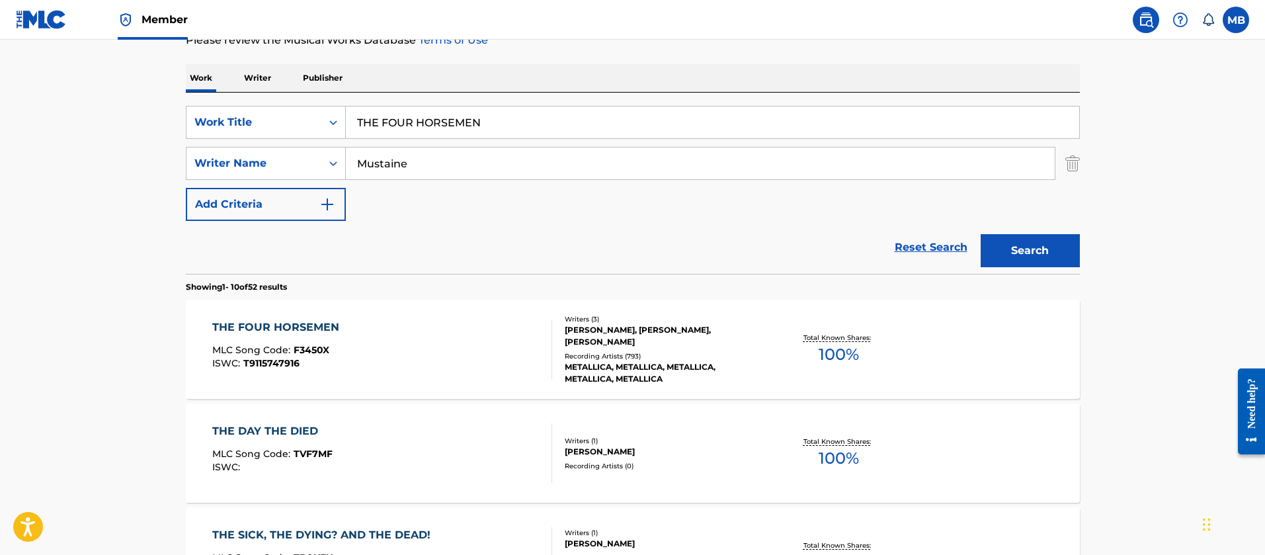
click at [417, 359] on div "THE FOUR HORSEMEN MLC Song Code : F3450X ISWC : T9115747916" at bounding box center [382, 350] width 340 height 60
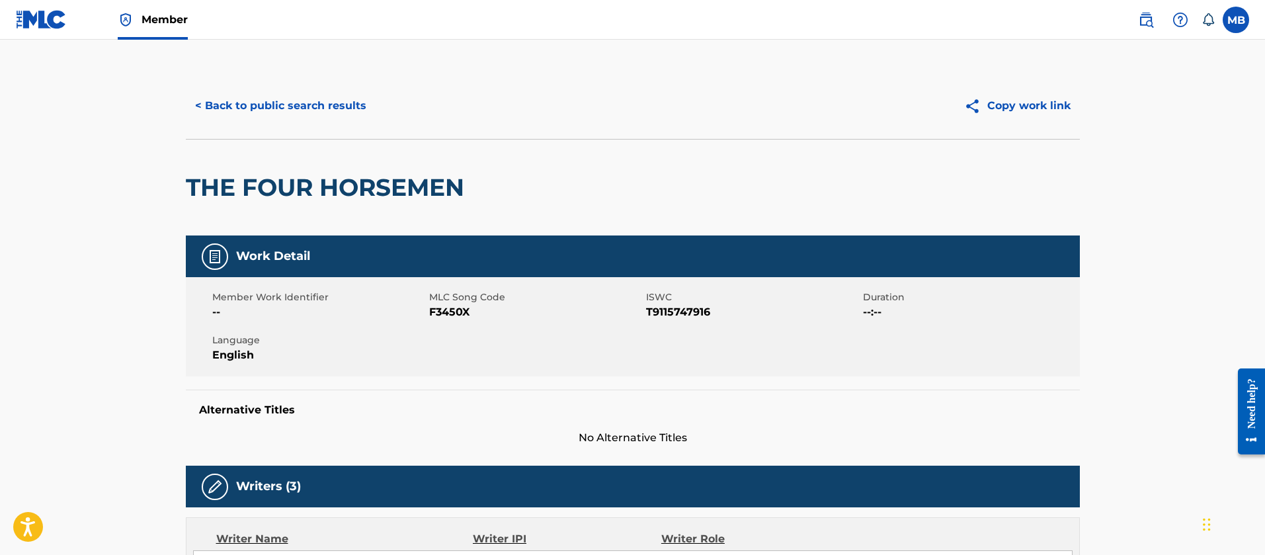
click at [288, 105] on button "< Back to public search results" at bounding box center [281, 105] width 190 height 33
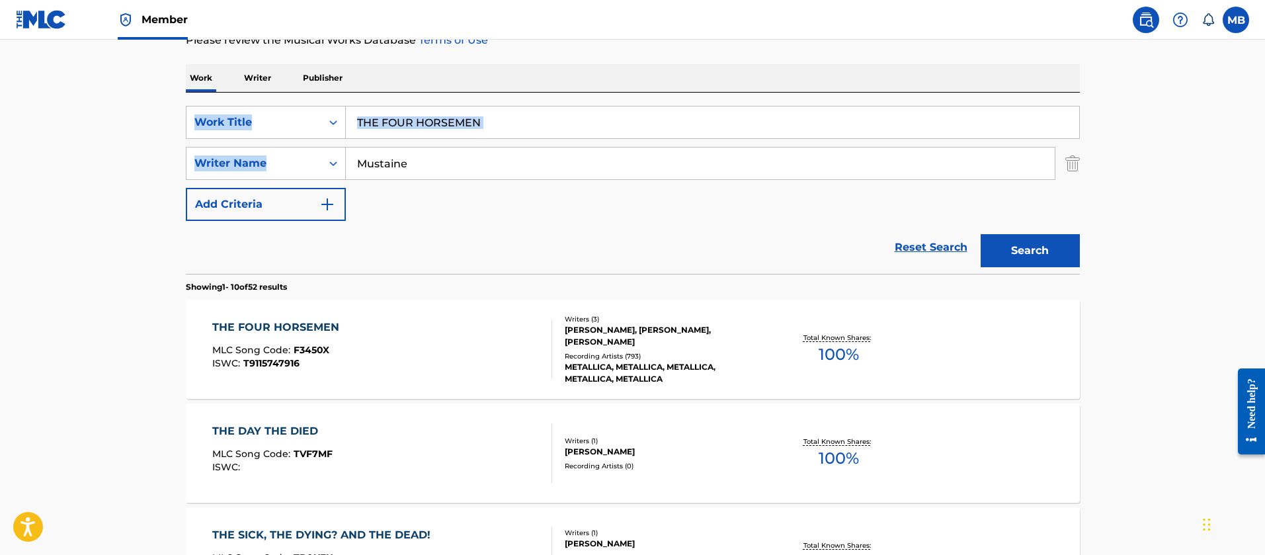
drag, startPoint x: 200, startPoint y: 132, endPoint x: 174, endPoint y: 132, distance: 25.8
click at [456, 126] on input "THE FOUR HORSEMEN" at bounding box center [713, 123] width 734 height 32
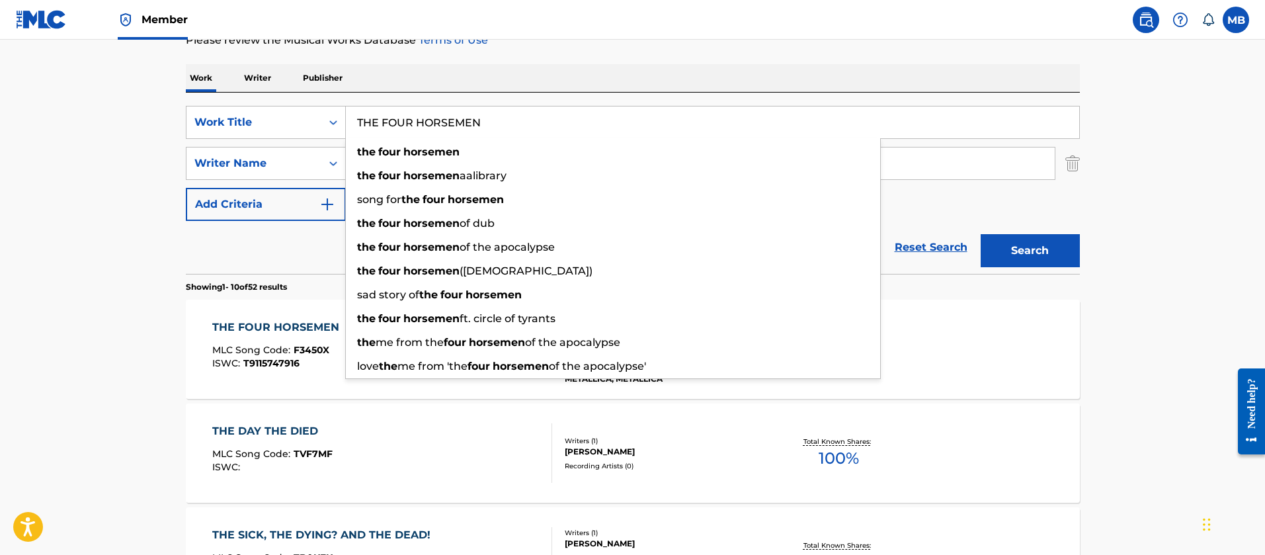
paste input "LET'S BE STILL"
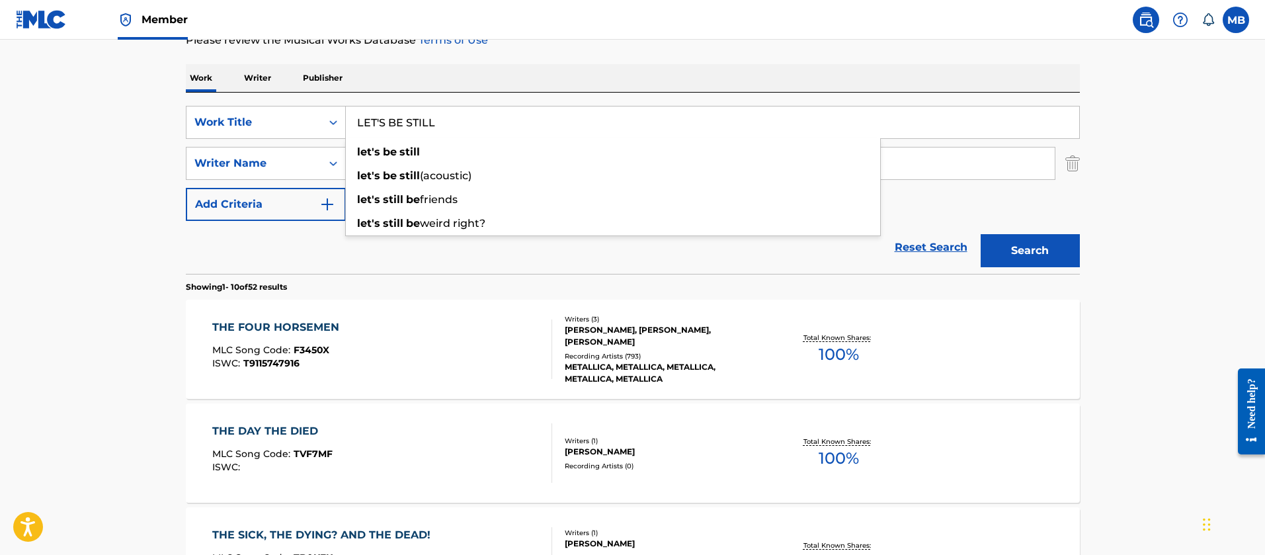
type input "LET'S BE STILL"
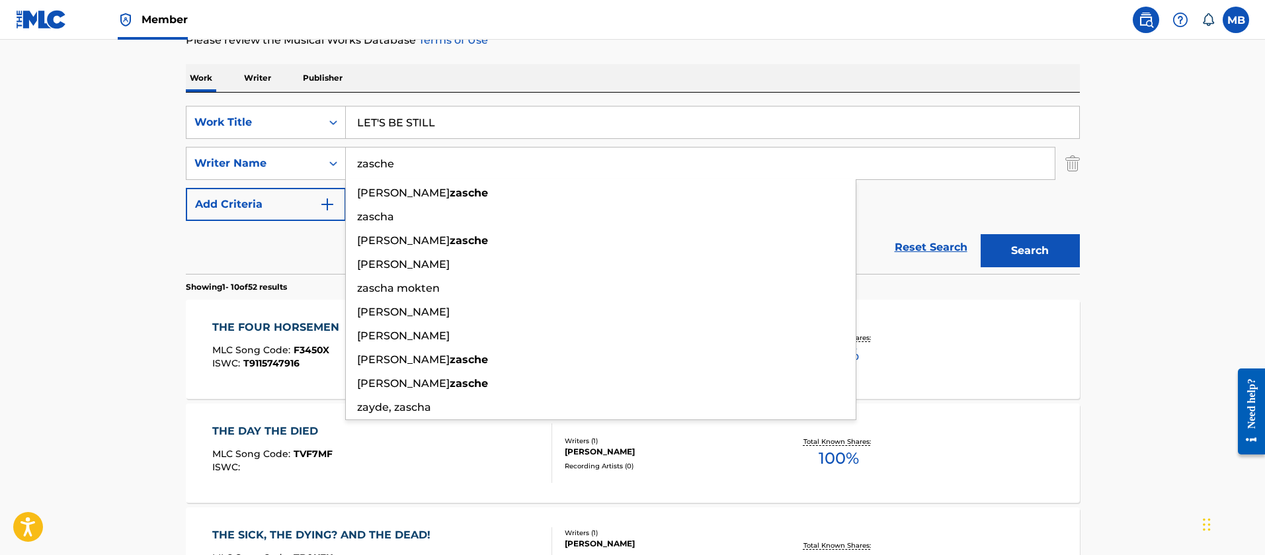
type input "zasche"
click at [981, 234] on button "Search" at bounding box center [1030, 250] width 99 height 33
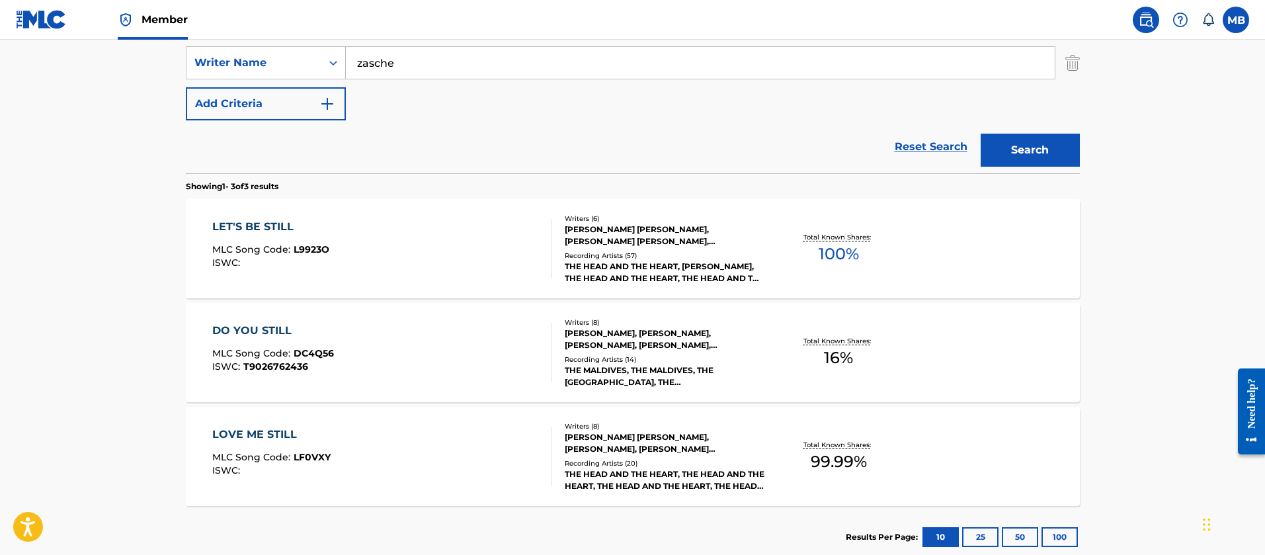
scroll to position [372, 0]
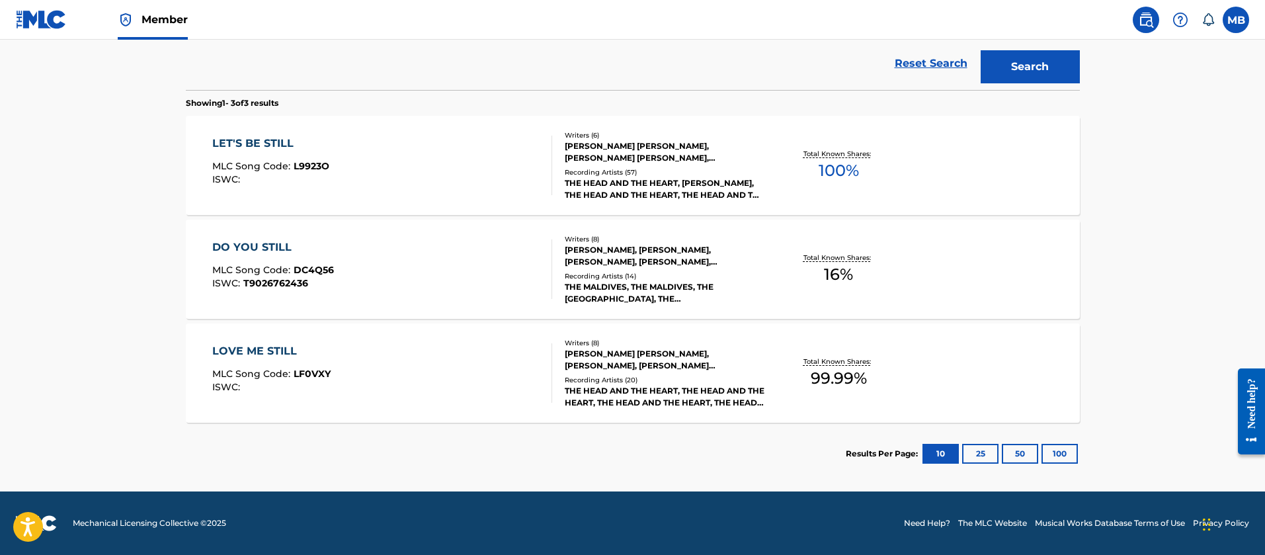
click at [449, 179] on div "LET'S BE STILL MLC Song Code : L9923O ISWC :" at bounding box center [382, 166] width 340 height 60
